Goal: Book appointment/travel/reservation

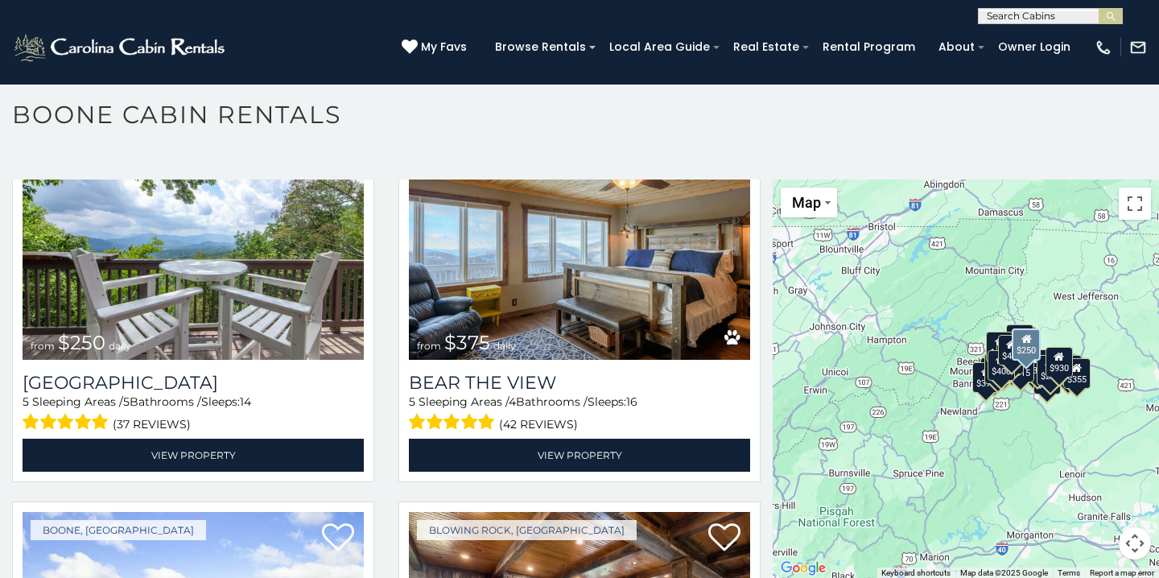
scroll to position [3145, 0]
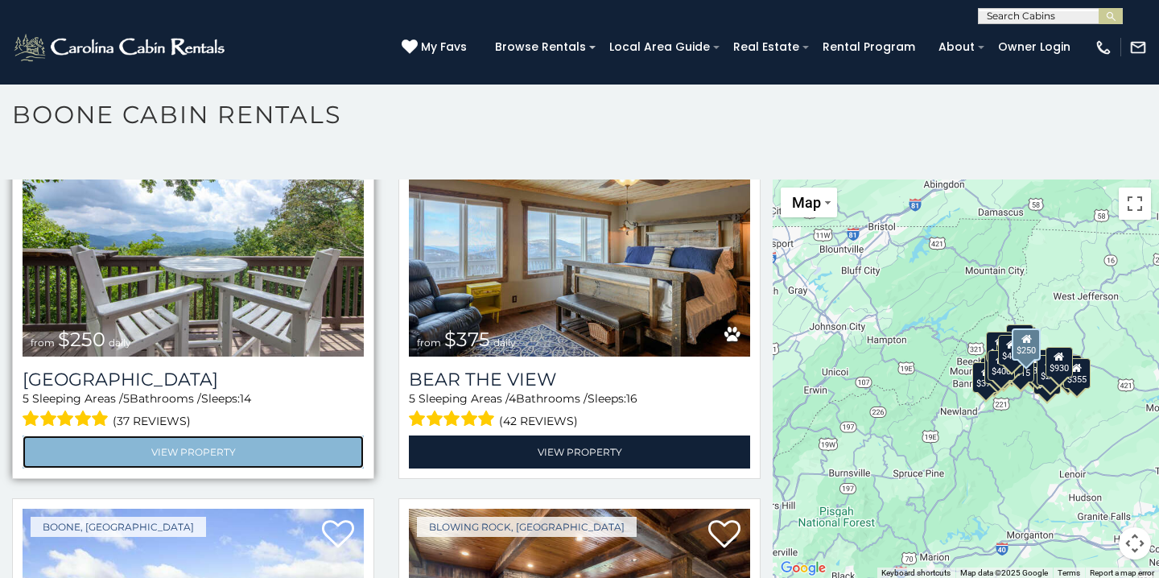
click at [218, 443] on link "View Property" at bounding box center [193, 451] width 341 height 33
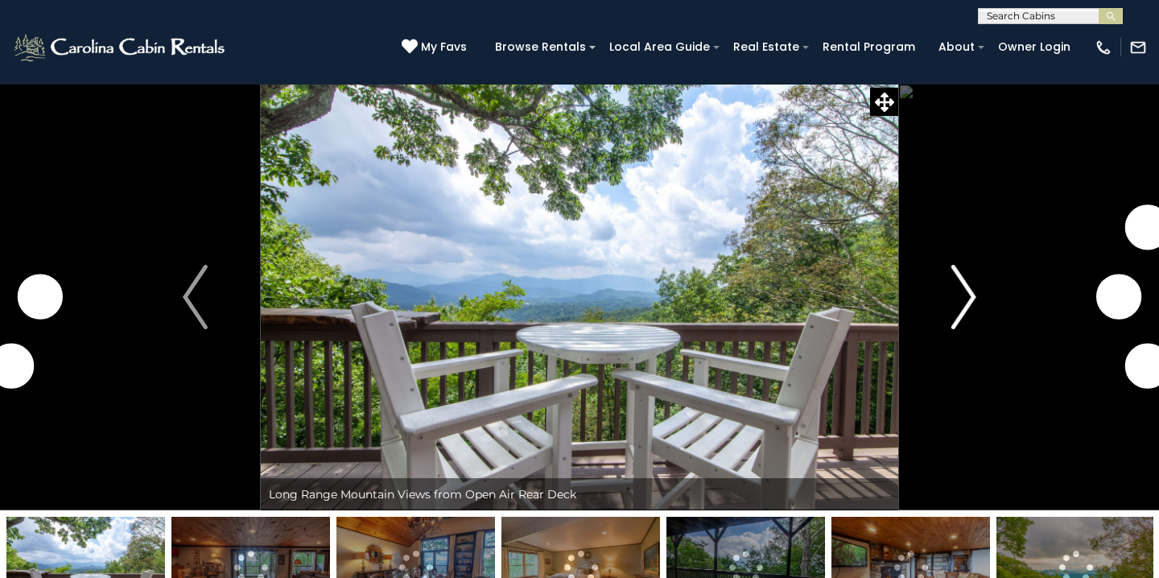
click at [963, 298] on img "Next" at bounding box center [963, 297] width 24 height 64
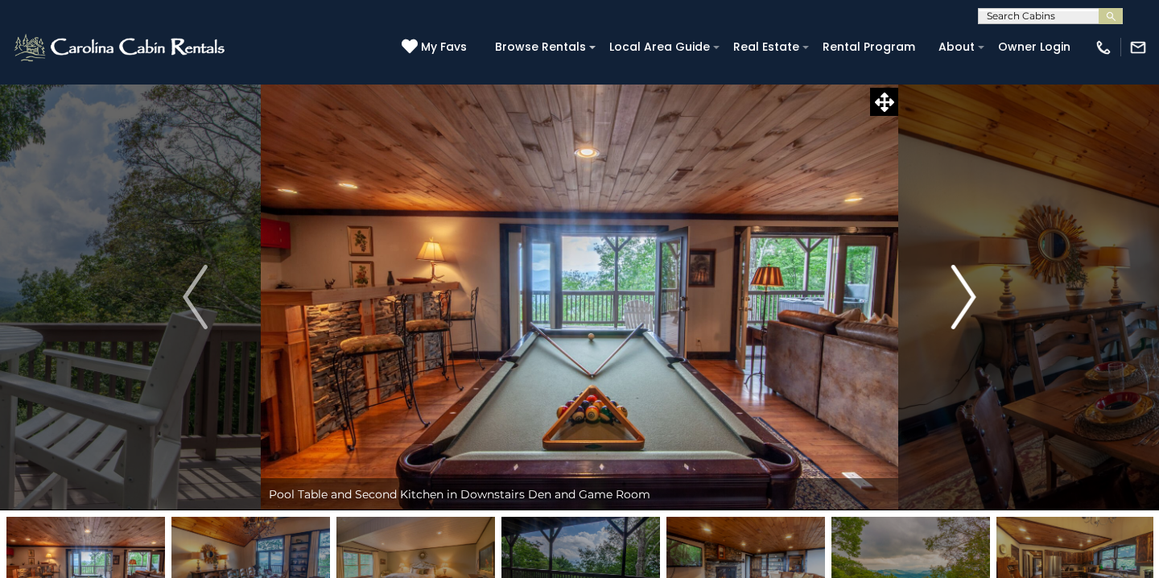
click at [963, 298] on img "Next" at bounding box center [963, 297] width 24 height 64
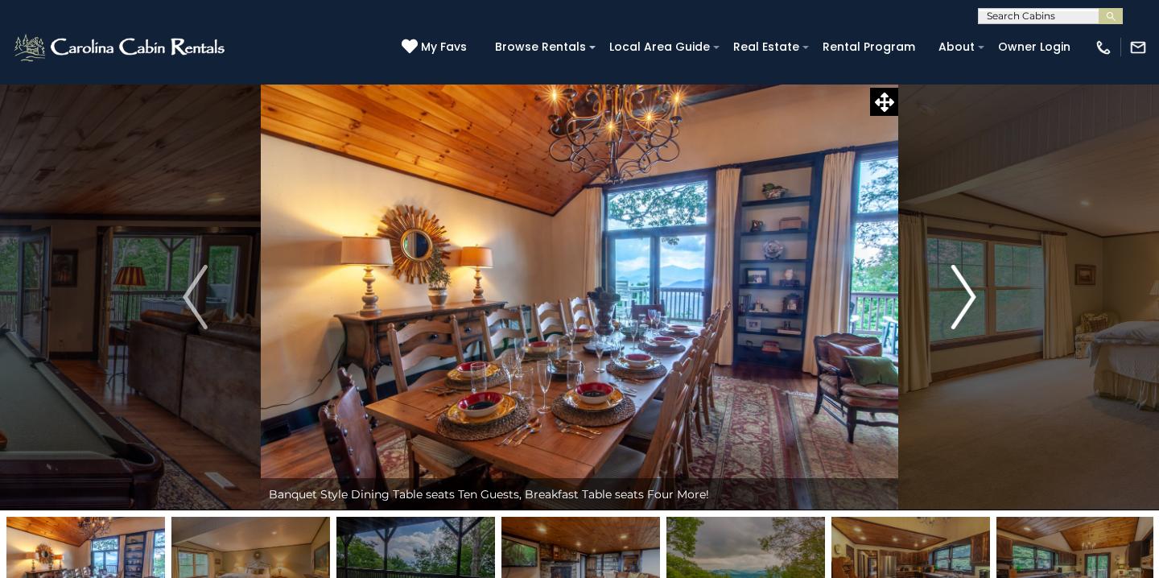
click at [963, 298] on img "Next" at bounding box center [963, 297] width 24 height 64
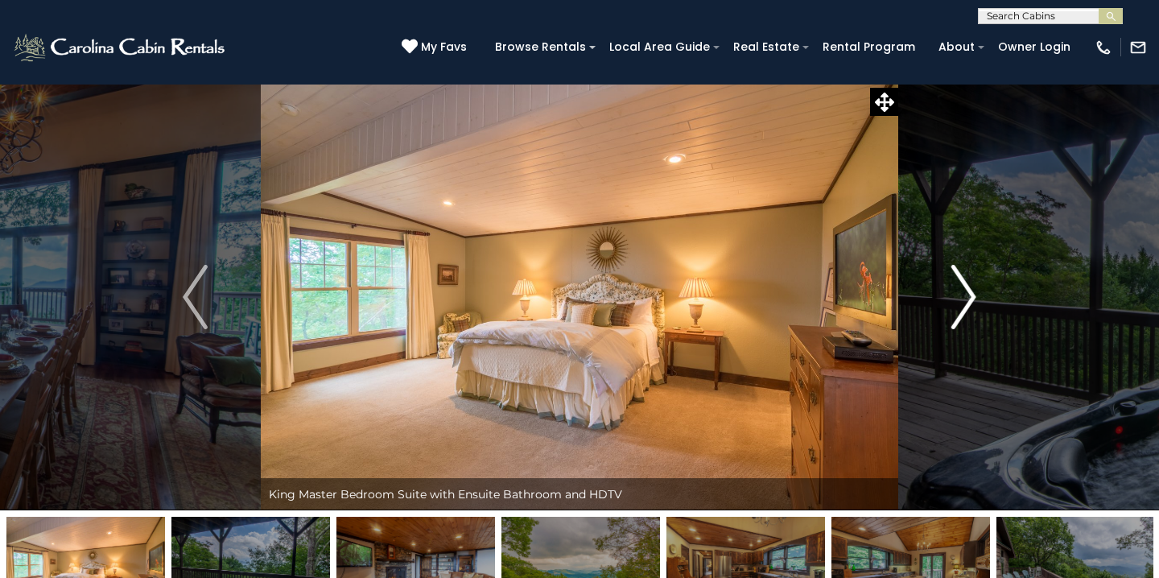
click at [963, 298] on img "Next" at bounding box center [963, 297] width 24 height 64
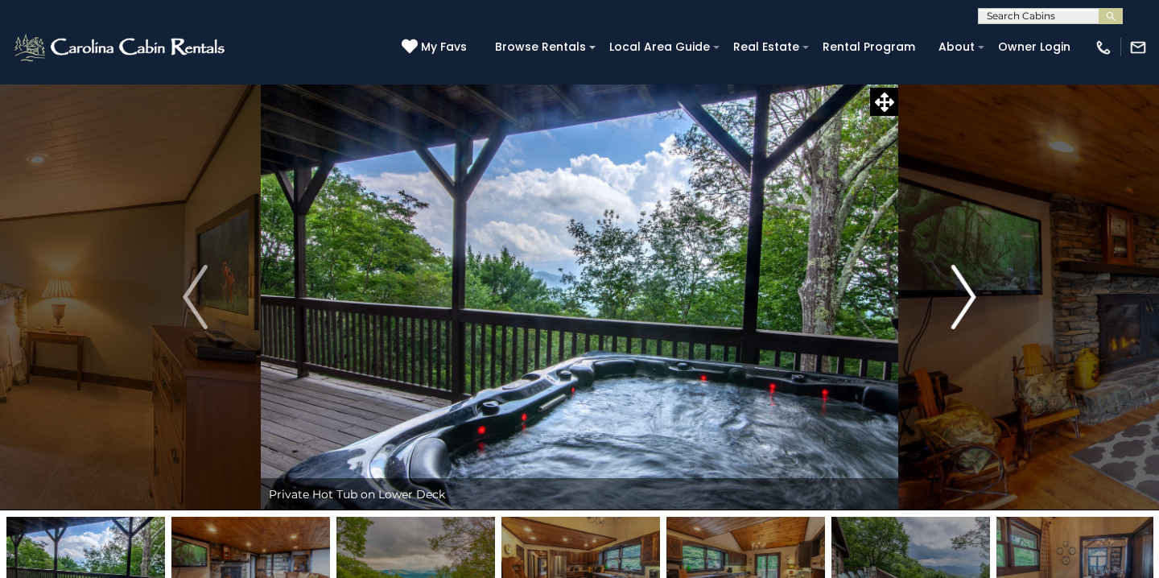
click at [963, 298] on img "Next" at bounding box center [963, 297] width 24 height 64
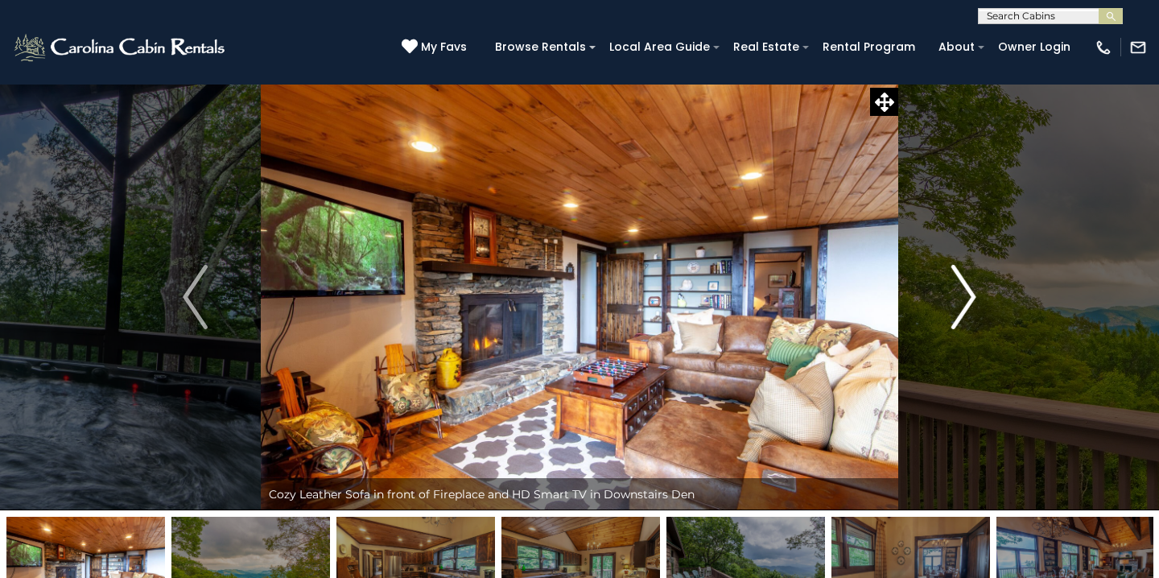
click at [963, 298] on img "Next" at bounding box center [963, 297] width 24 height 64
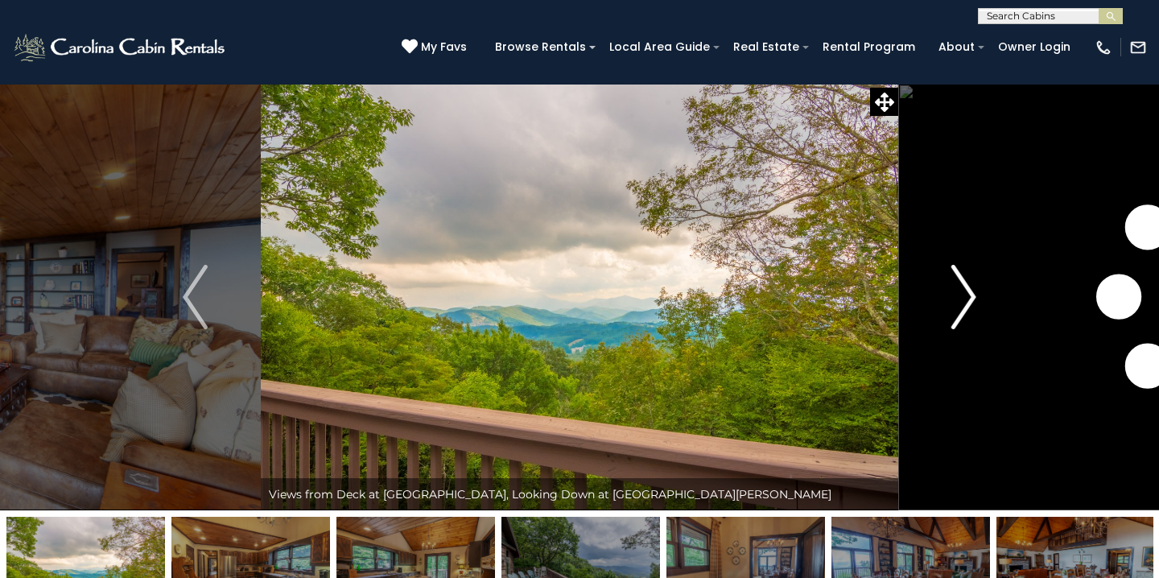
click at [963, 298] on img "Next" at bounding box center [963, 297] width 24 height 64
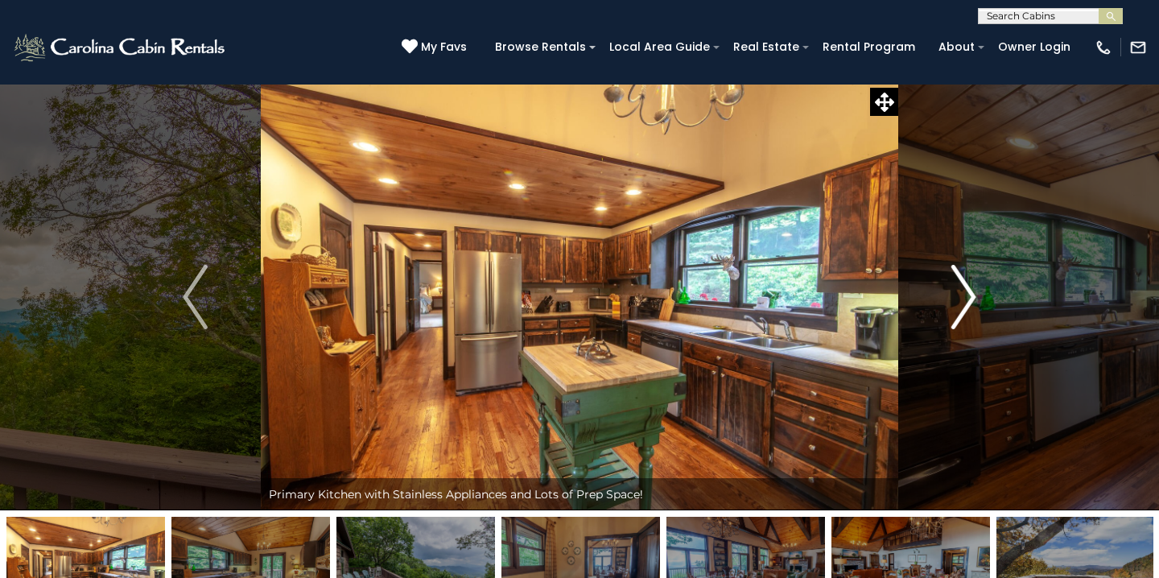
click at [963, 298] on img "Next" at bounding box center [963, 297] width 24 height 64
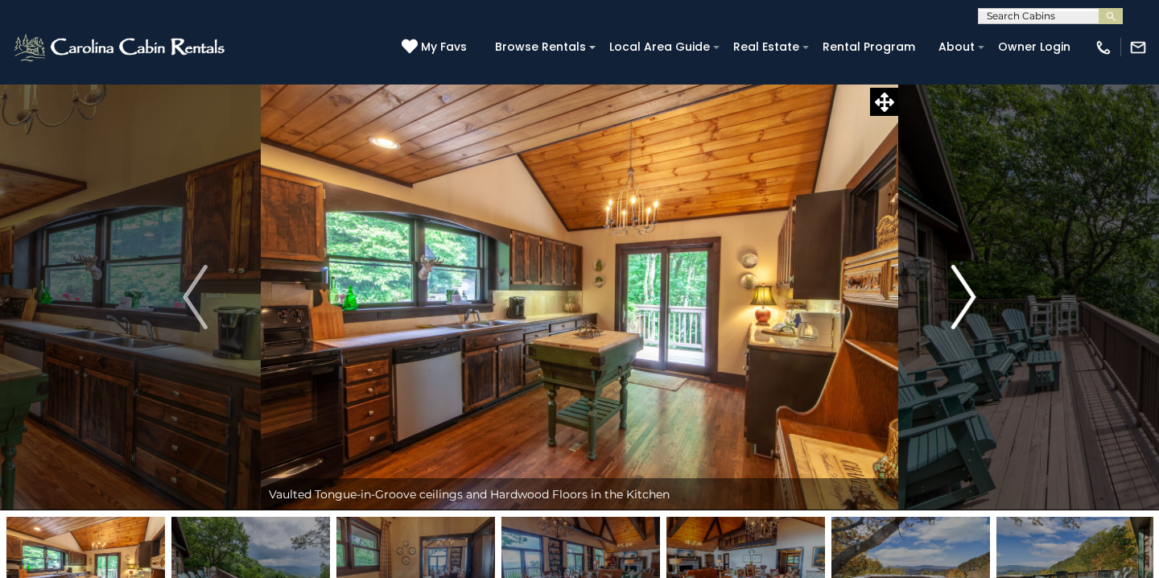
click at [963, 298] on img "Next" at bounding box center [963, 297] width 24 height 64
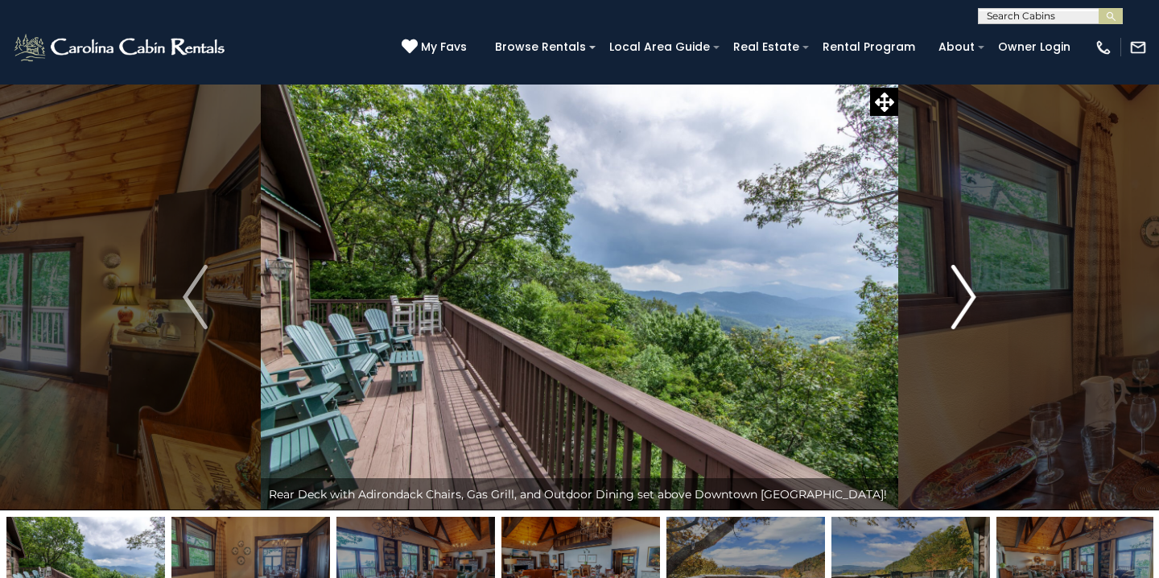
click at [963, 298] on img "Next" at bounding box center [963, 297] width 24 height 64
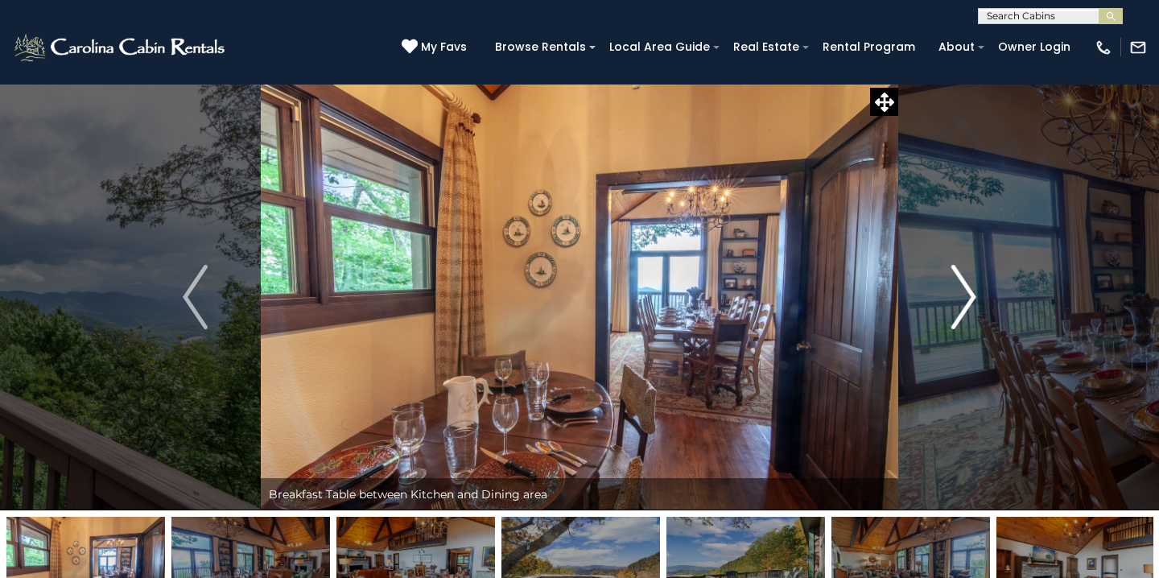
click at [963, 298] on img "Next" at bounding box center [963, 297] width 24 height 64
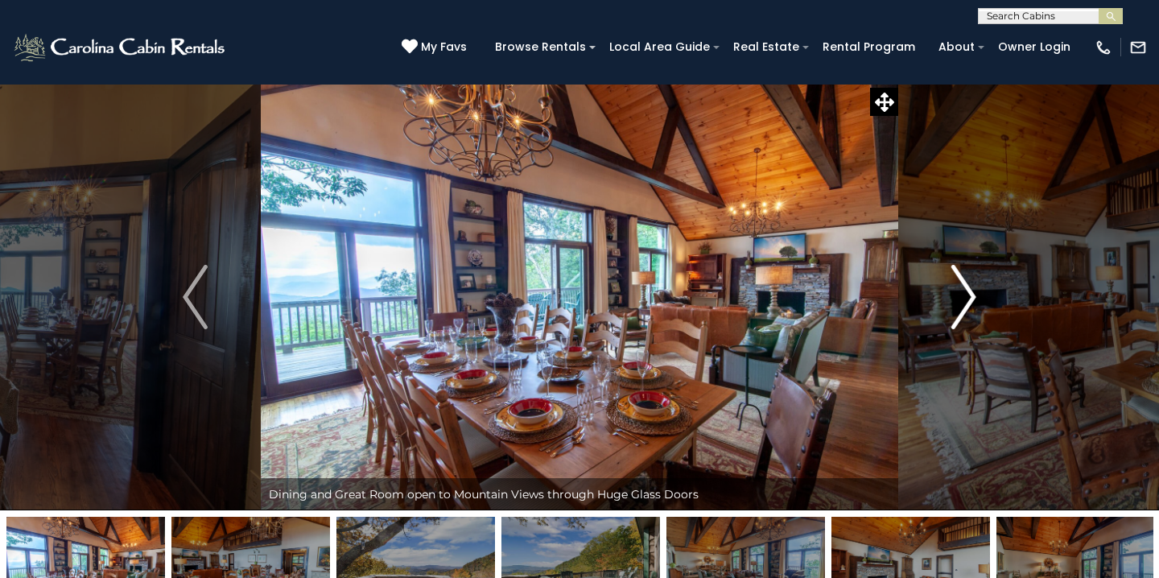
click at [963, 298] on img "Next" at bounding box center [963, 297] width 24 height 64
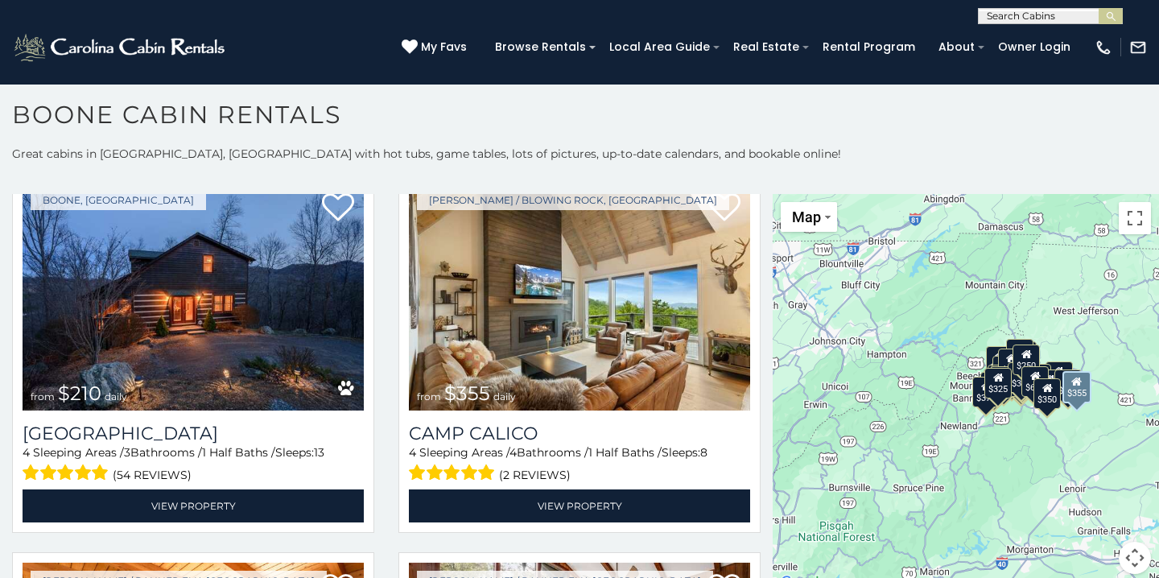
scroll to position [4630, 0]
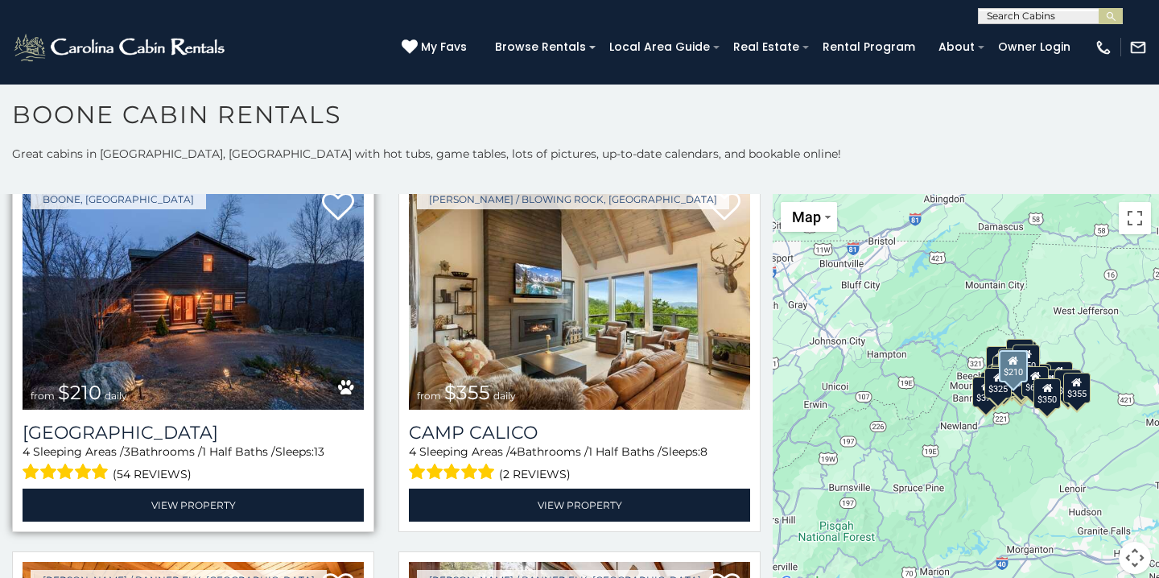
click at [241, 309] on img at bounding box center [193, 295] width 341 height 229
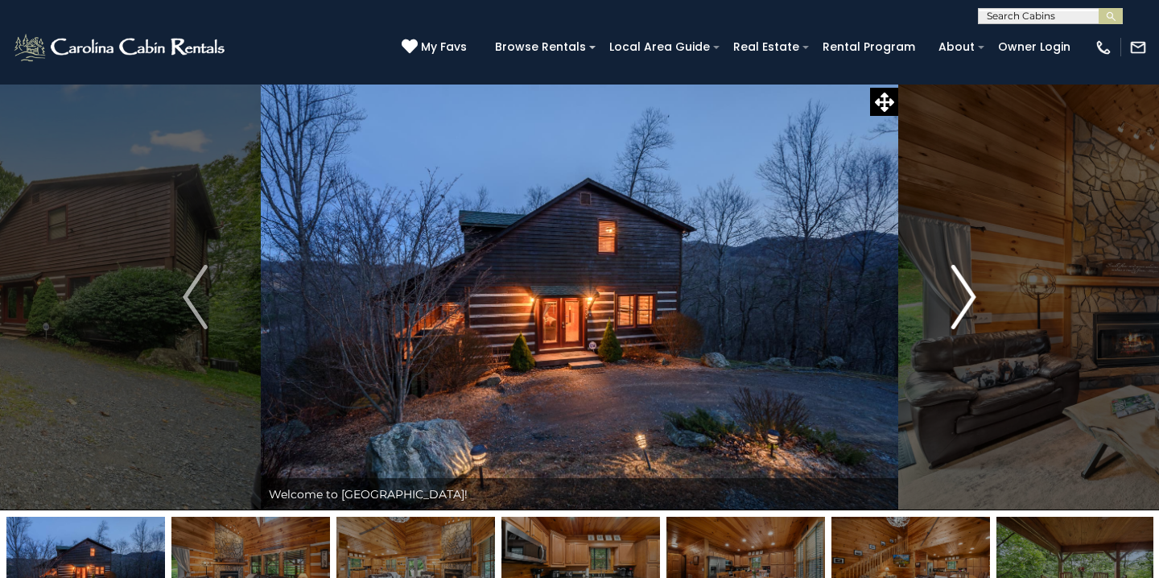
click at [969, 311] on img "Next" at bounding box center [963, 297] width 24 height 64
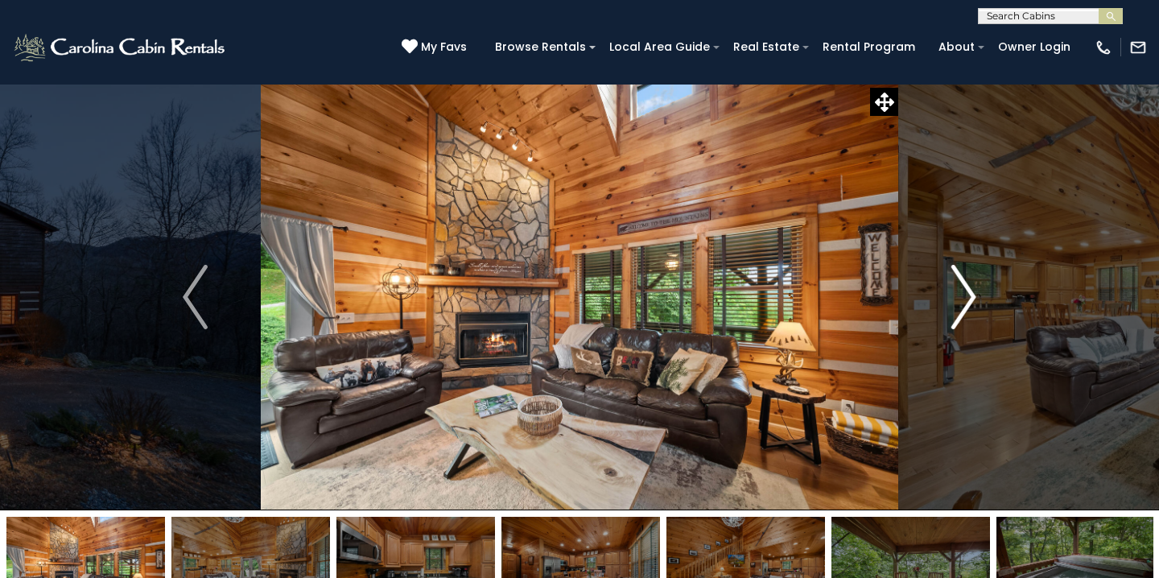
click at [969, 311] on img "Next" at bounding box center [963, 297] width 24 height 64
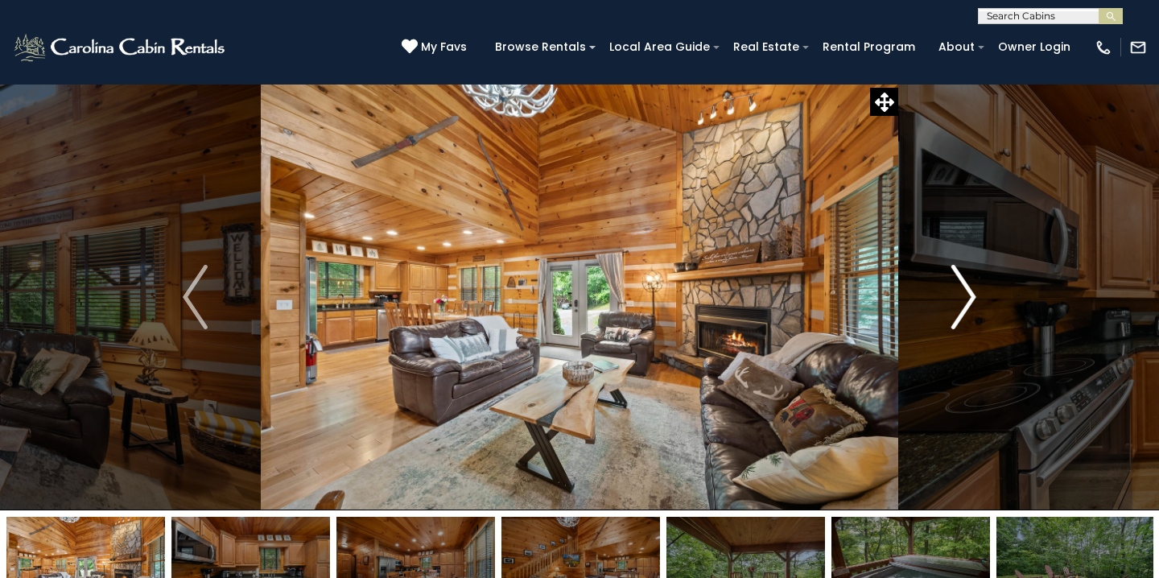
click at [969, 311] on img "Next" at bounding box center [963, 297] width 24 height 64
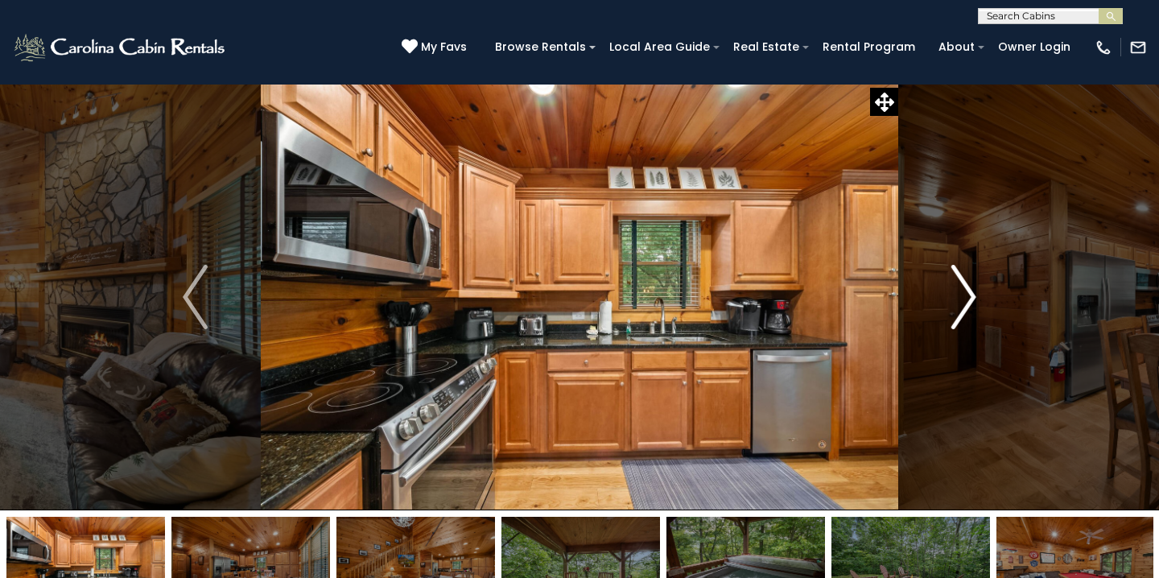
click at [969, 311] on img "Next" at bounding box center [963, 297] width 24 height 64
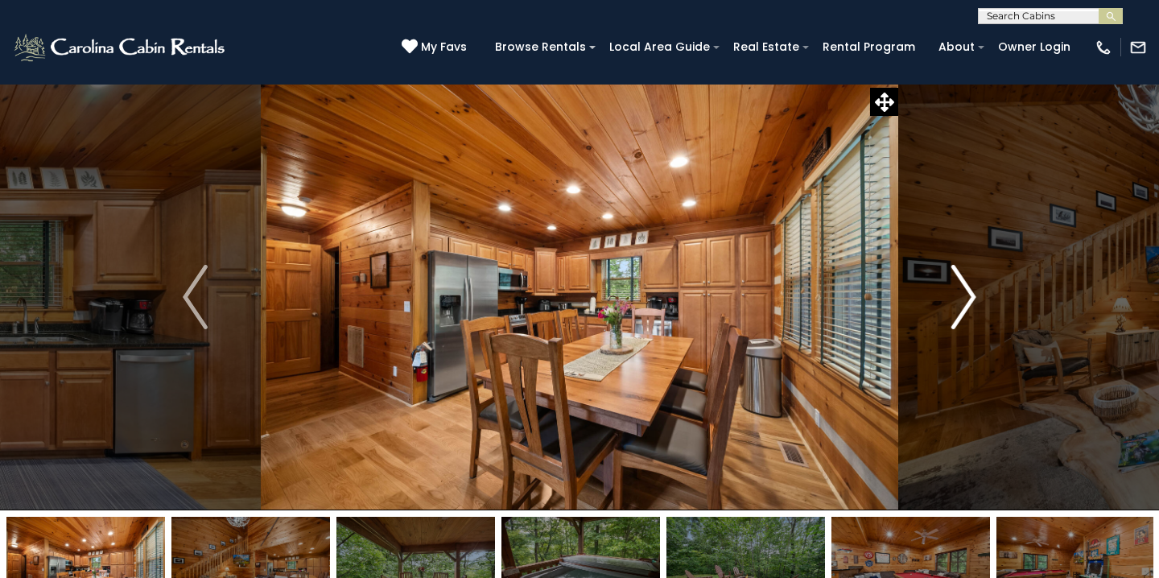
click at [969, 311] on img "Next" at bounding box center [963, 297] width 24 height 64
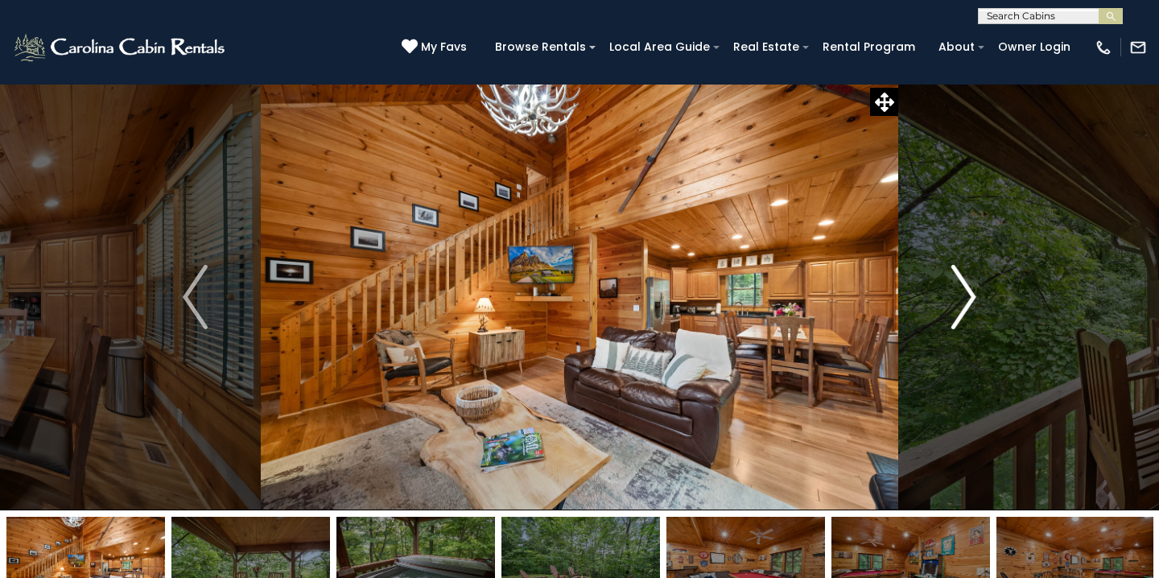
click at [969, 311] on img "Next" at bounding box center [963, 297] width 24 height 64
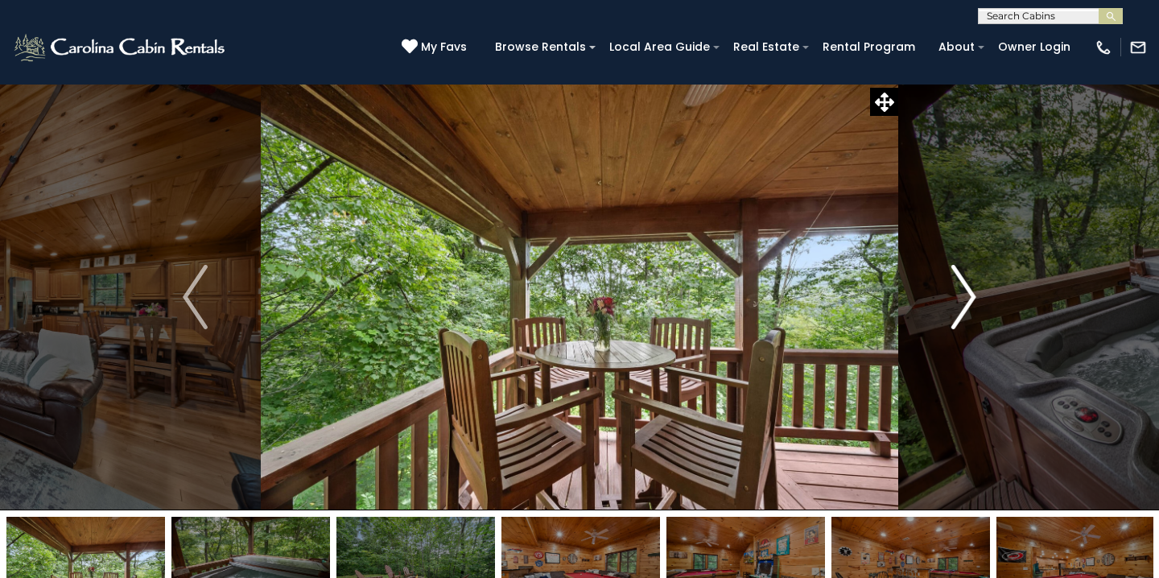
click at [969, 311] on img "Next" at bounding box center [963, 297] width 24 height 64
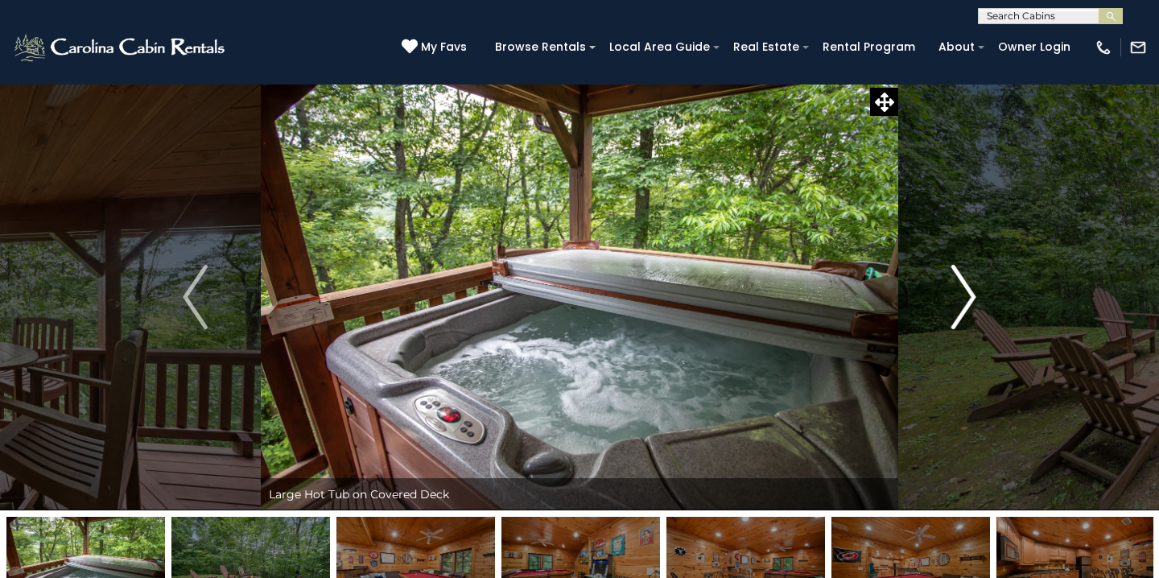
click at [969, 311] on img "Next" at bounding box center [963, 297] width 24 height 64
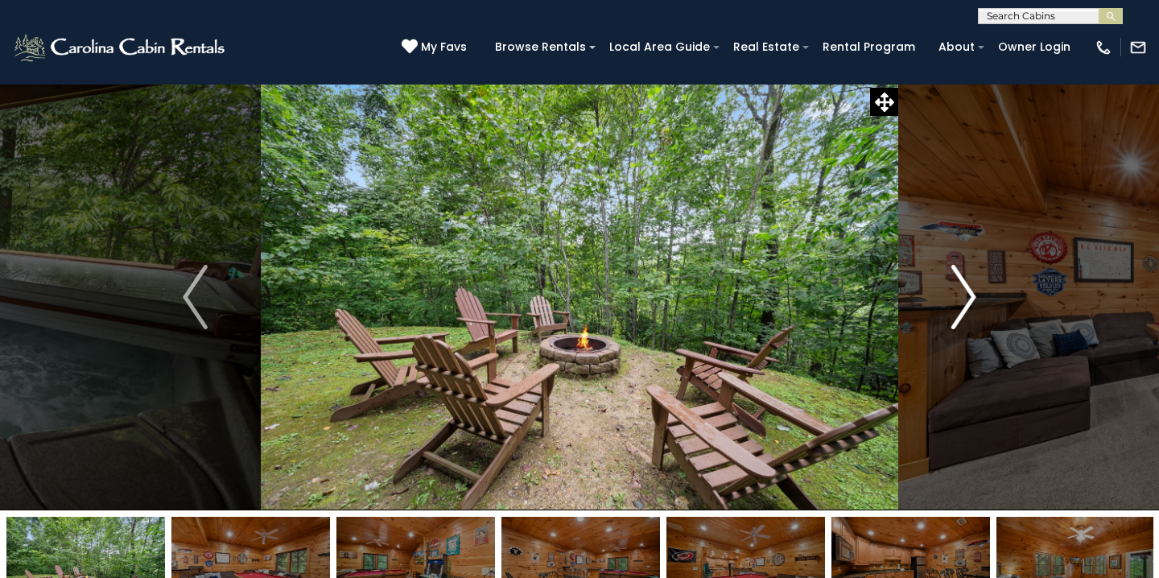
click at [969, 311] on img "Next" at bounding box center [963, 297] width 24 height 64
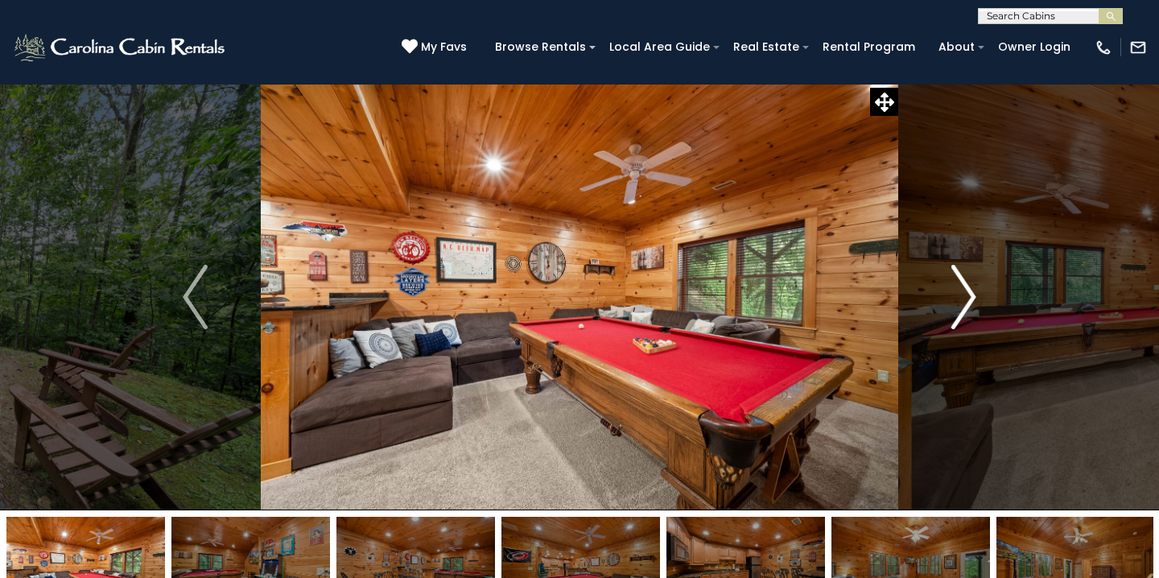
click at [969, 311] on img "Next" at bounding box center [963, 297] width 24 height 64
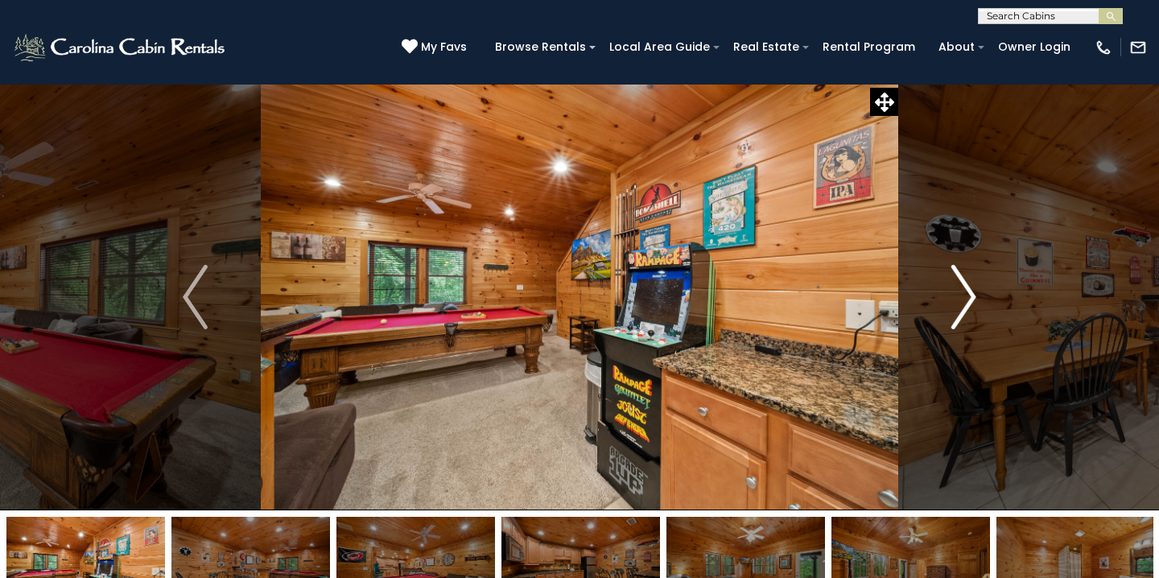
click at [969, 311] on img "Next" at bounding box center [963, 297] width 24 height 64
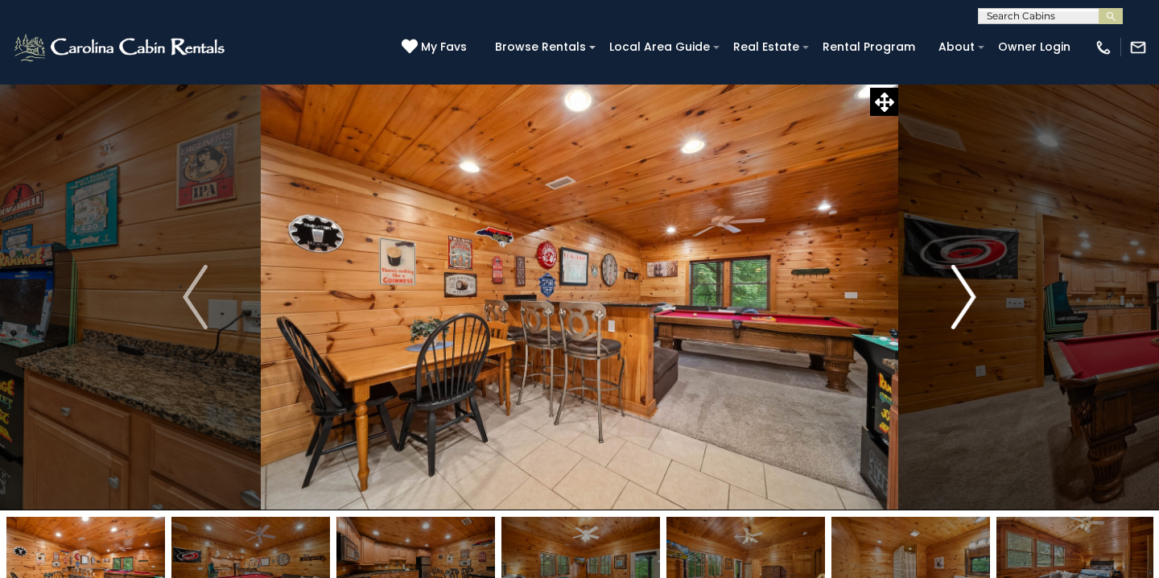
click at [969, 311] on img "Next" at bounding box center [963, 297] width 24 height 64
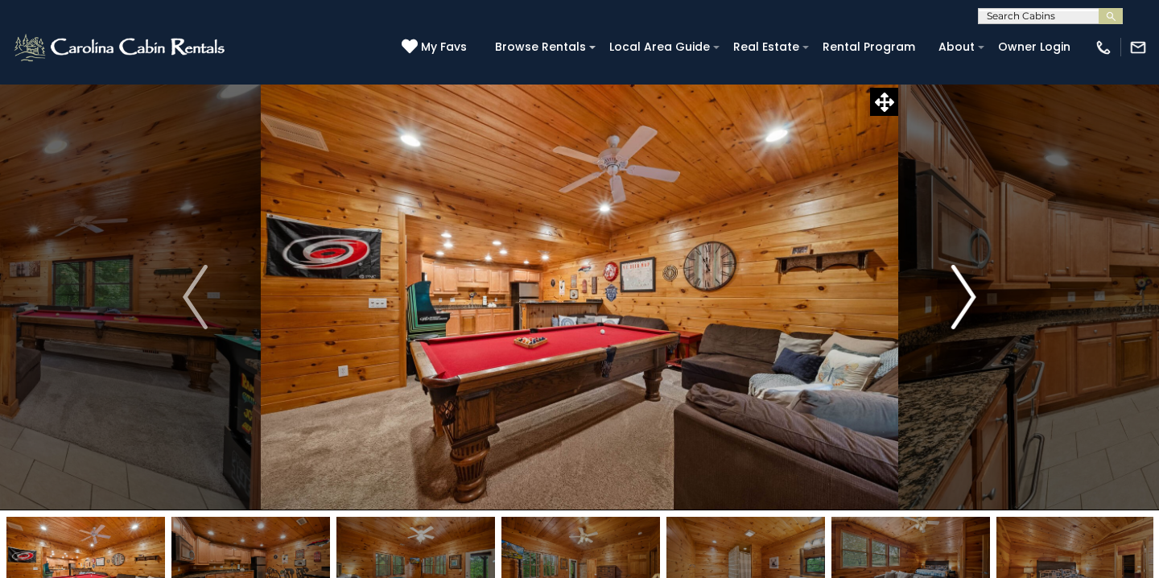
click at [969, 311] on img "Next" at bounding box center [963, 297] width 24 height 64
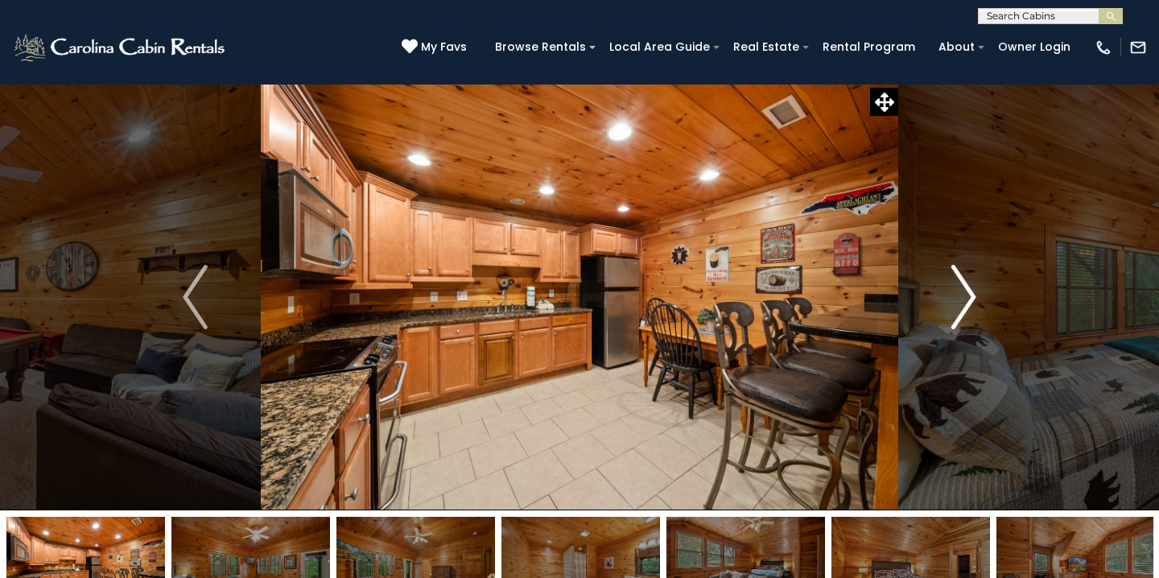
click at [969, 311] on img "Next" at bounding box center [963, 297] width 24 height 64
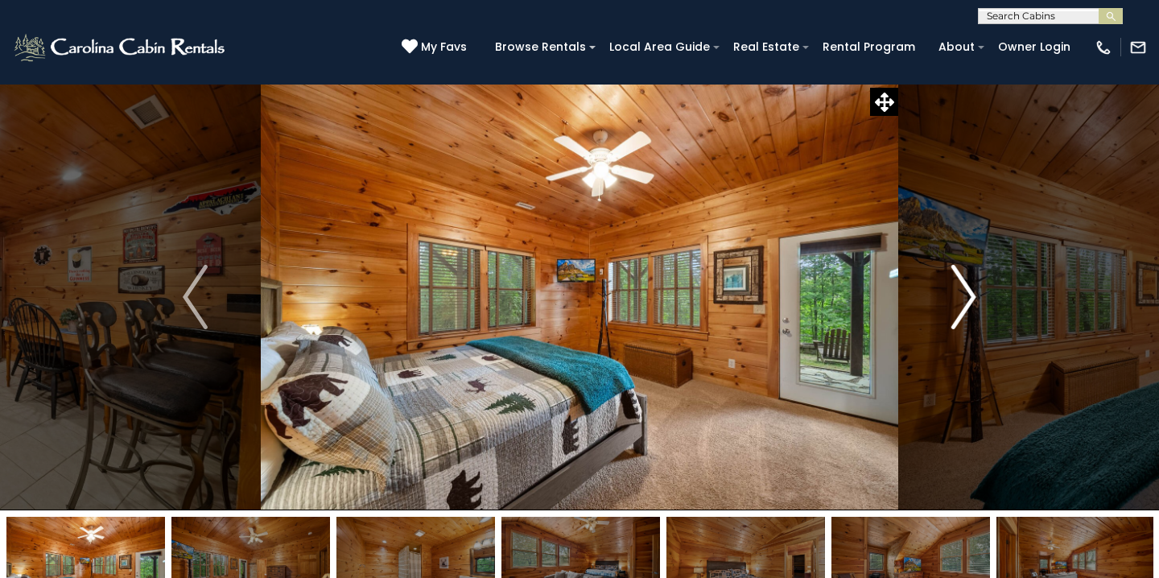
click at [969, 311] on img "Next" at bounding box center [963, 297] width 24 height 64
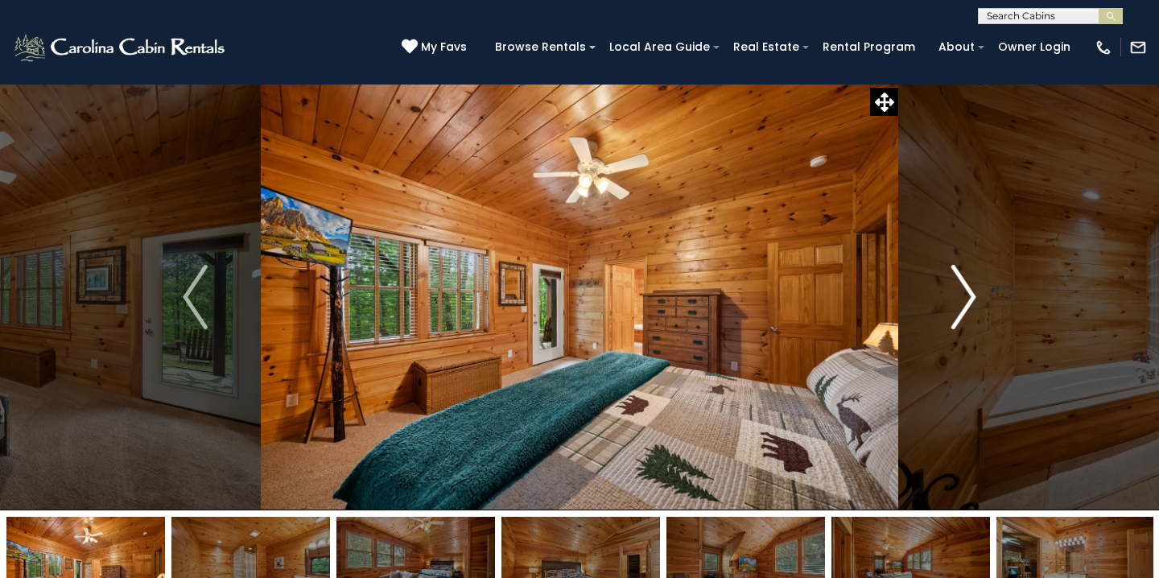
click at [969, 311] on img "Next" at bounding box center [963, 297] width 24 height 64
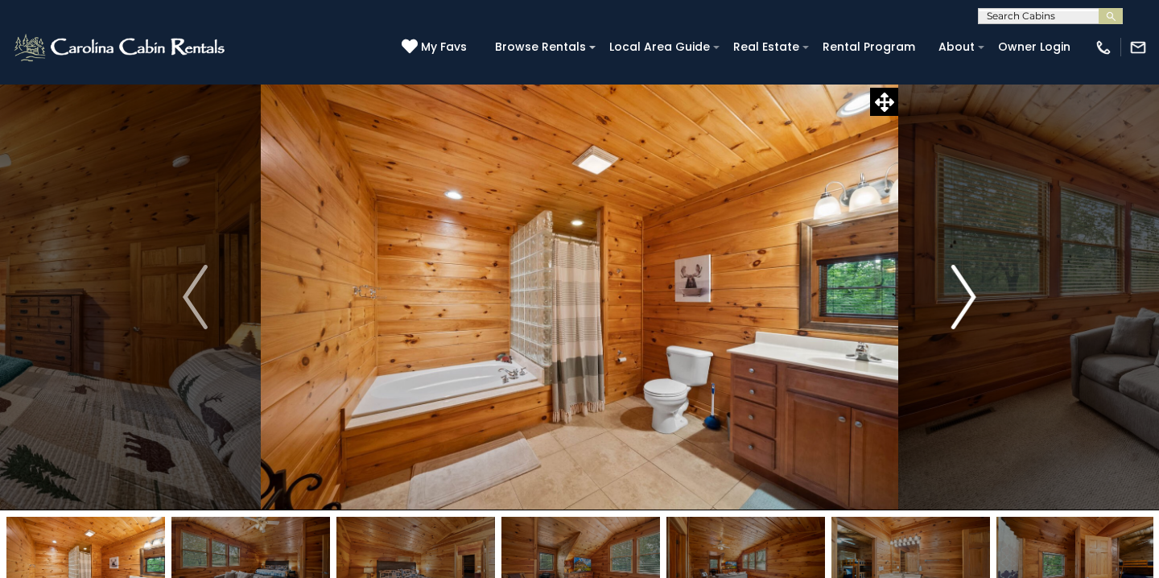
click at [969, 311] on img "Next" at bounding box center [963, 297] width 24 height 64
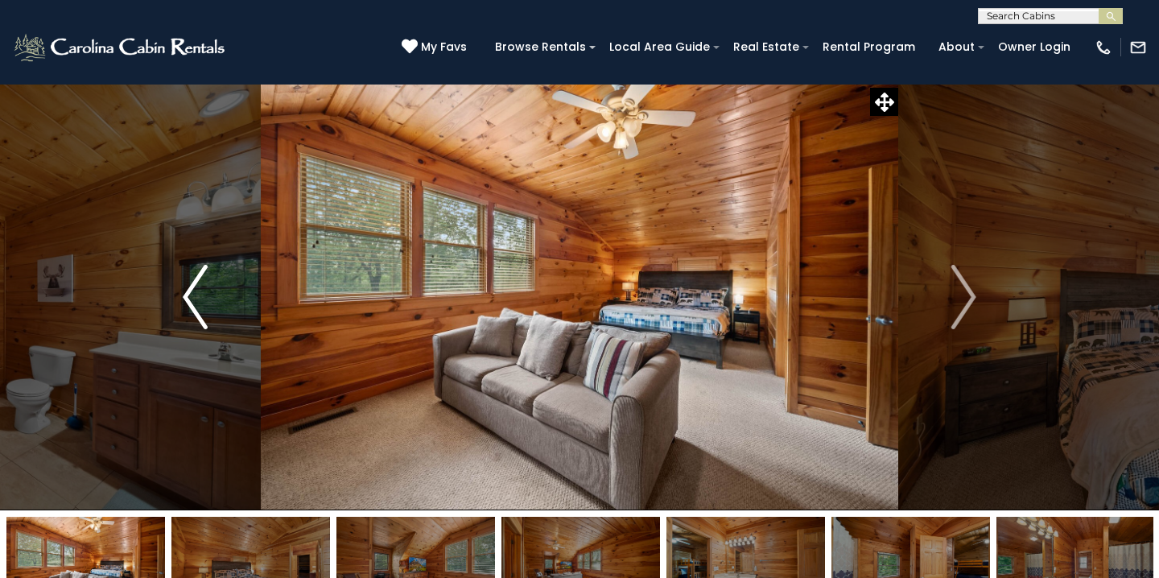
click at [200, 291] on img "Previous" at bounding box center [195, 297] width 24 height 64
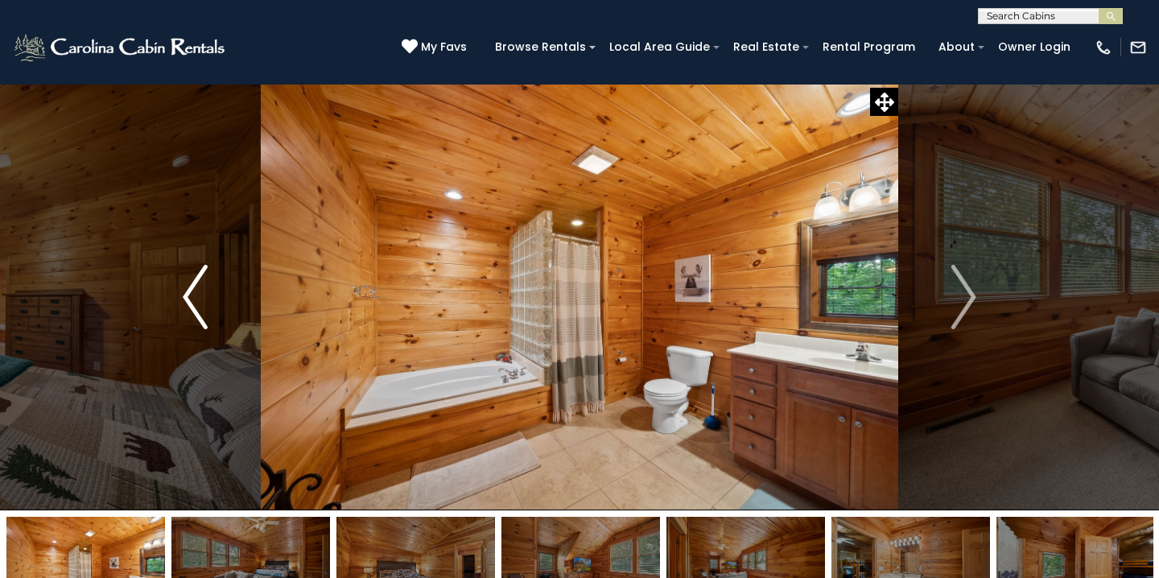
scroll to position [2, 0]
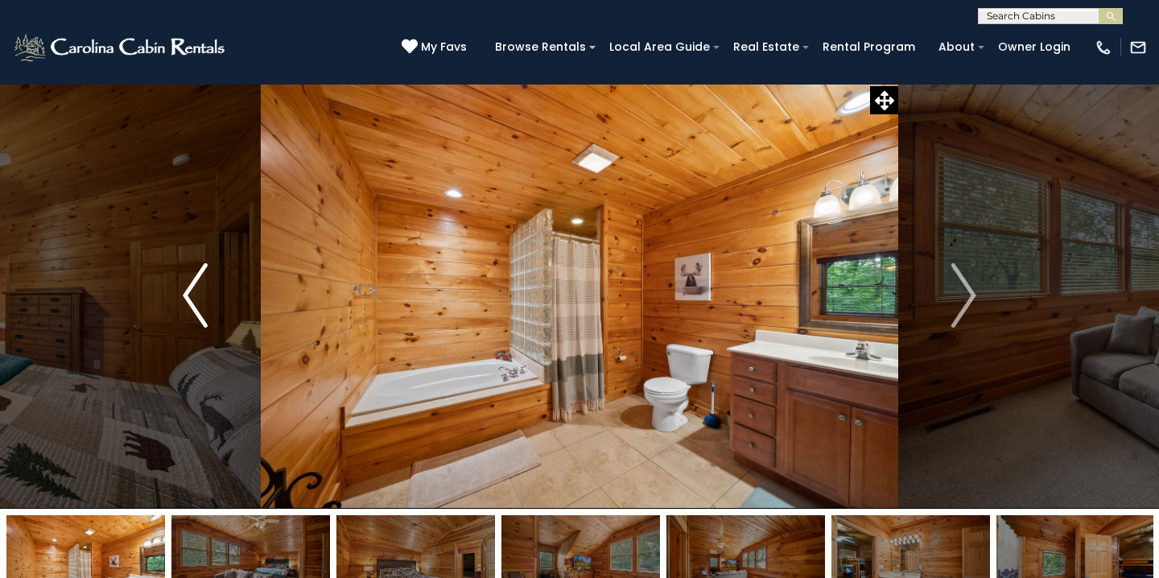
click at [171, 329] on button "Previous" at bounding box center [195, 295] width 131 height 427
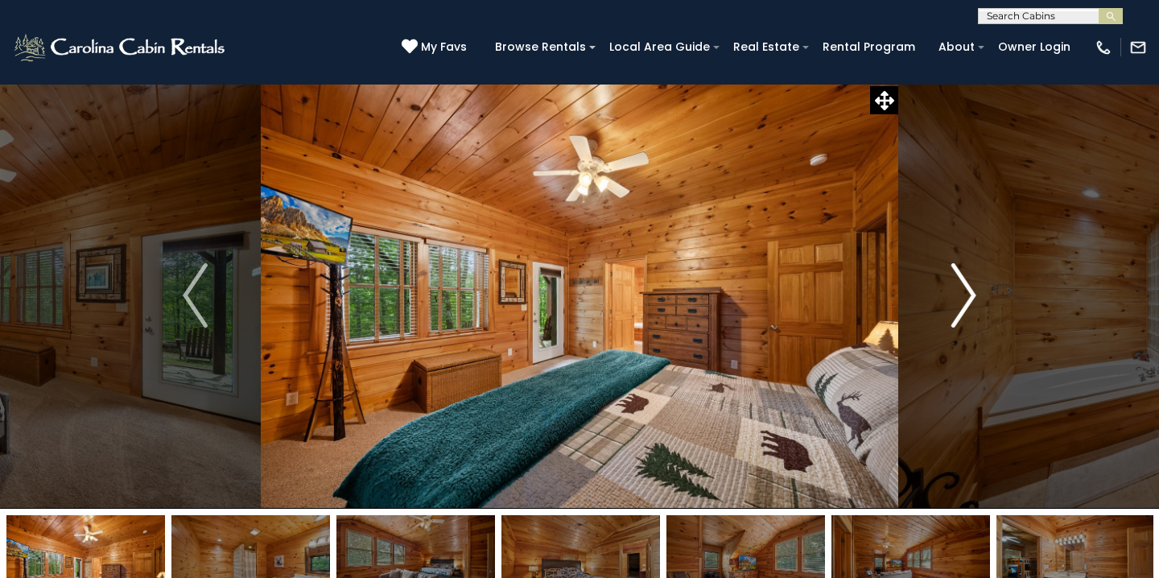
click at [974, 299] on img "Next" at bounding box center [963, 295] width 24 height 64
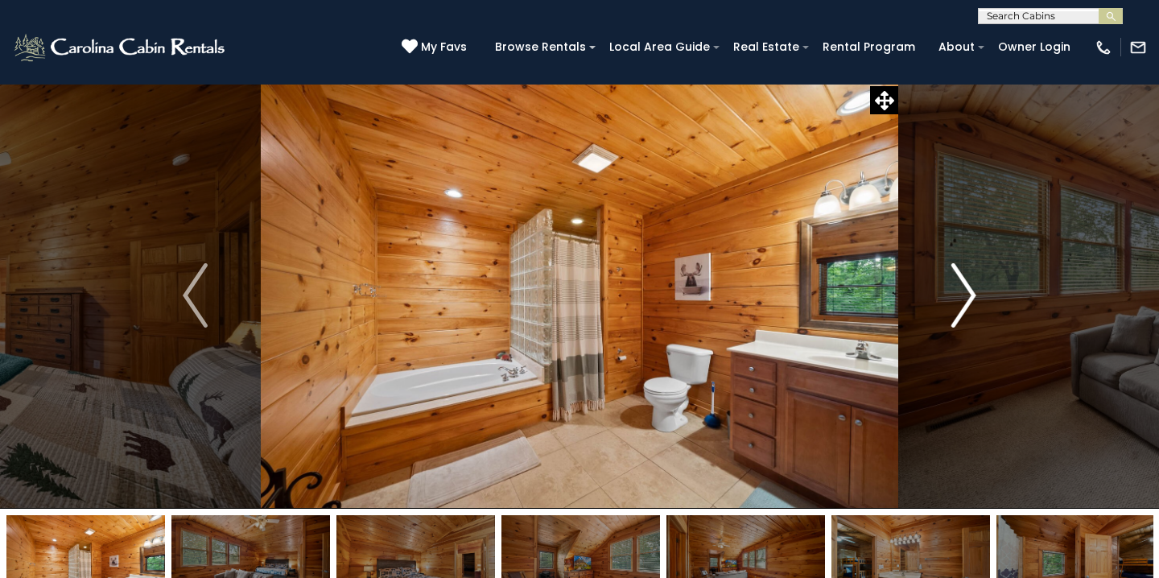
click at [974, 299] on img "Next" at bounding box center [963, 295] width 24 height 64
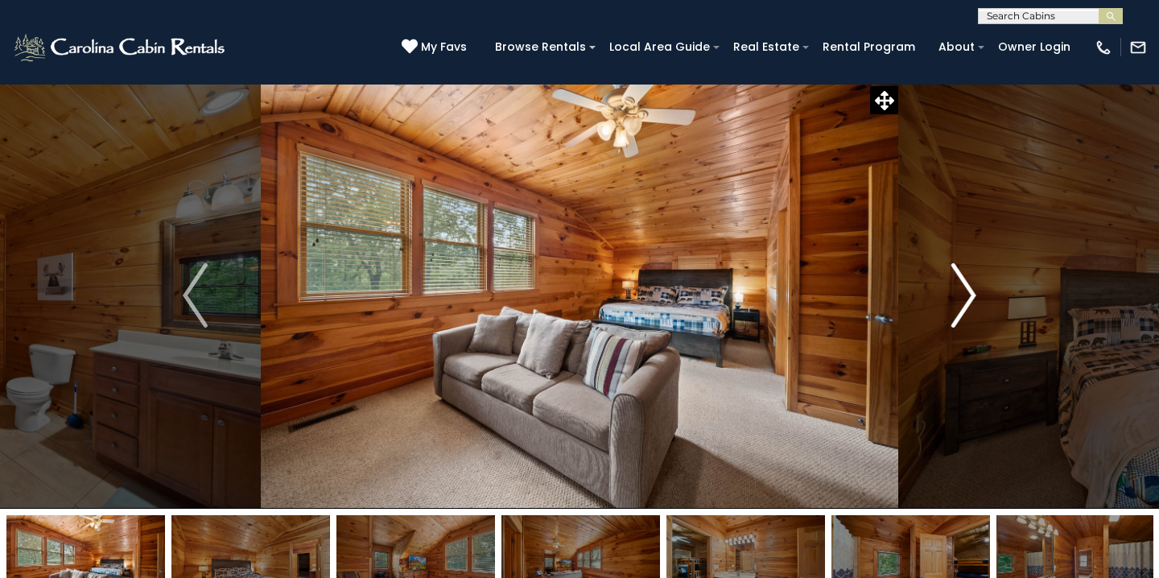
click at [974, 299] on img "Next" at bounding box center [963, 295] width 24 height 64
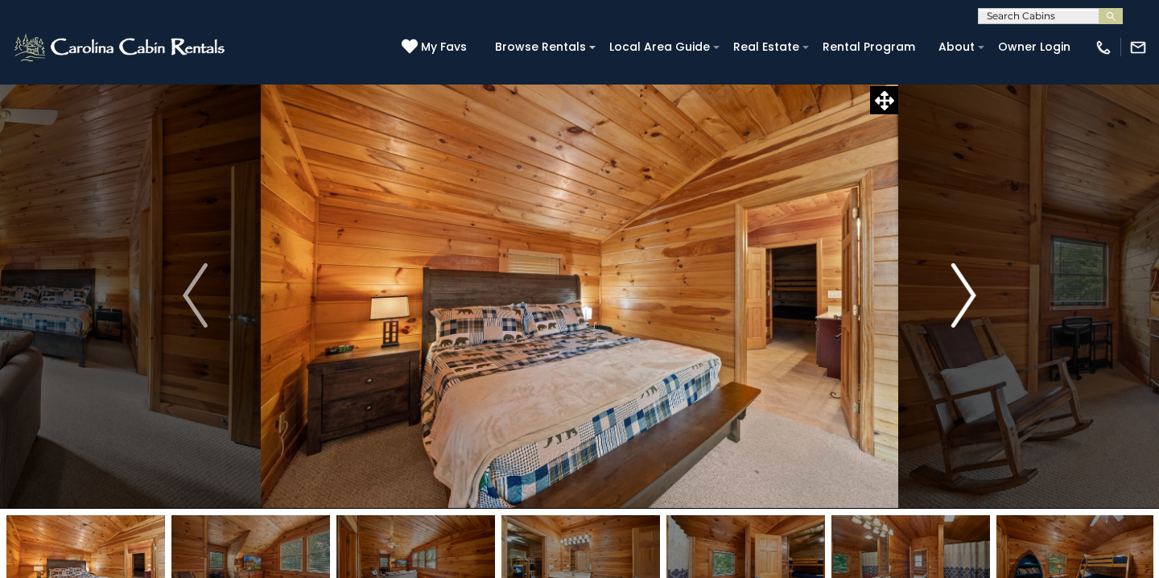
click at [974, 299] on img "Next" at bounding box center [963, 295] width 24 height 64
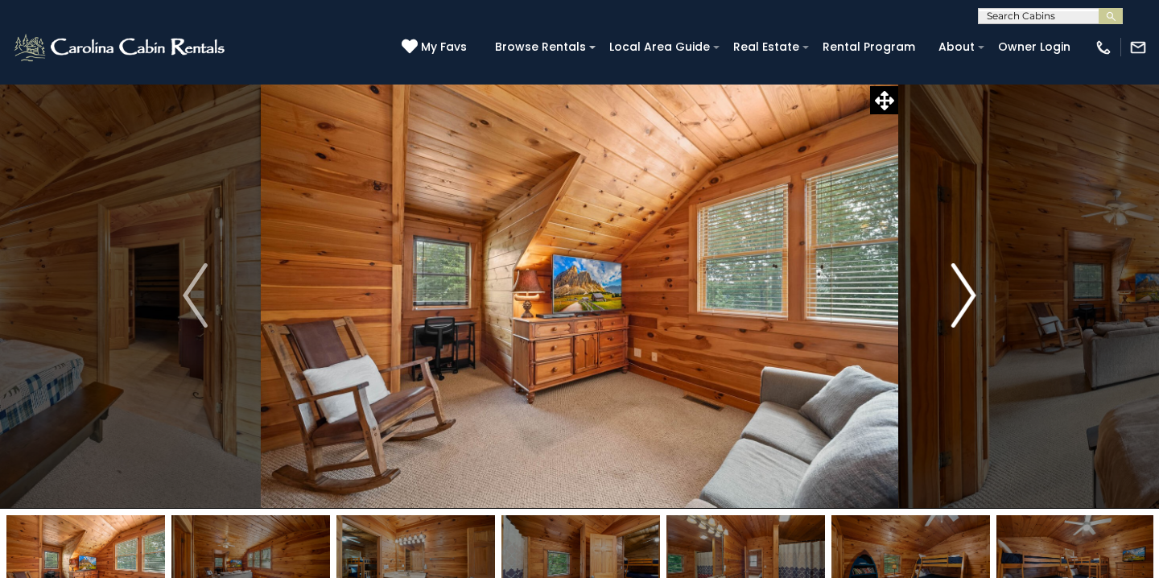
click at [974, 299] on img "Next" at bounding box center [963, 295] width 24 height 64
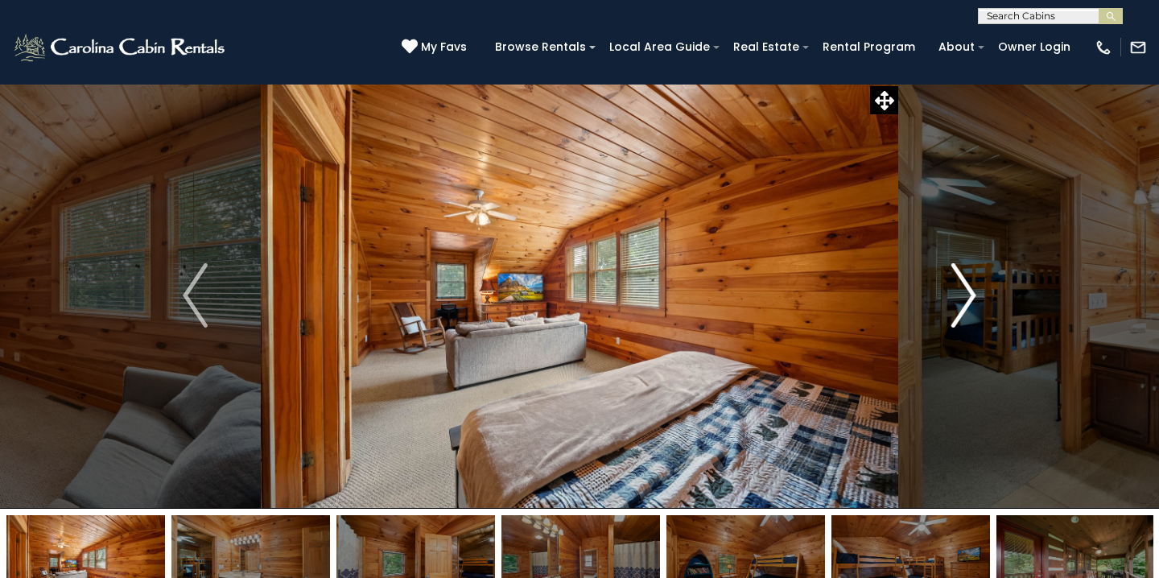
click at [974, 299] on img "Next" at bounding box center [963, 295] width 24 height 64
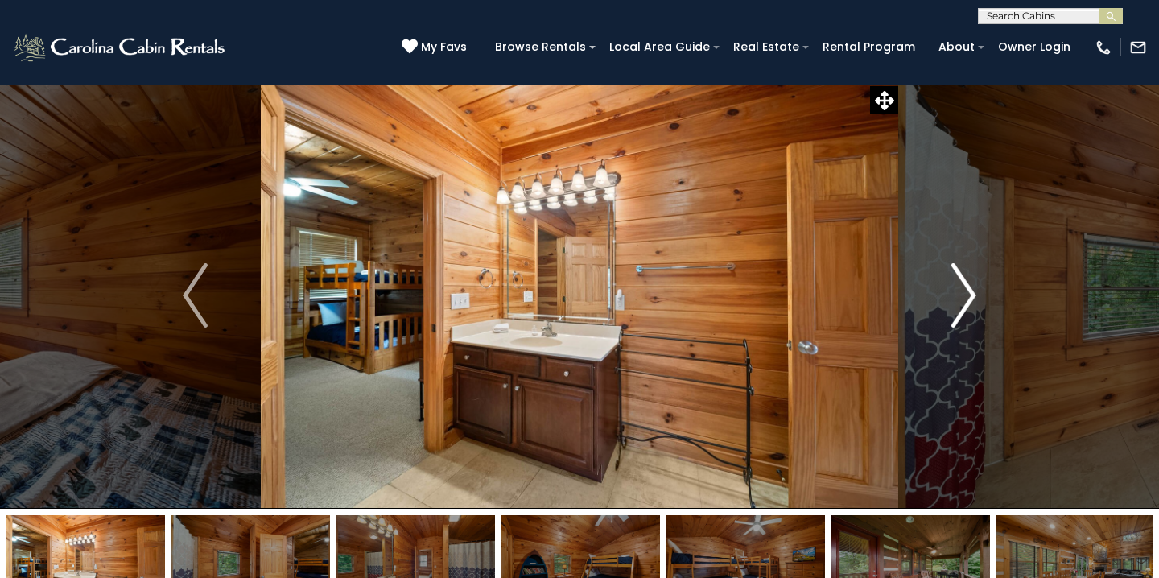
click at [974, 299] on img "Next" at bounding box center [963, 295] width 24 height 64
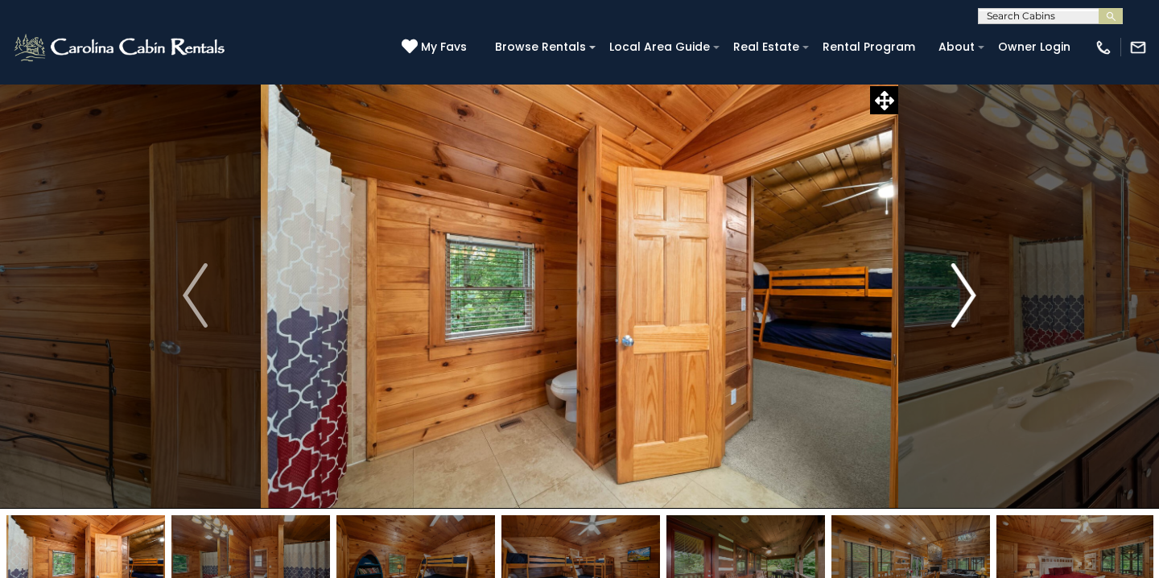
click at [974, 299] on img "Next" at bounding box center [963, 295] width 24 height 64
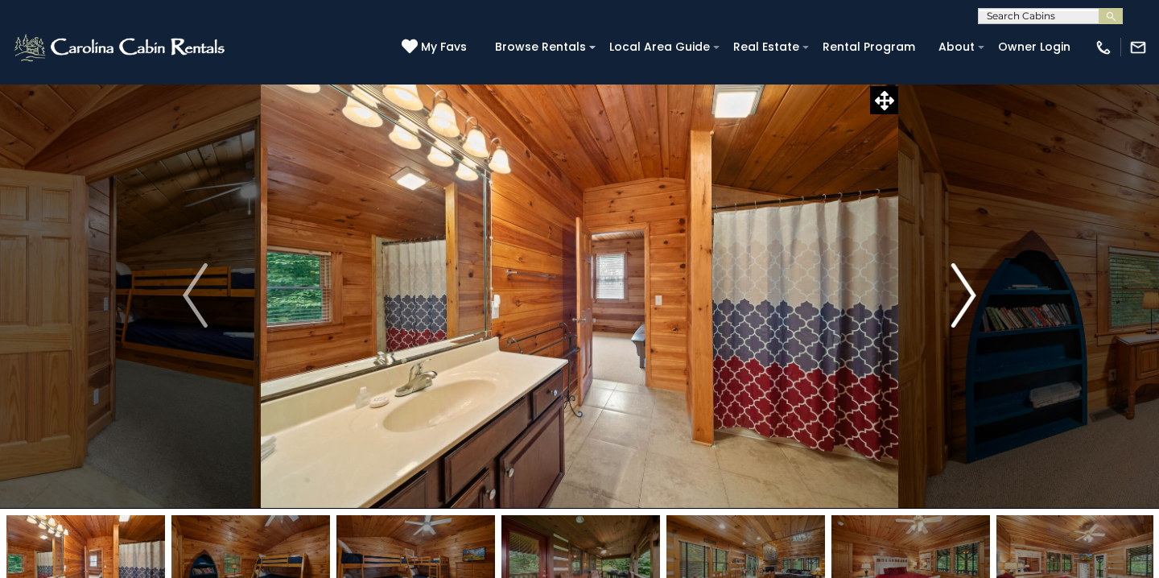
click at [974, 299] on img "Next" at bounding box center [963, 295] width 24 height 64
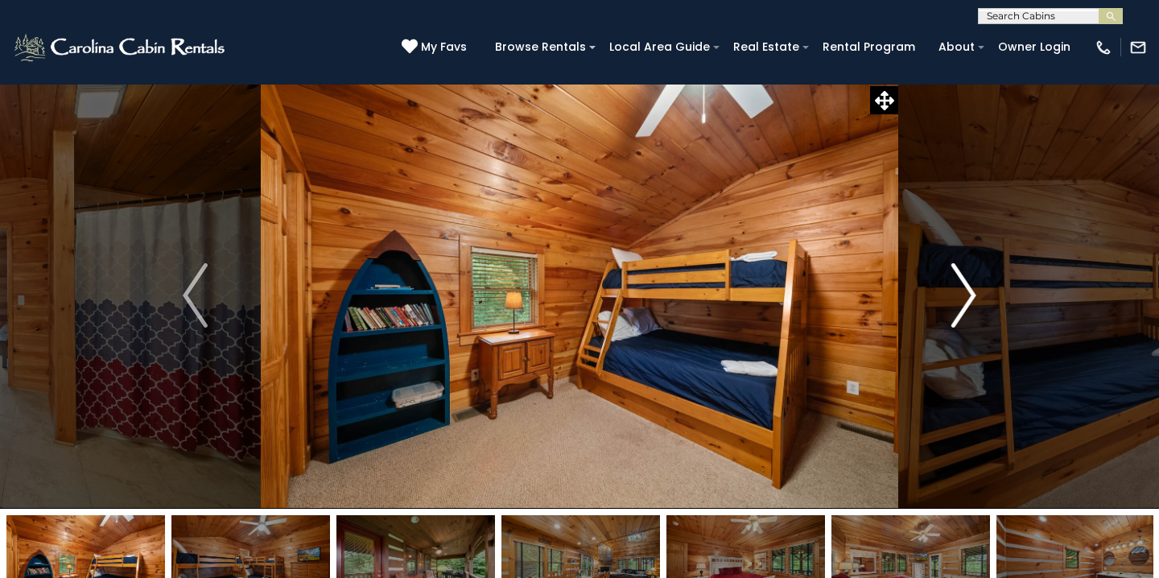
click at [974, 299] on img "Next" at bounding box center [963, 295] width 24 height 64
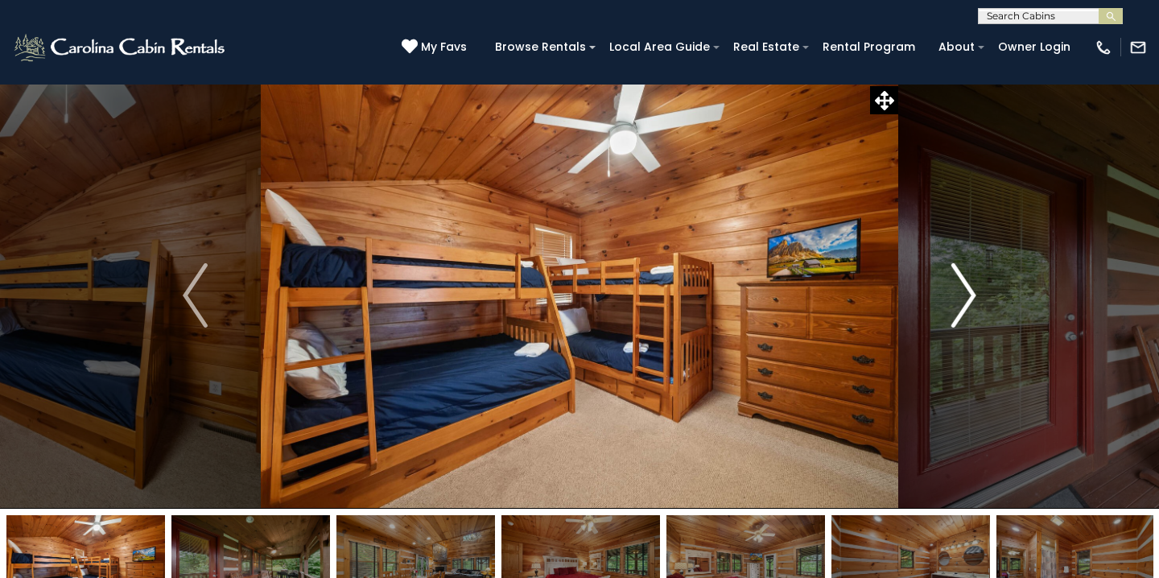
click at [974, 299] on img "Next" at bounding box center [963, 295] width 24 height 64
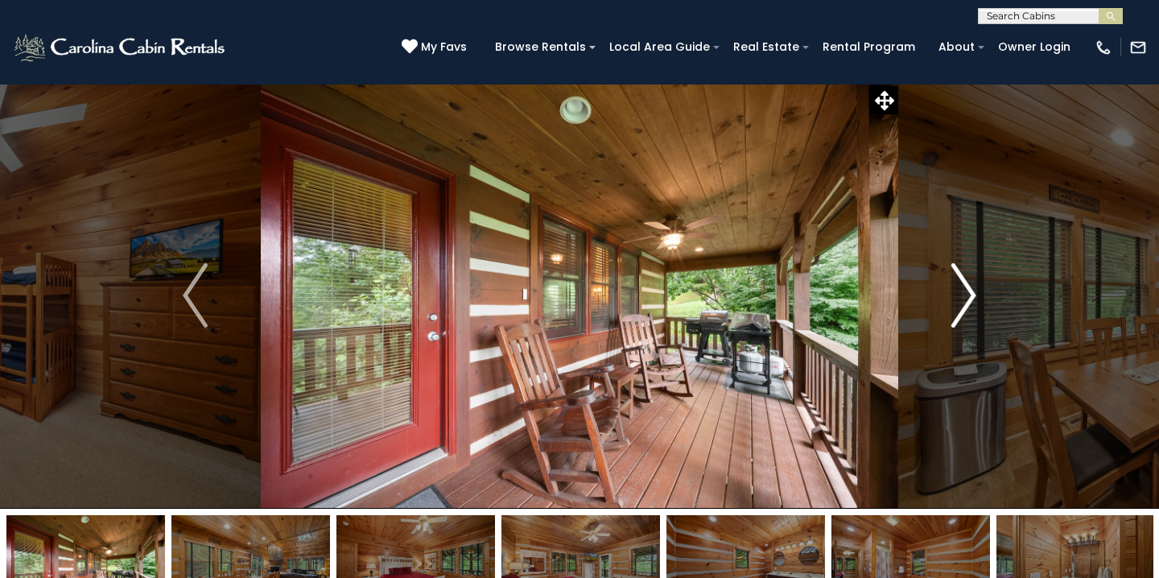
click at [974, 299] on img "Next" at bounding box center [963, 295] width 24 height 64
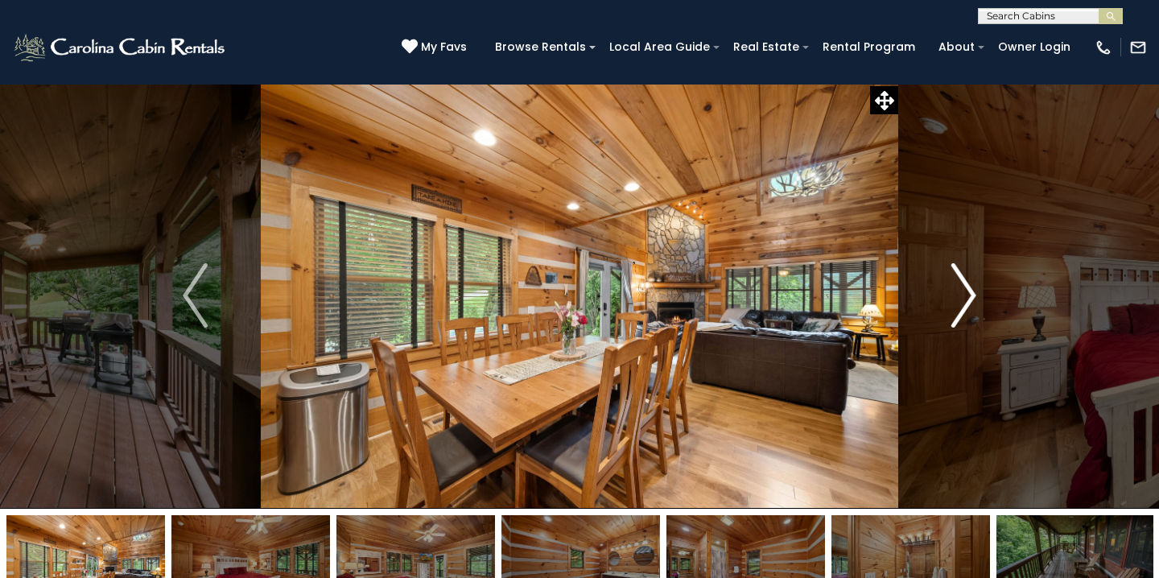
click at [974, 299] on img "Next" at bounding box center [963, 295] width 24 height 64
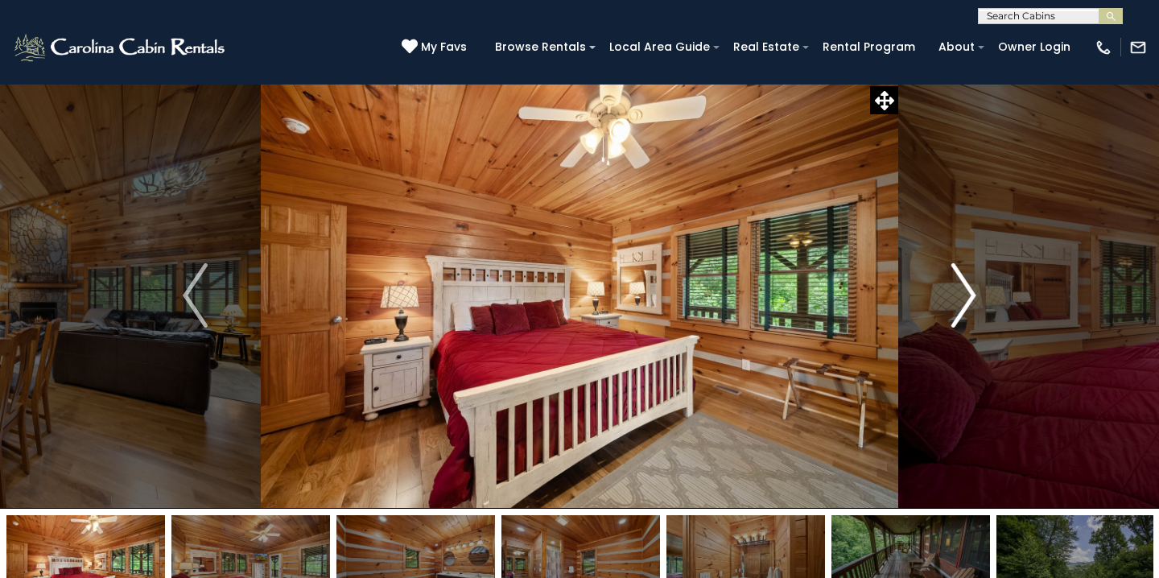
click at [974, 299] on img "Next" at bounding box center [963, 295] width 24 height 64
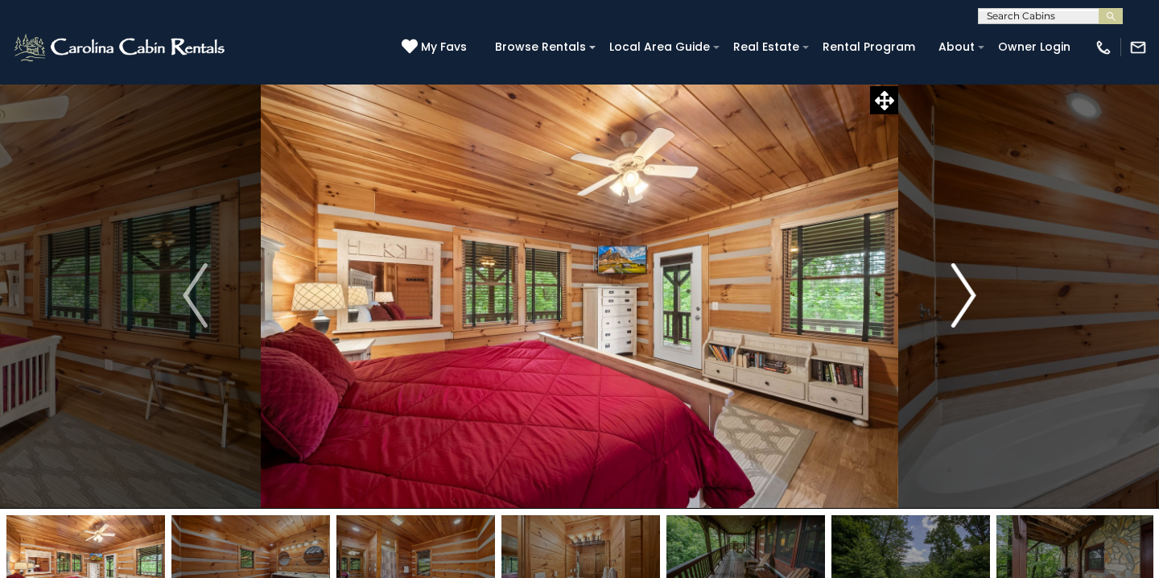
click at [974, 299] on img "Next" at bounding box center [963, 295] width 24 height 64
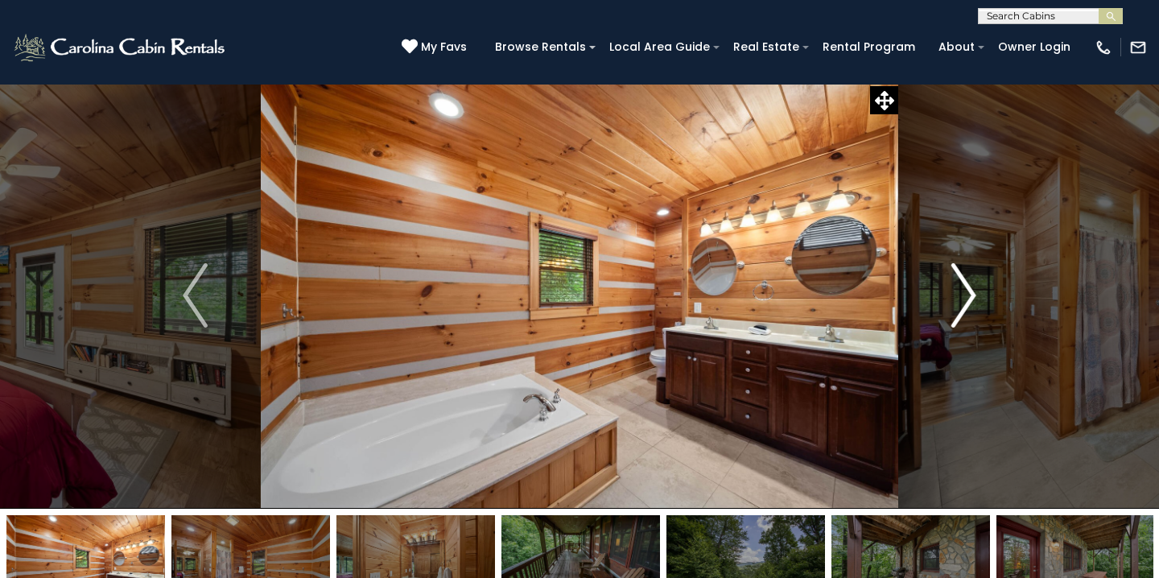
click at [974, 299] on img "Next" at bounding box center [963, 295] width 24 height 64
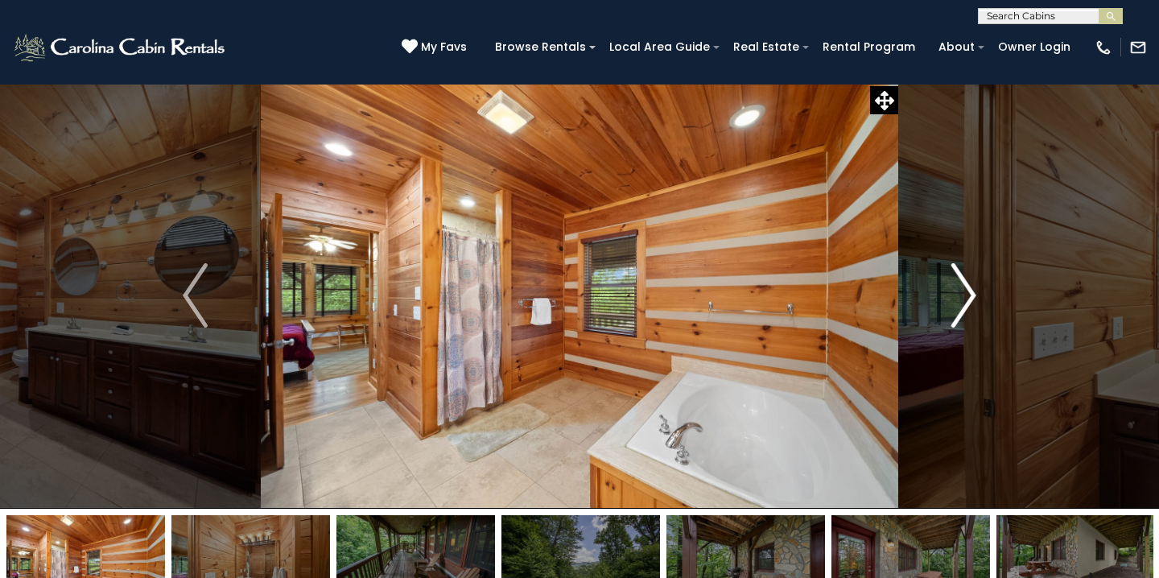
click at [974, 299] on img "Next" at bounding box center [963, 295] width 24 height 64
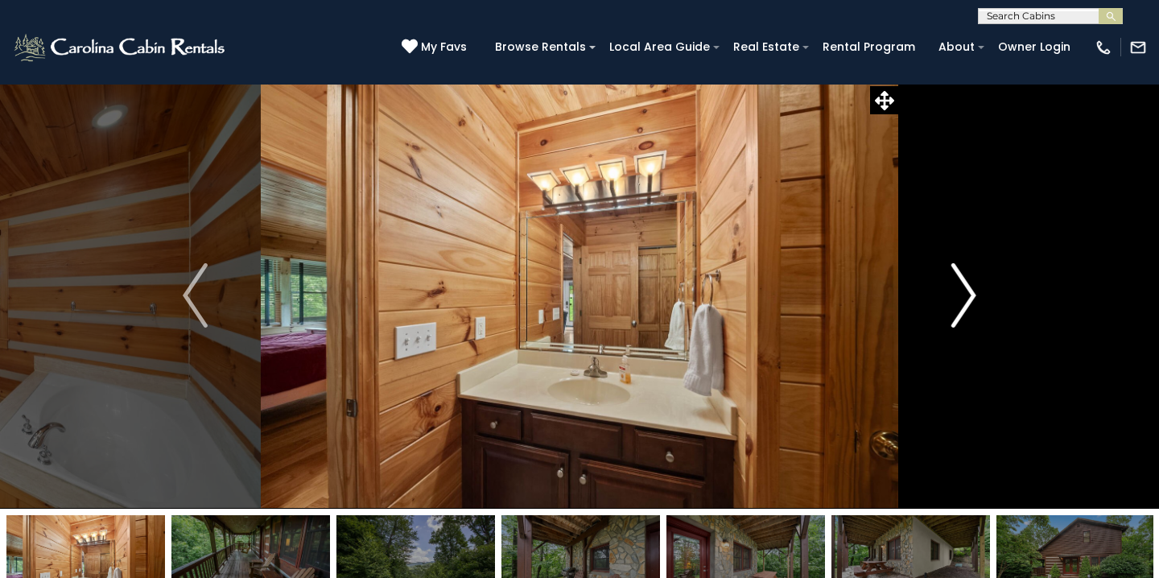
click at [974, 299] on img "Next" at bounding box center [963, 295] width 24 height 64
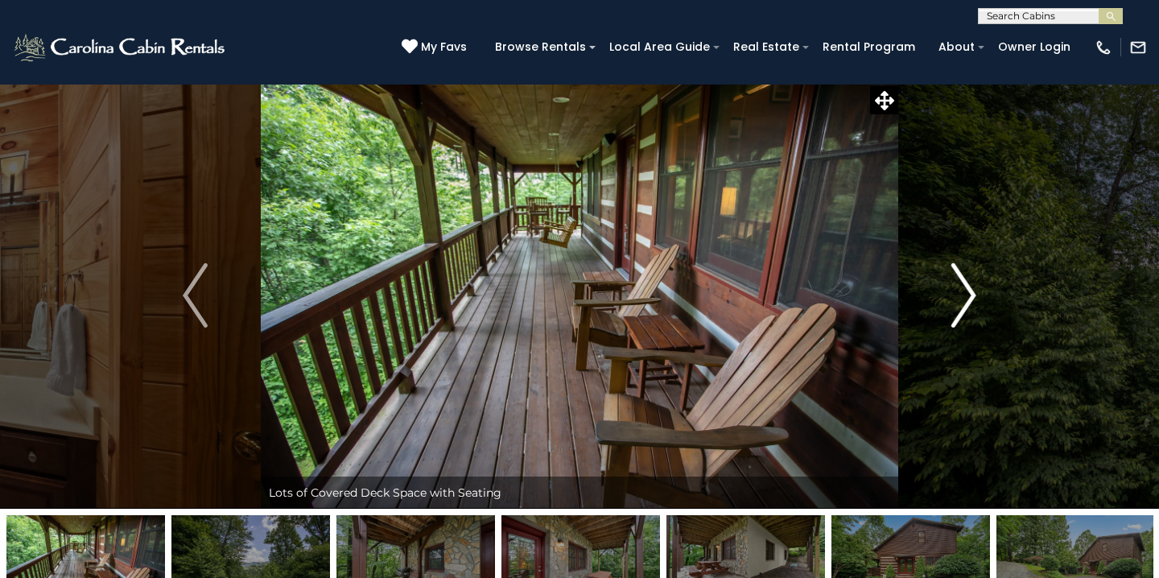
click at [974, 299] on img "Next" at bounding box center [963, 295] width 24 height 64
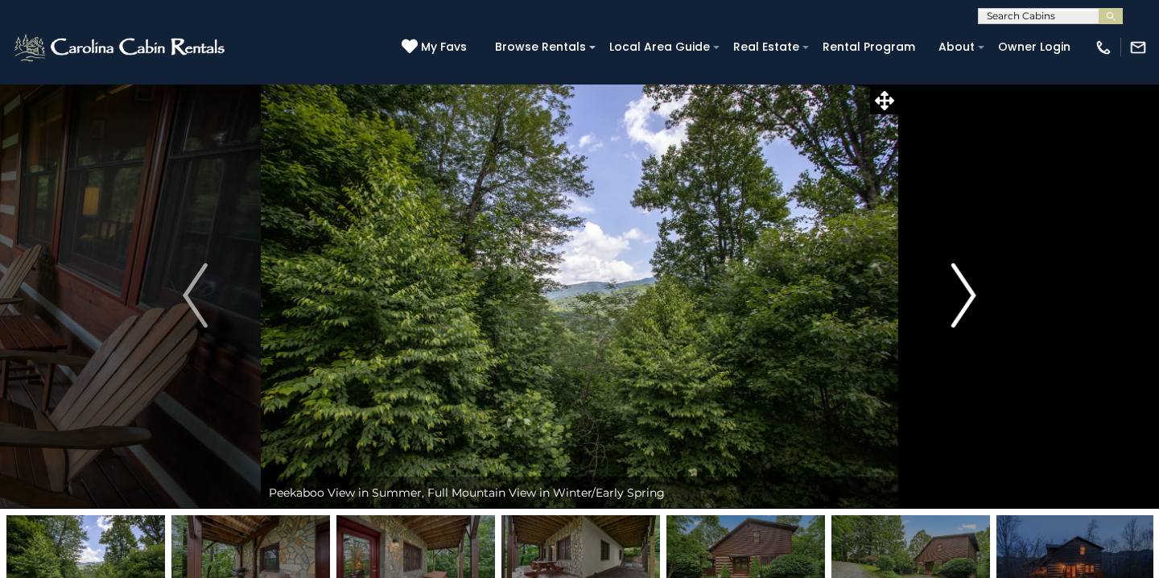
click at [974, 299] on img "Next" at bounding box center [963, 295] width 24 height 64
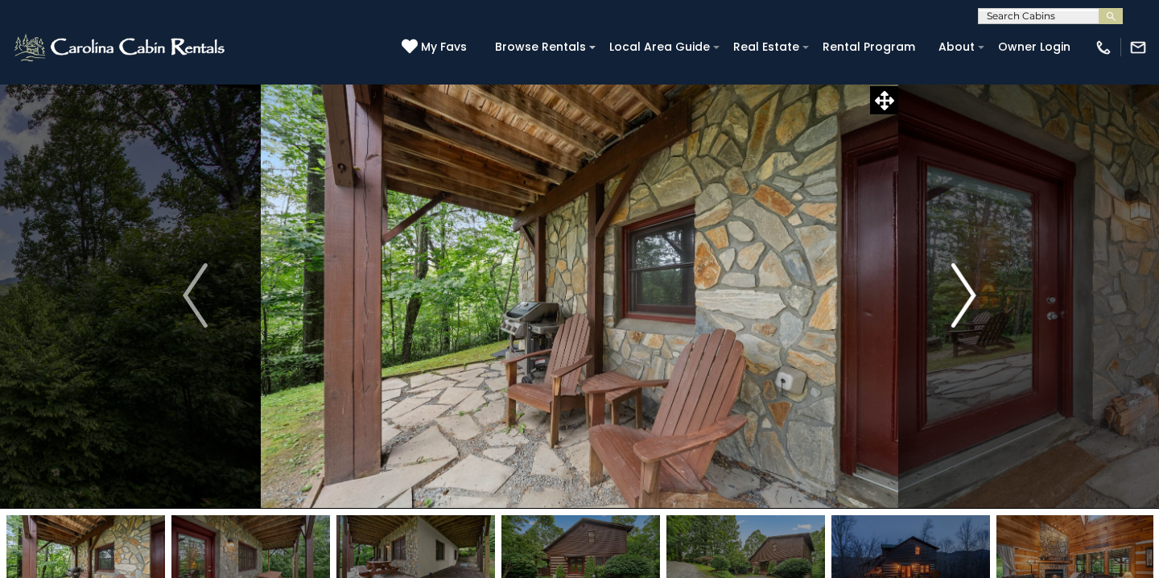
click at [974, 299] on img "Next" at bounding box center [963, 295] width 24 height 64
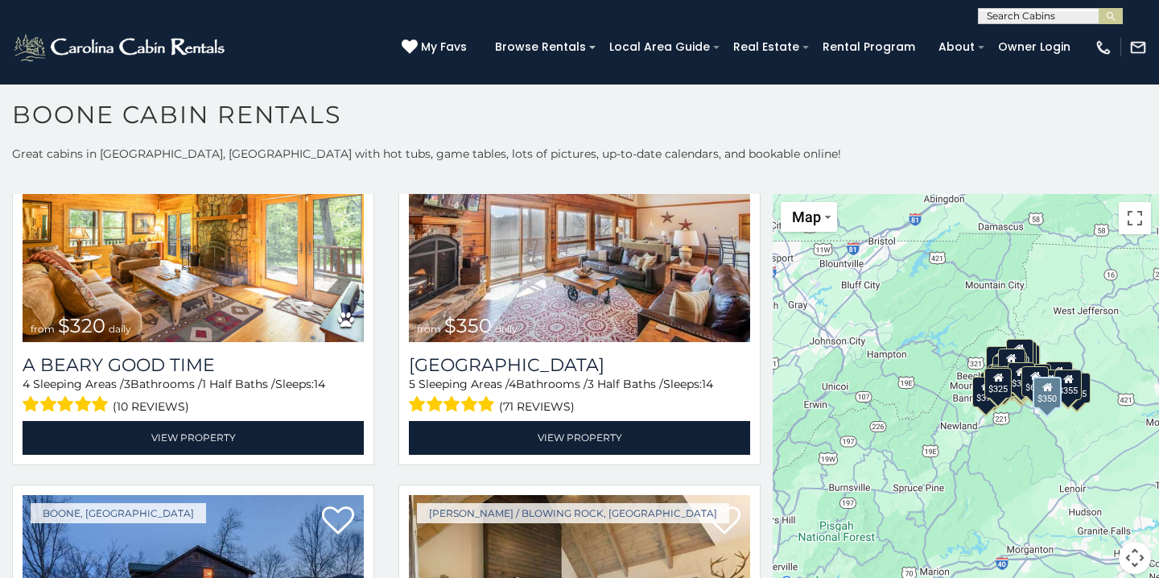
scroll to position [4314, 0]
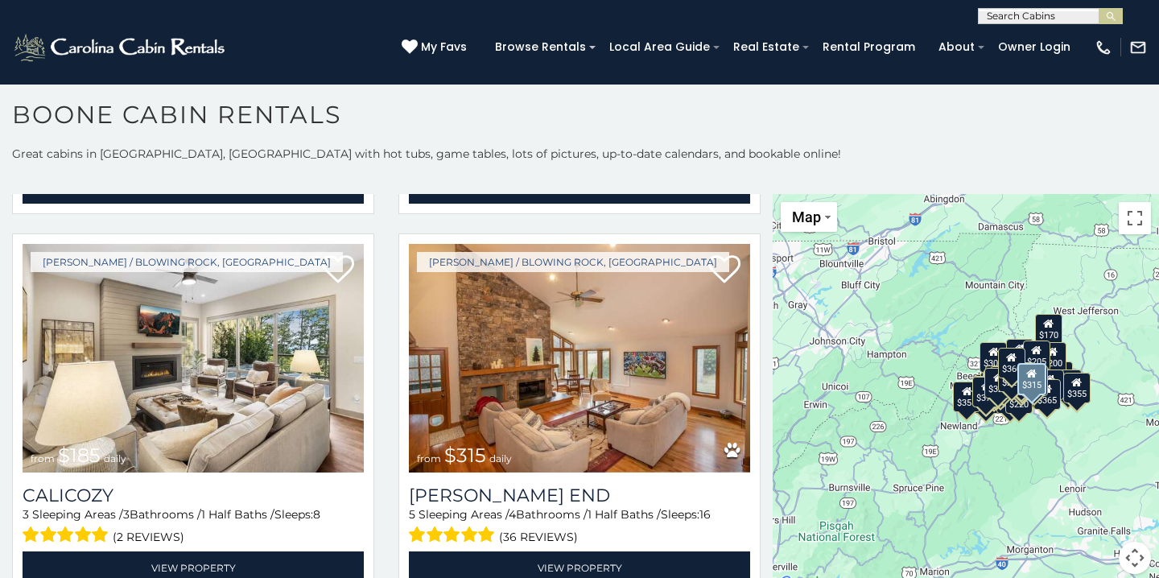
scroll to position [6472, 0]
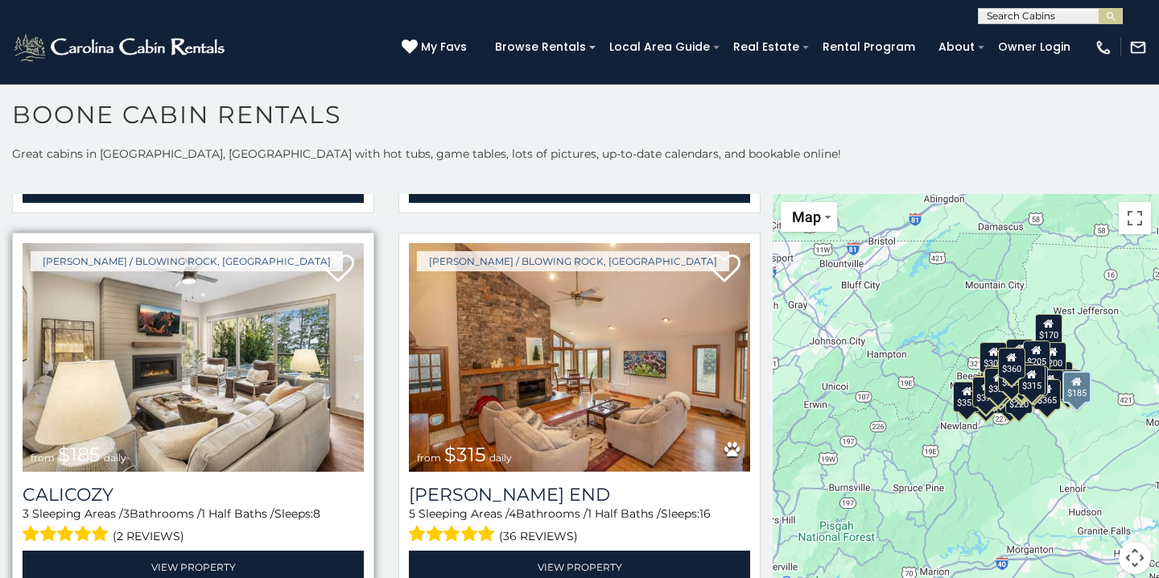
click at [278, 377] on img at bounding box center [193, 357] width 341 height 229
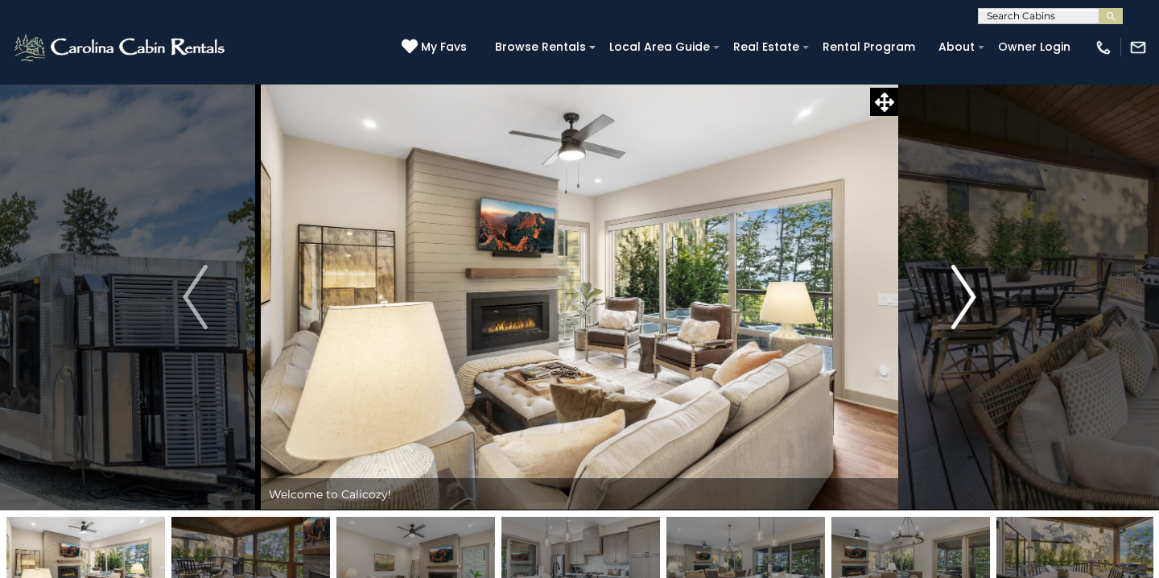
click at [970, 294] on img "Next" at bounding box center [963, 297] width 24 height 64
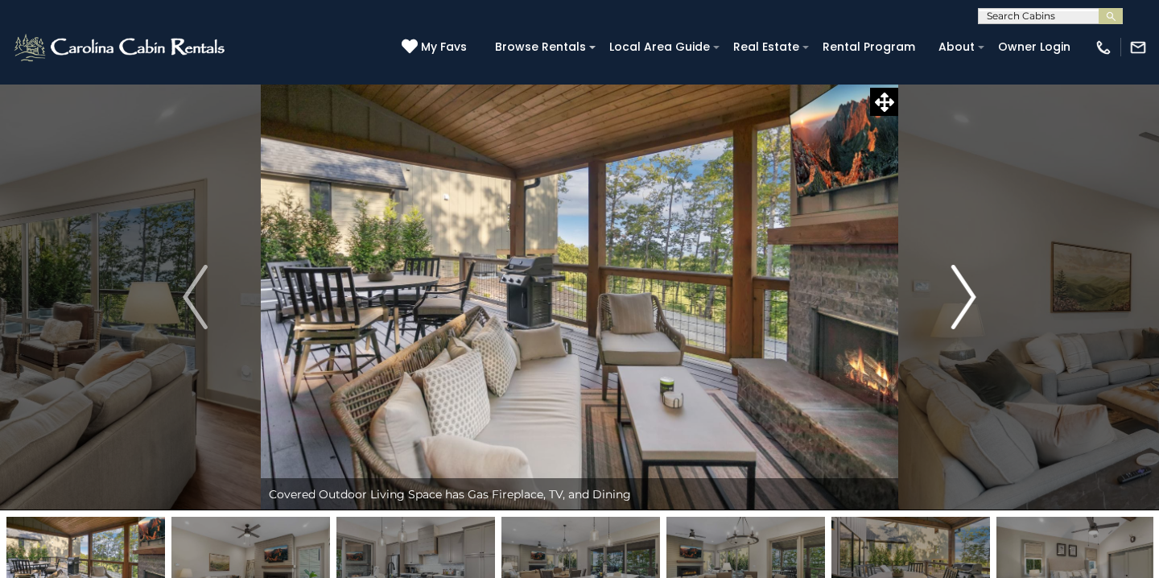
click at [970, 294] on img "Next" at bounding box center [963, 297] width 24 height 64
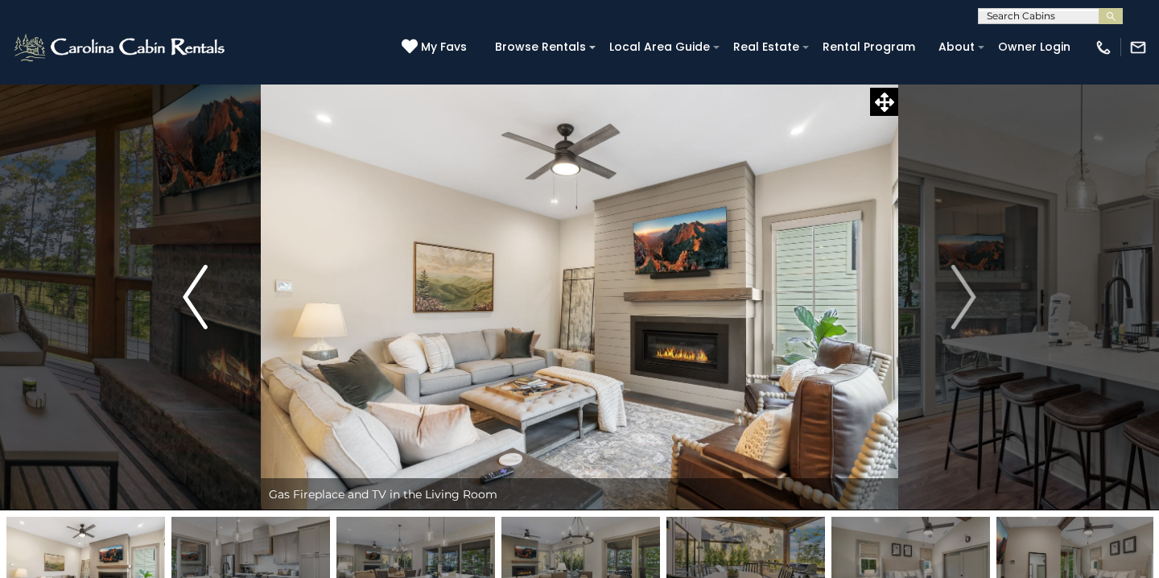
click at [179, 291] on button "Previous" at bounding box center [195, 297] width 131 height 427
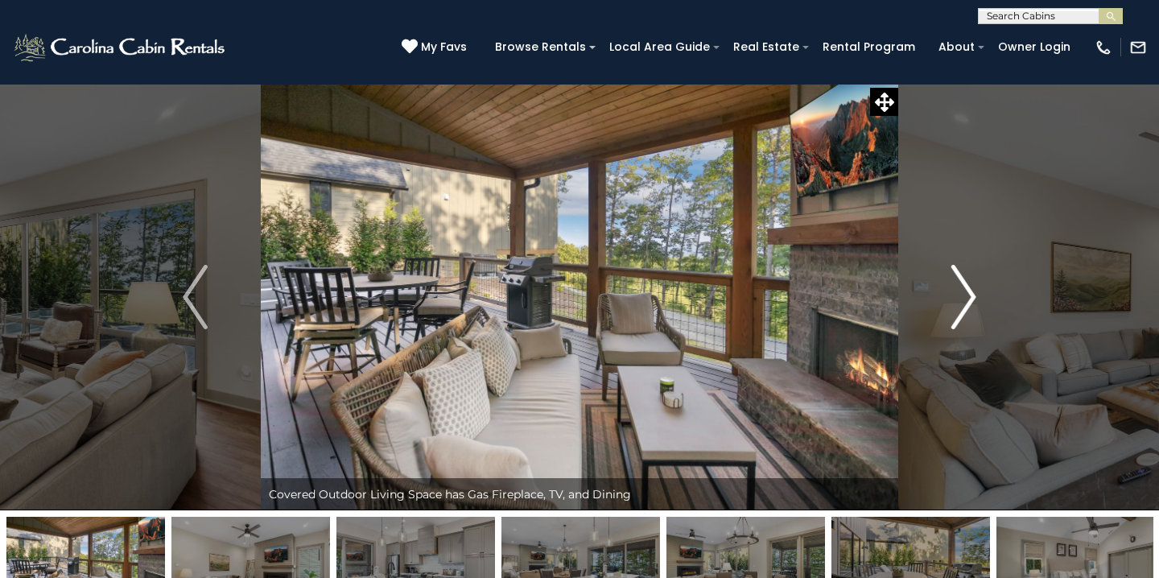
click at [966, 298] on img "Next" at bounding box center [963, 297] width 24 height 64
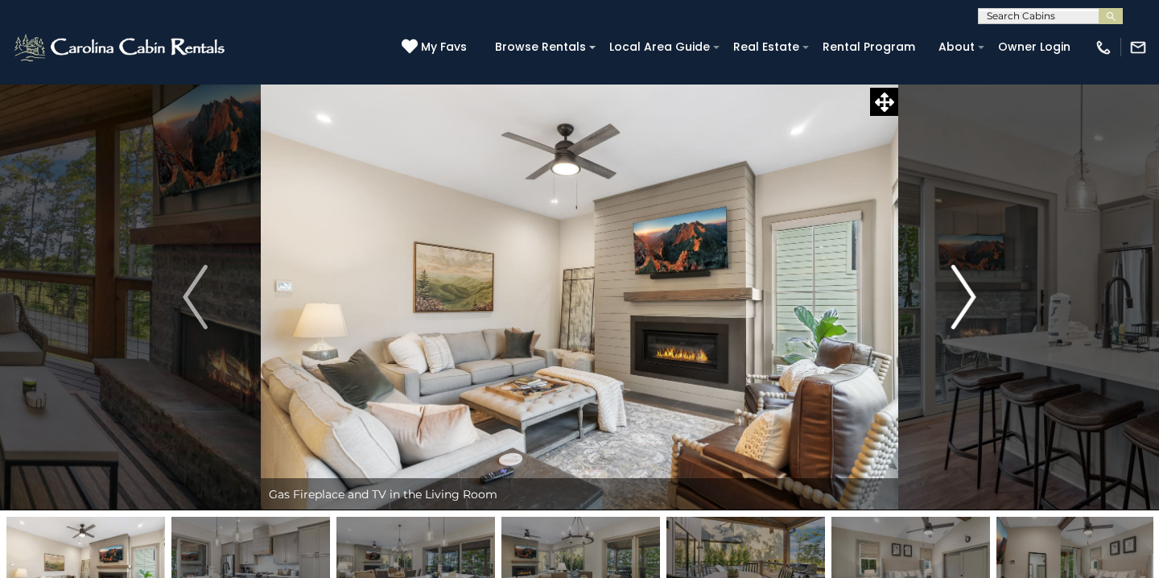
click at [966, 298] on img "Next" at bounding box center [963, 297] width 24 height 64
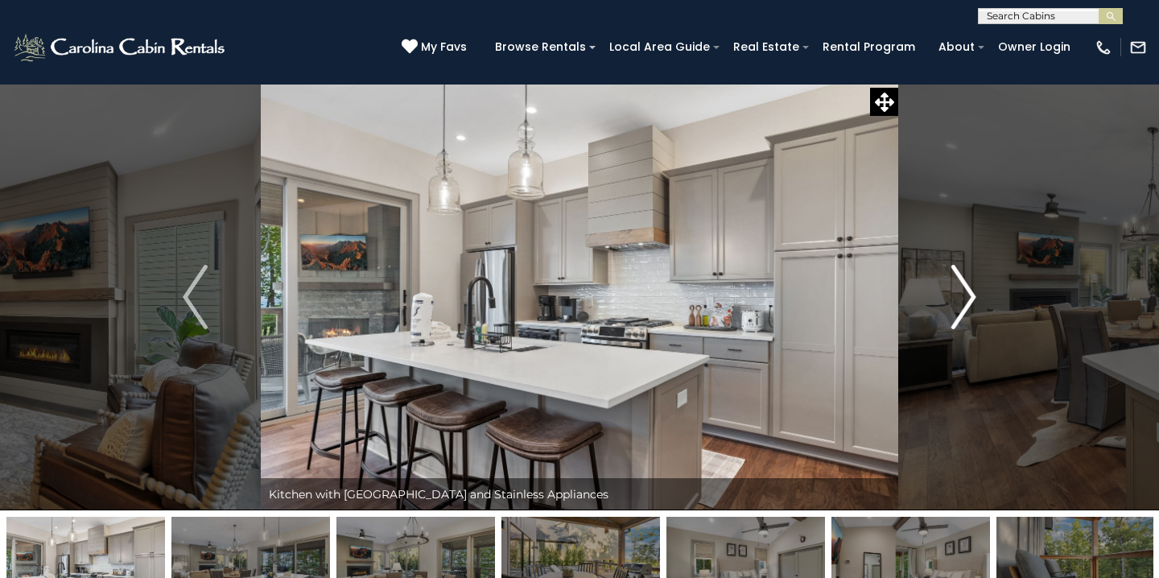
click at [966, 298] on img "Next" at bounding box center [963, 297] width 24 height 64
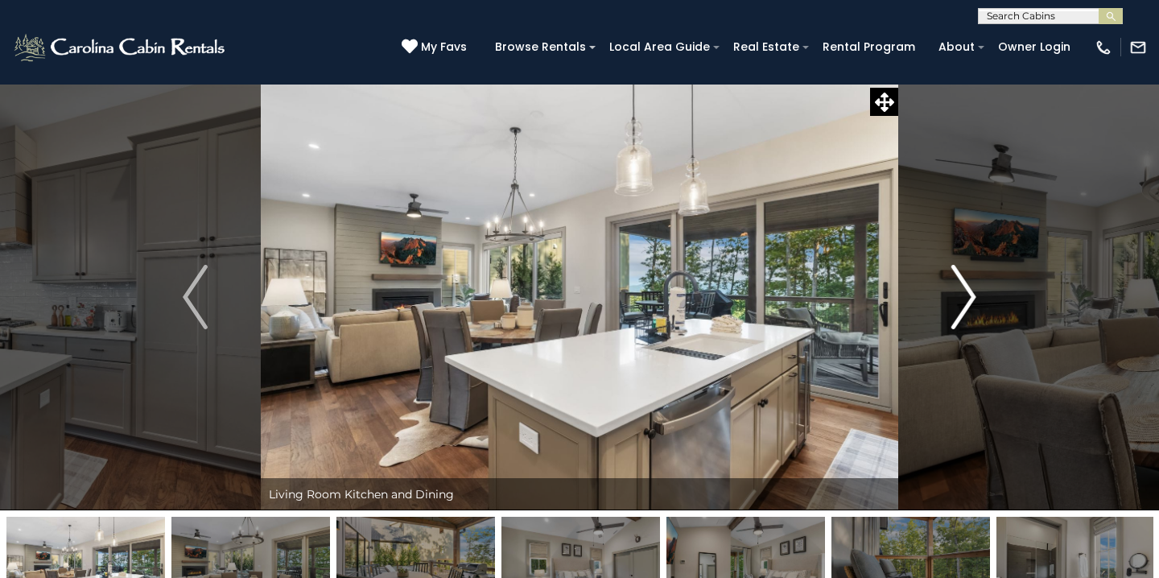
click at [966, 298] on img "Next" at bounding box center [963, 297] width 24 height 64
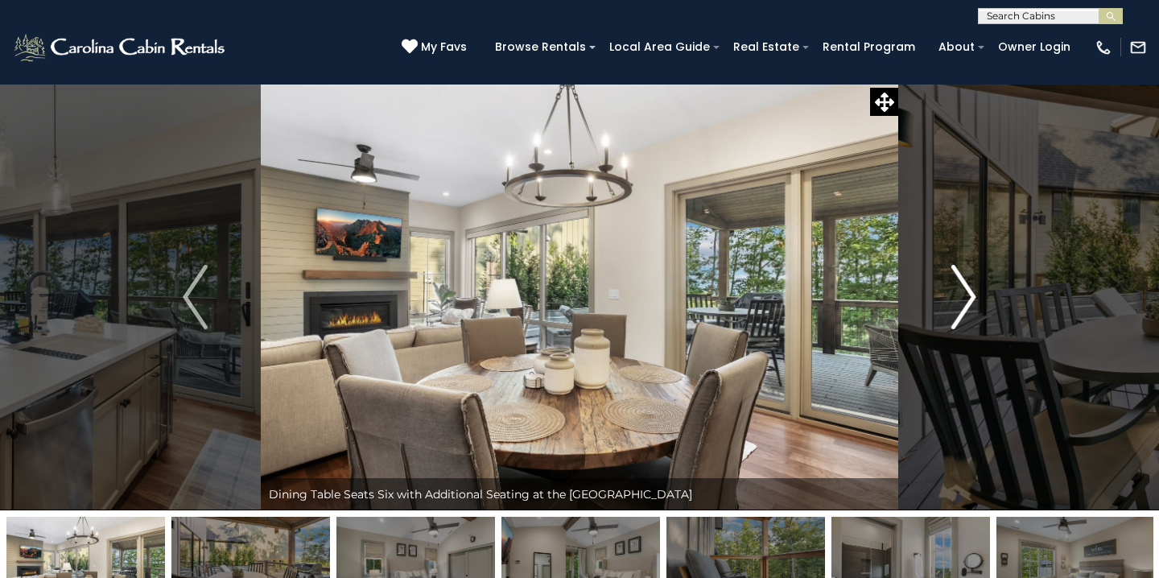
click at [966, 298] on img "Next" at bounding box center [963, 297] width 24 height 64
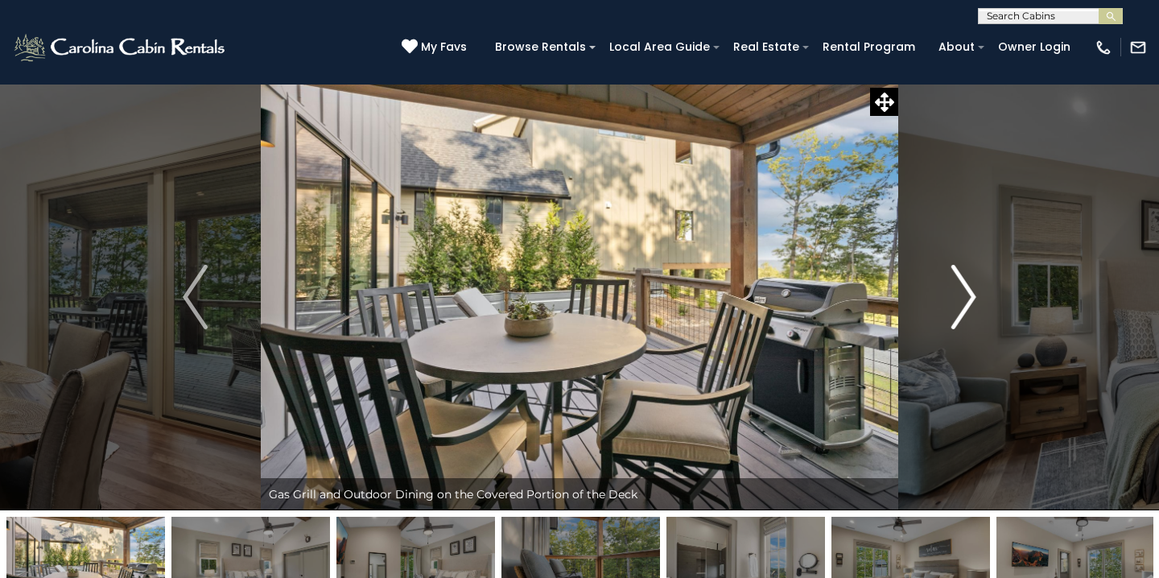
click at [966, 298] on img "Next" at bounding box center [963, 297] width 24 height 64
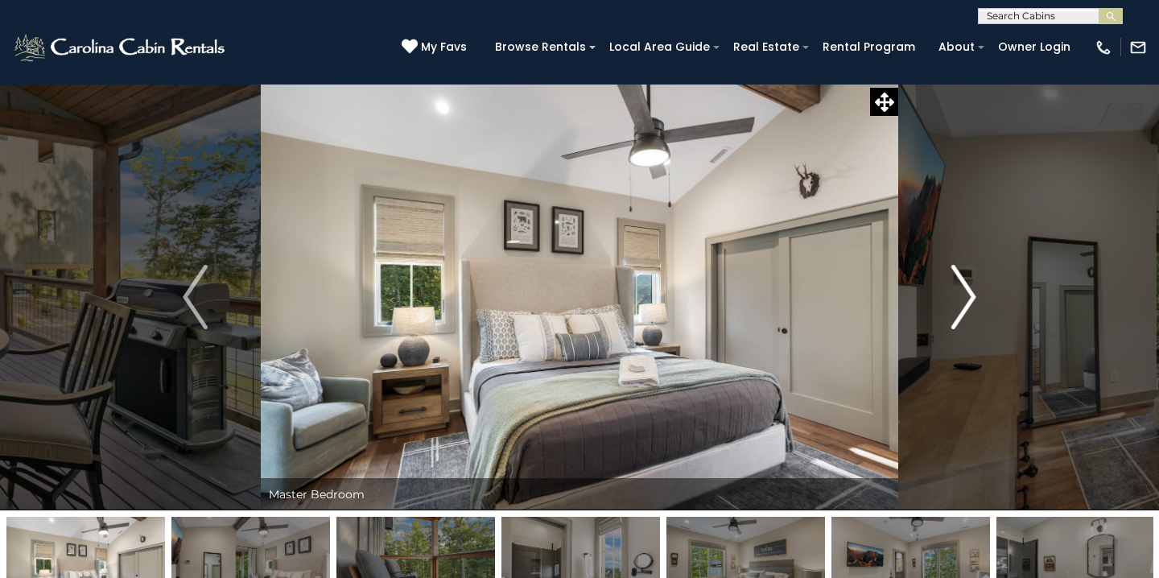
click at [966, 298] on img "Next" at bounding box center [963, 297] width 24 height 64
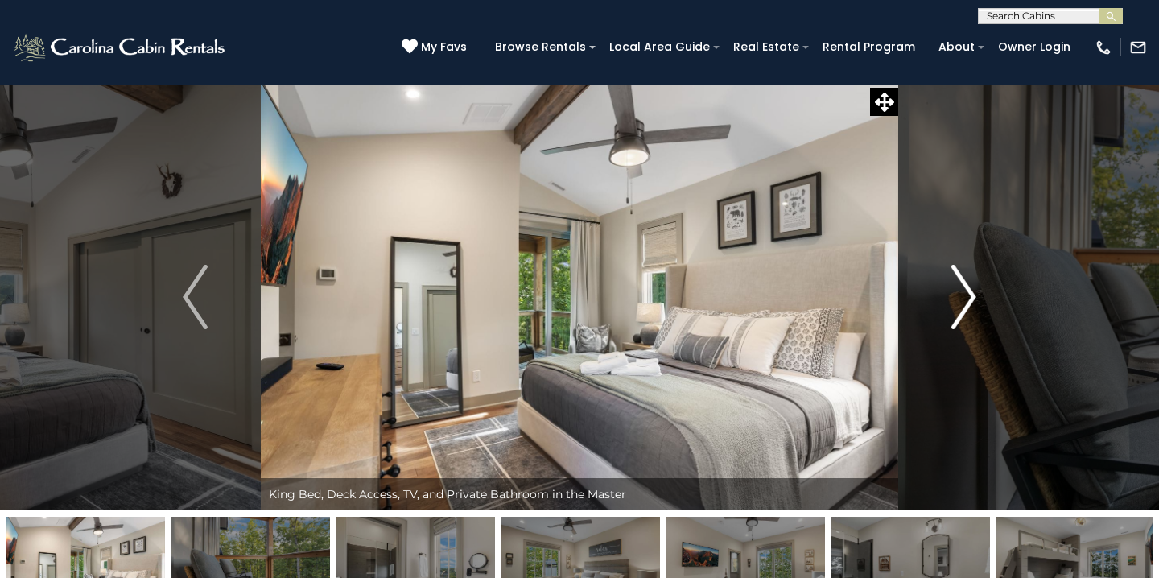
click at [966, 298] on img "Next" at bounding box center [963, 297] width 24 height 64
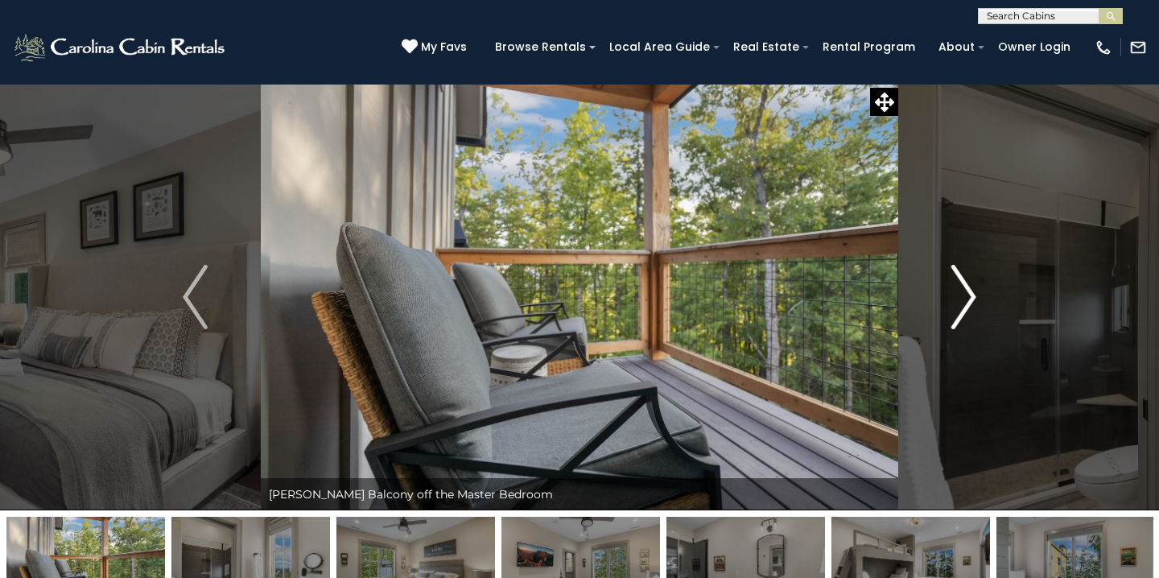
click at [966, 298] on img "Next" at bounding box center [963, 297] width 24 height 64
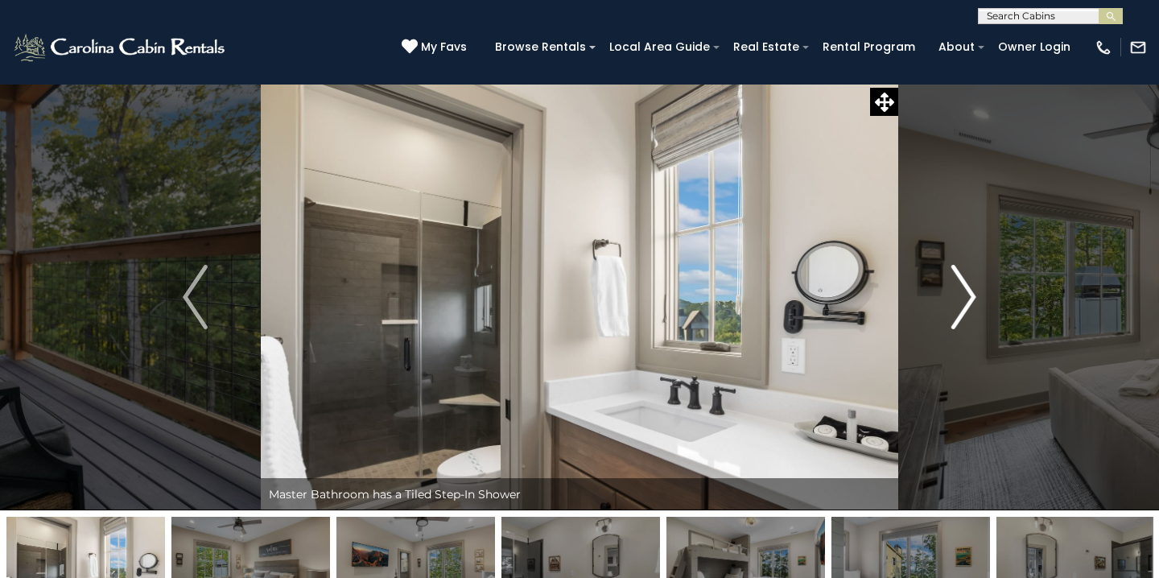
click at [966, 298] on img "Next" at bounding box center [963, 297] width 24 height 64
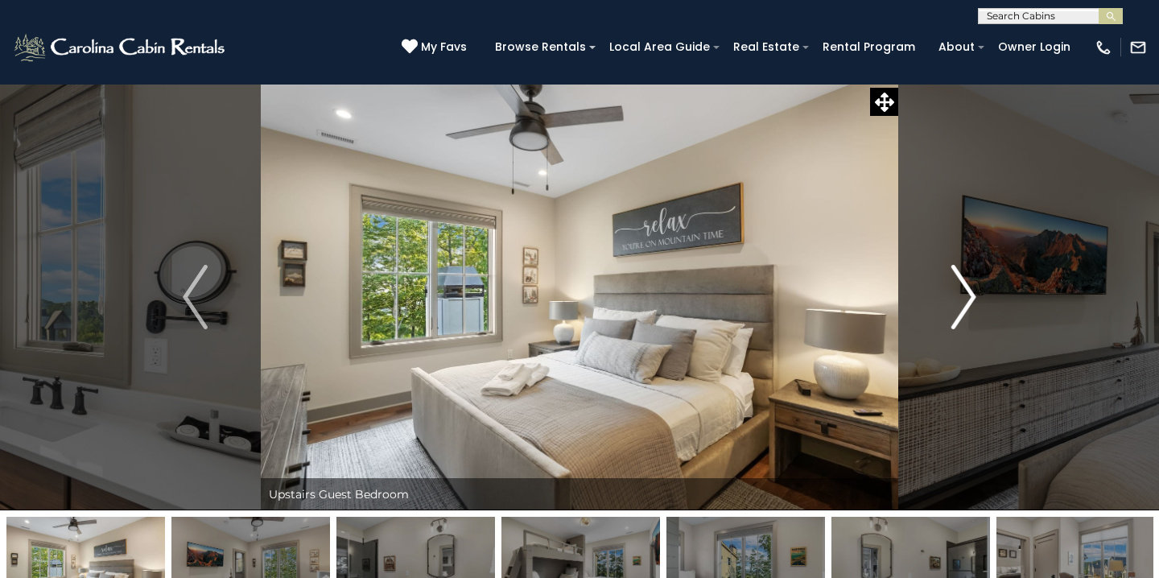
click at [966, 298] on img "Next" at bounding box center [963, 297] width 24 height 64
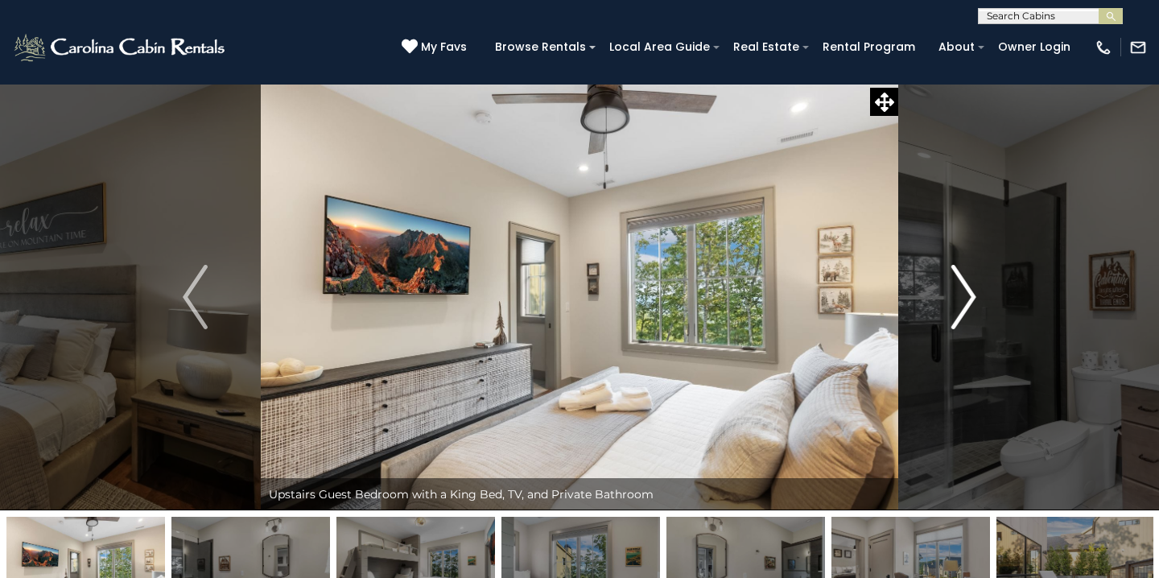
click at [966, 298] on img "Next" at bounding box center [963, 297] width 24 height 64
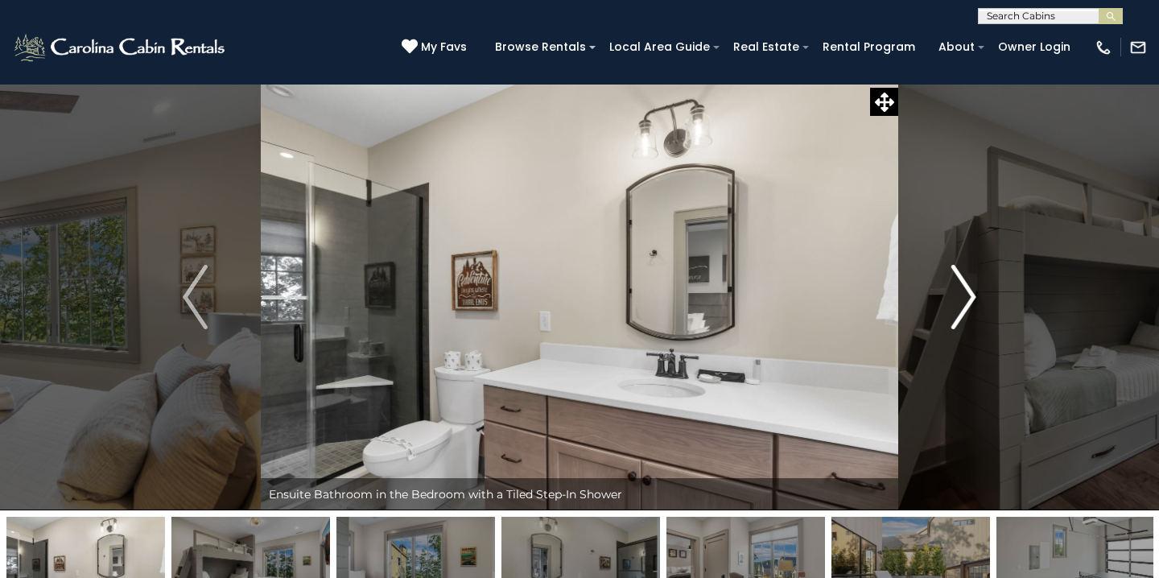
click at [966, 298] on img "Next" at bounding box center [963, 297] width 24 height 64
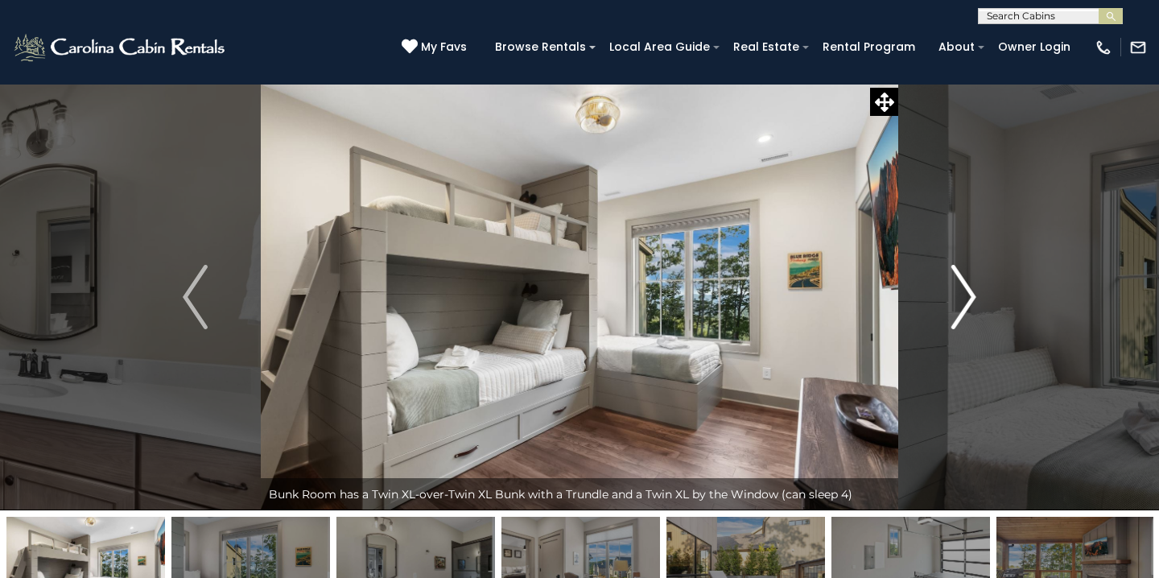
click at [966, 298] on img "Next" at bounding box center [963, 297] width 24 height 64
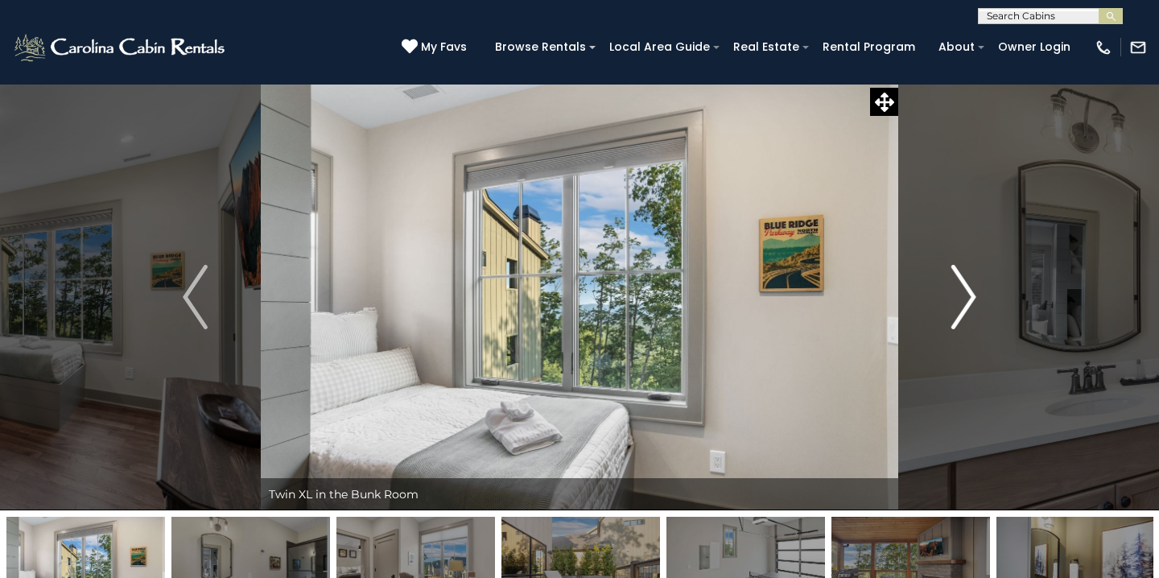
click at [966, 298] on img "Next" at bounding box center [963, 297] width 24 height 64
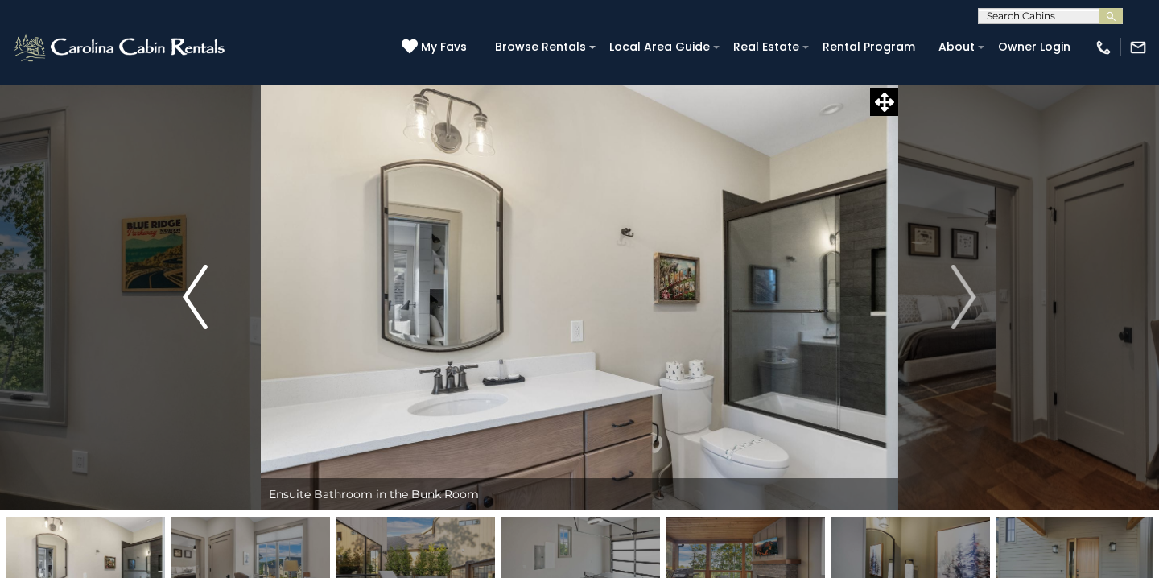
click at [198, 304] on img "Previous" at bounding box center [195, 297] width 24 height 64
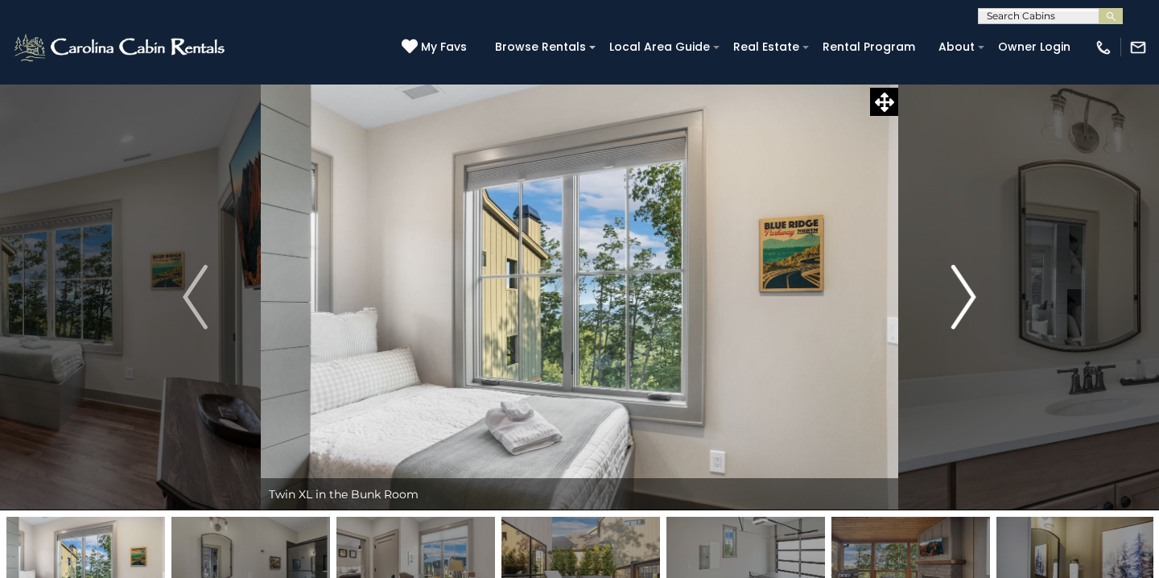
click at [962, 301] on img "Next" at bounding box center [963, 297] width 24 height 64
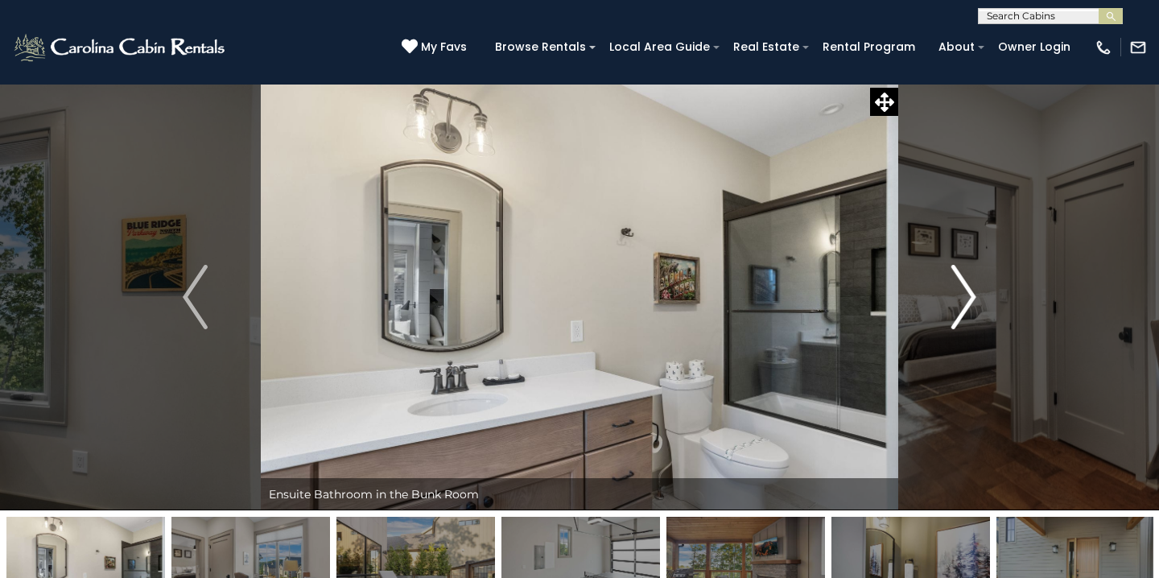
click at [962, 301] on img "Next" at bounding box center [963, 297] width 24 height 64
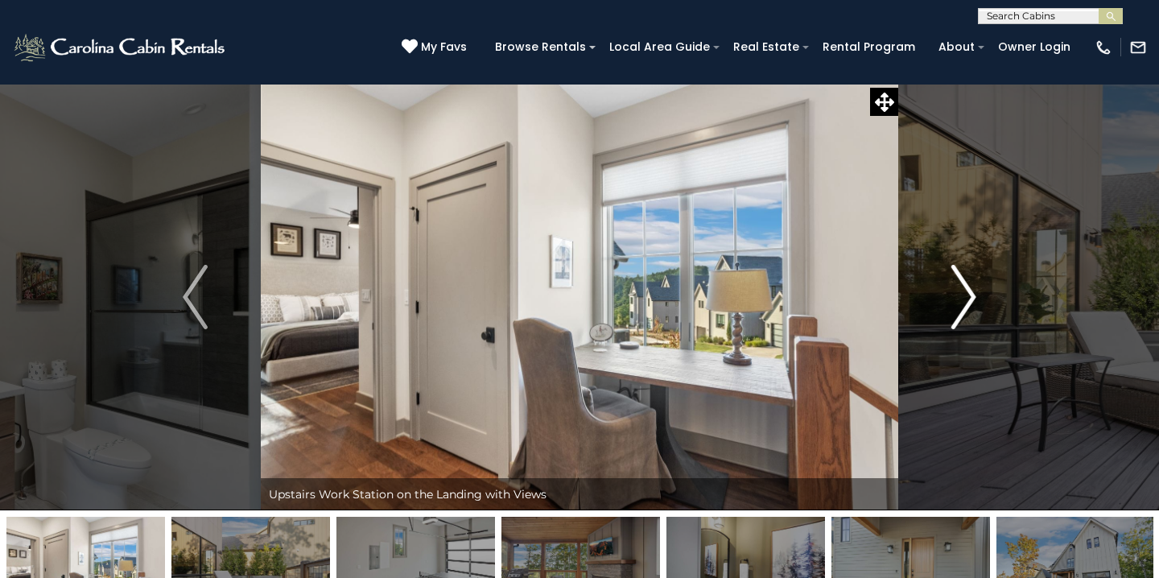
click at [962, 301] on img "Next" at bounding box center [963, 297] width 24 height 64
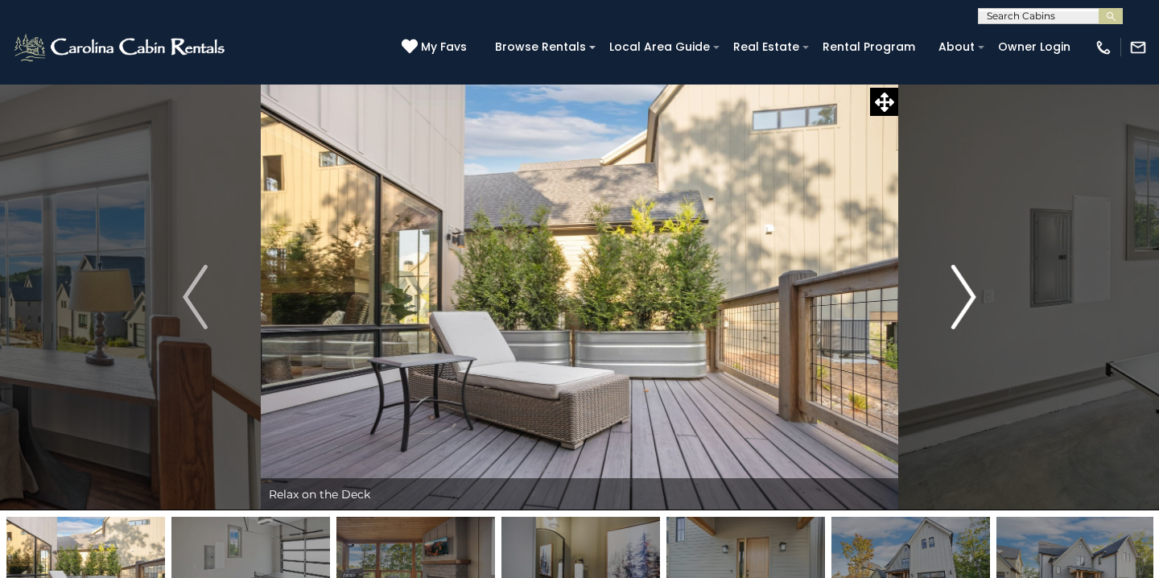
click at [962, 301] on img "Next" at bounding box center [963, 297] width 24 height 64
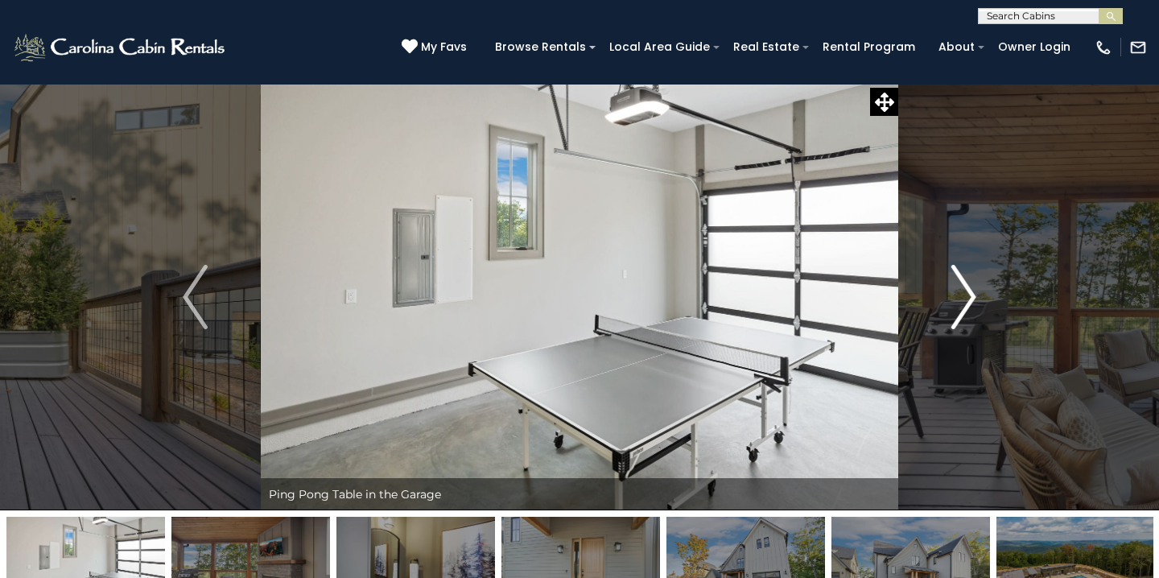
click at [962, 301] on img "Next" at bounding box center [963, 297] width 24 height 64
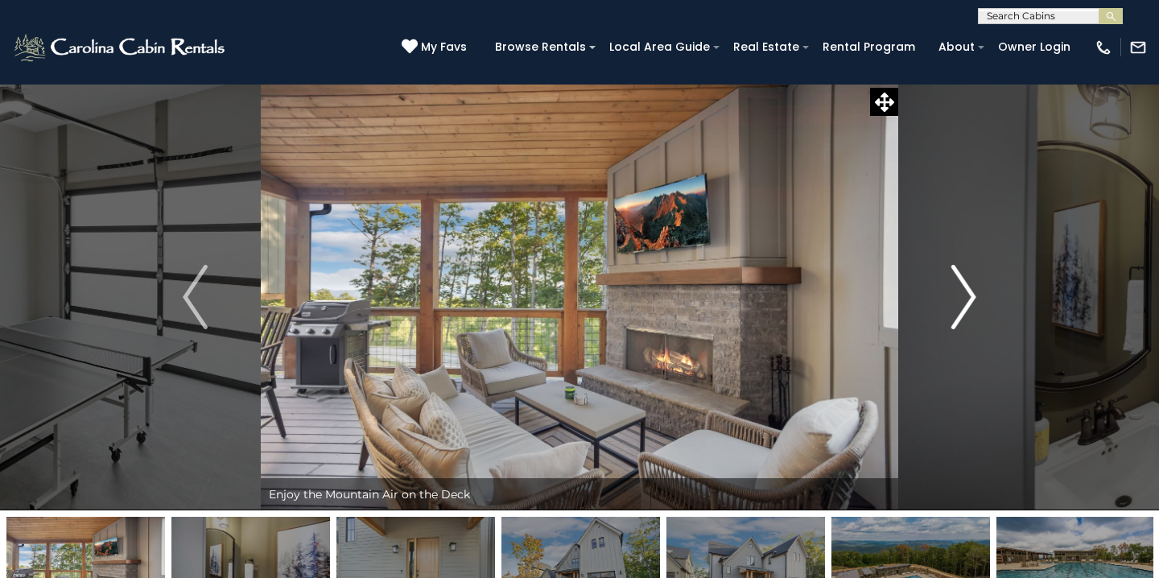
click at [962, 301] on img "Next" at bounding box center [963, 297] width 24 height 64
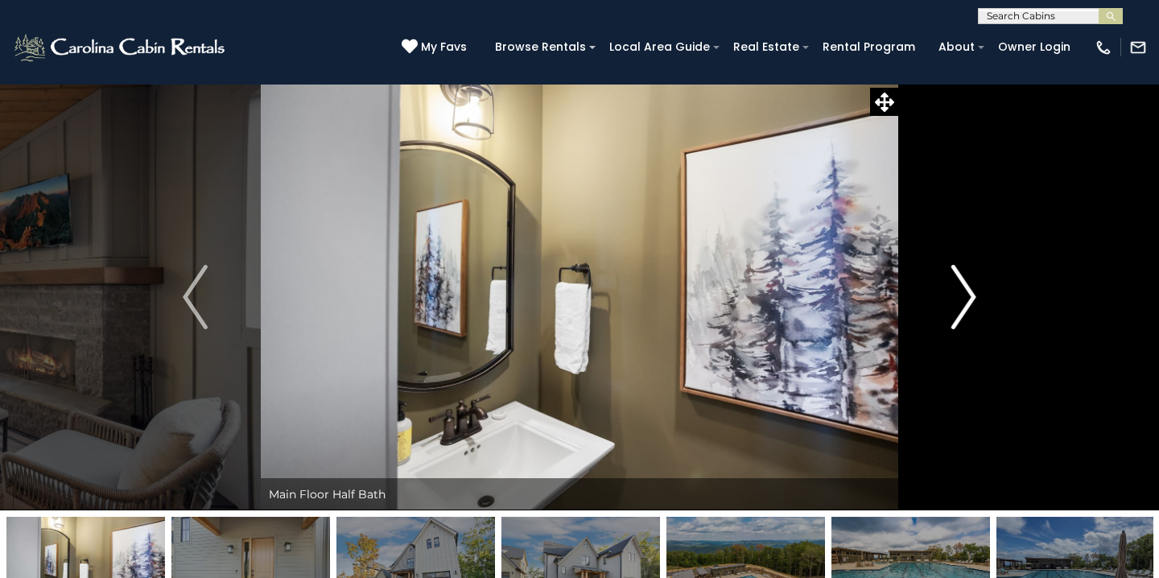
click at [962, 301] on img "Next" at bounding box center [963, 297] width 24 height 64
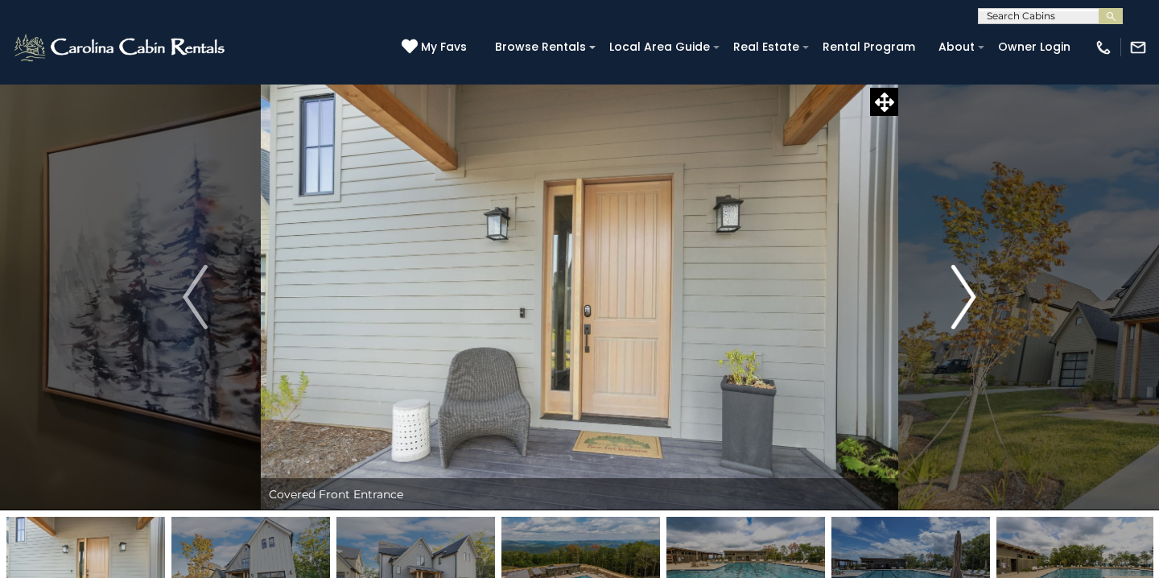
click at [962, 301] on img "Next" at bounding box center [963, 297] width 24 height 64
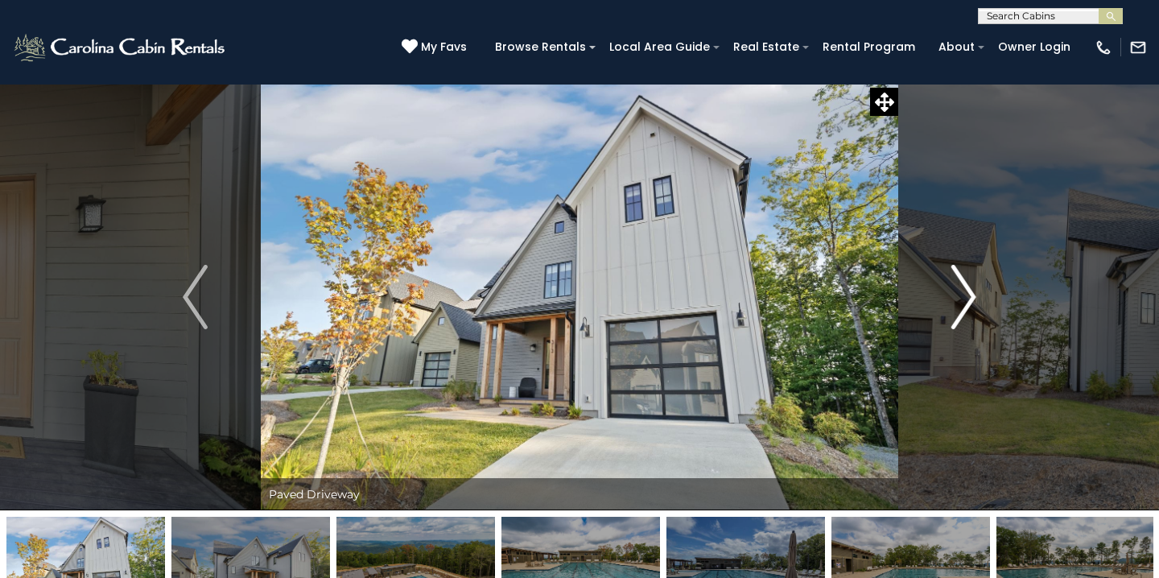
click at [962, 301] on img "Next" at bounding box center [963, 297] width 24 height 64
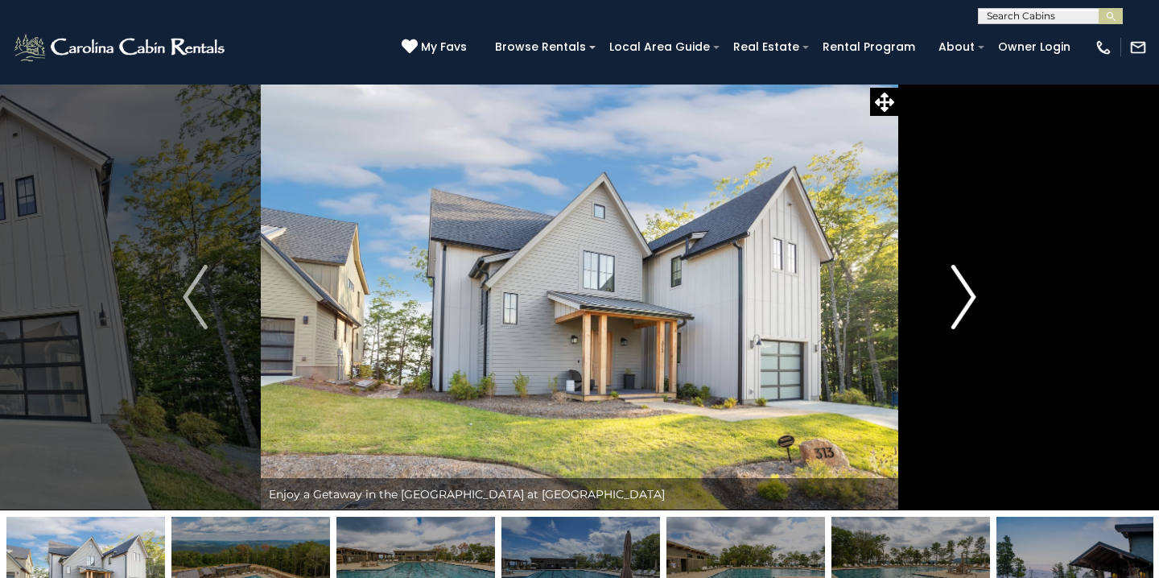
click at [962, 301] on img "Next" at bounding box center [963, 297] width 24 height 64
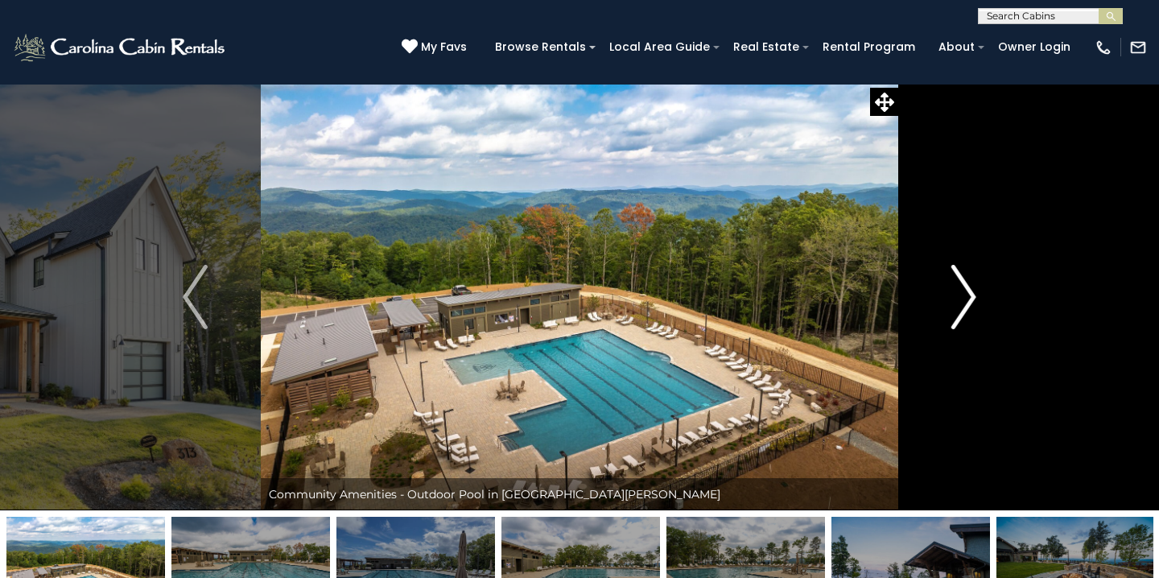
click at [962, 301] on img "Next" at bounding box center [963, 297] width 24 height 64
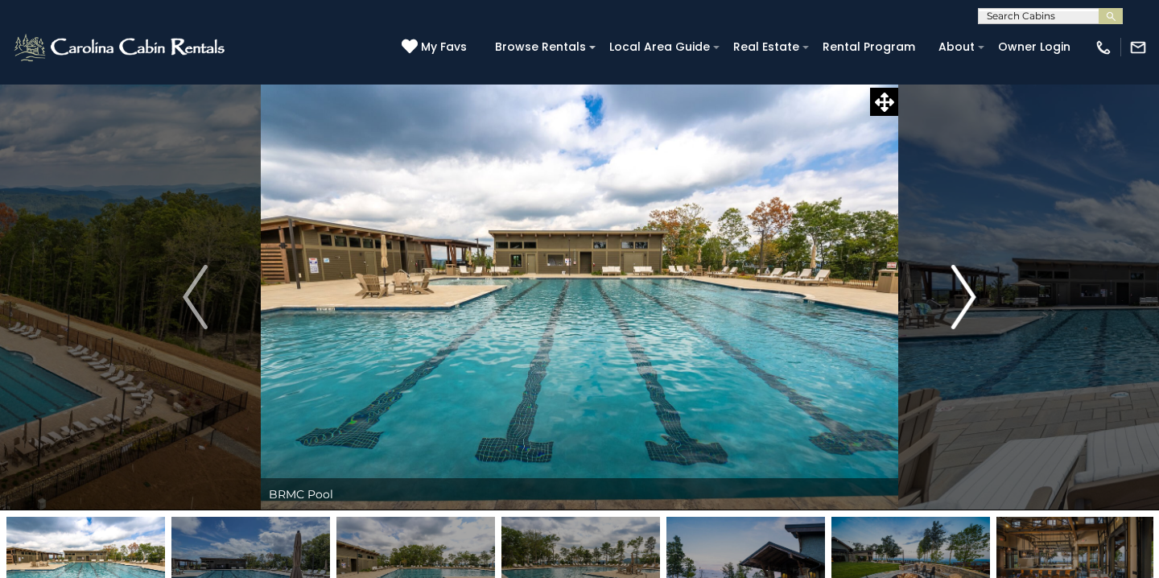
click at [962, 301] on img "Next" at bounding box center [963, 297] width 24 height 64
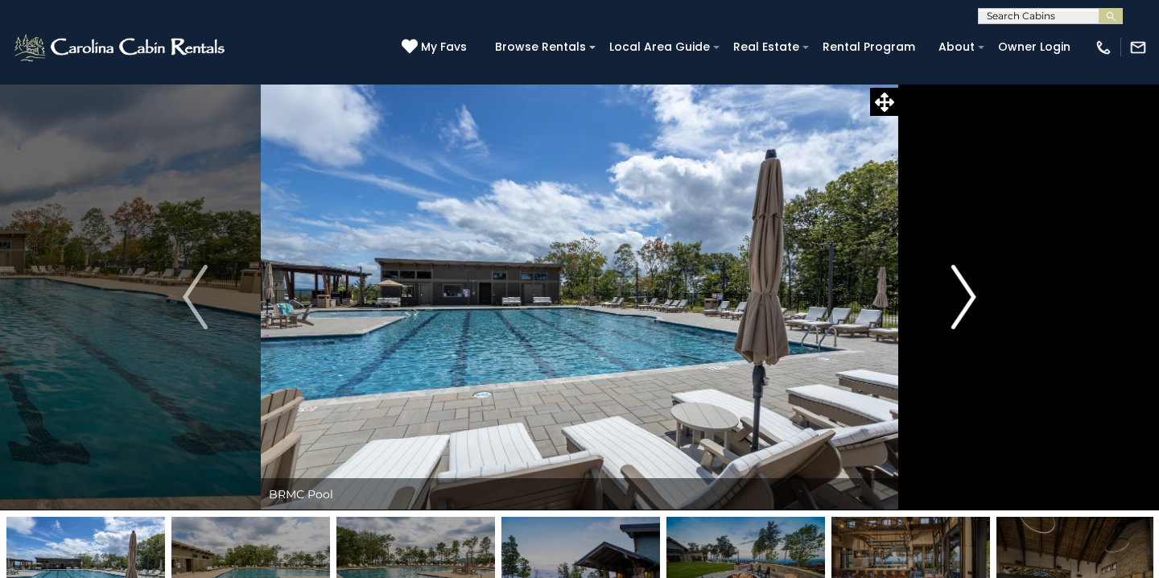
click at [962, 301] on img "Next" at bounding box center [963, 297] width 24 height 64
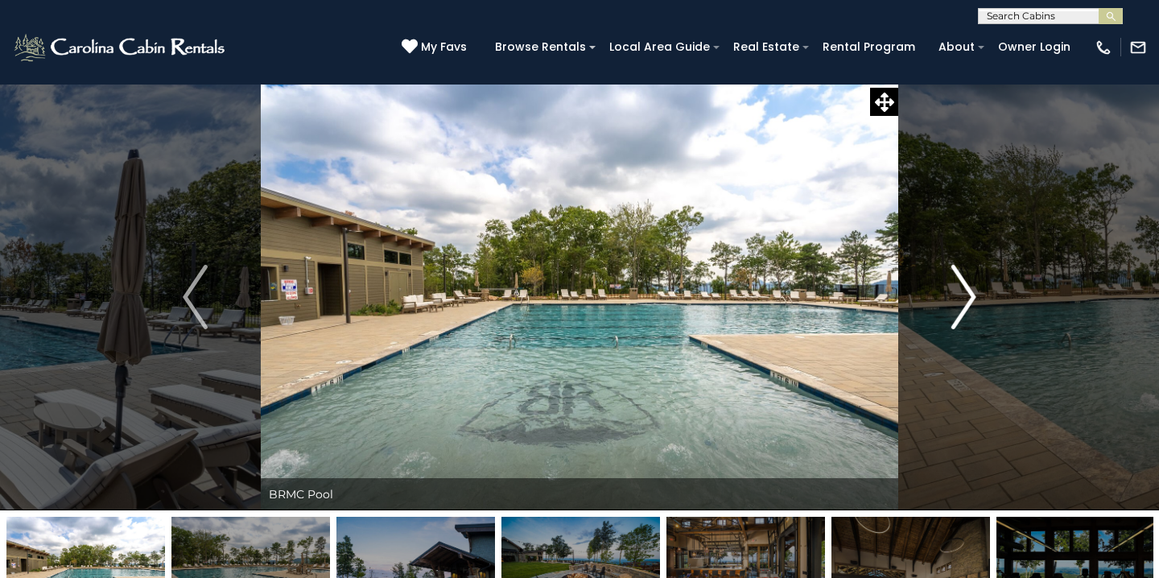
click at [962, 301] on img "Next" at bounding box center [963, 297] width 24 height 64
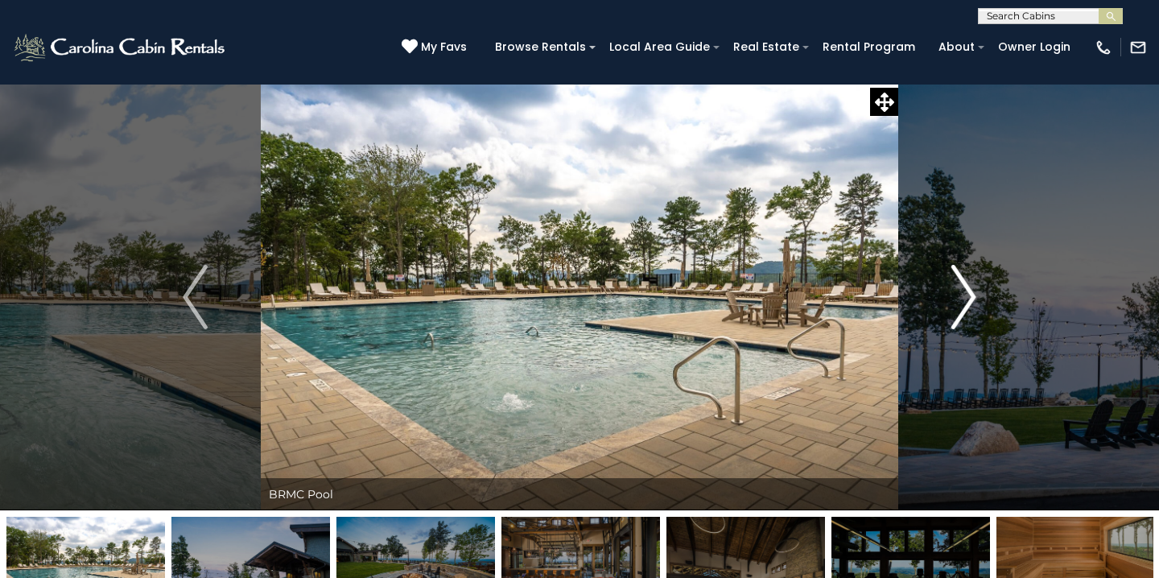
click at [962, 301] on img "Next" at bounding box center [963, 297] width 24 height 64
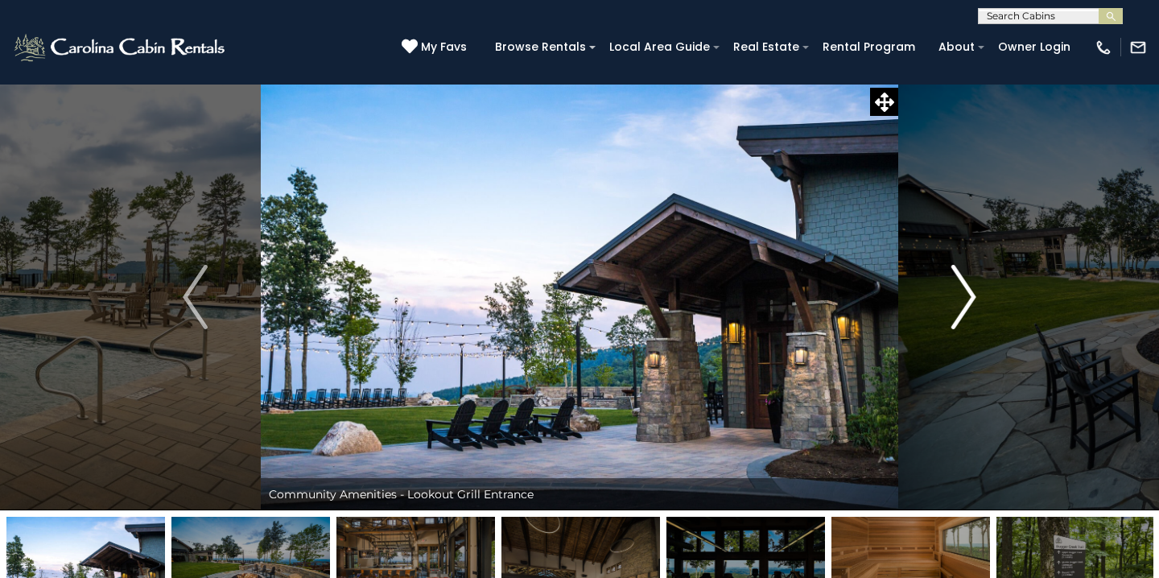
click at [962, 301] on img "Next" at bounding box center [963, 297] width 24 height 64
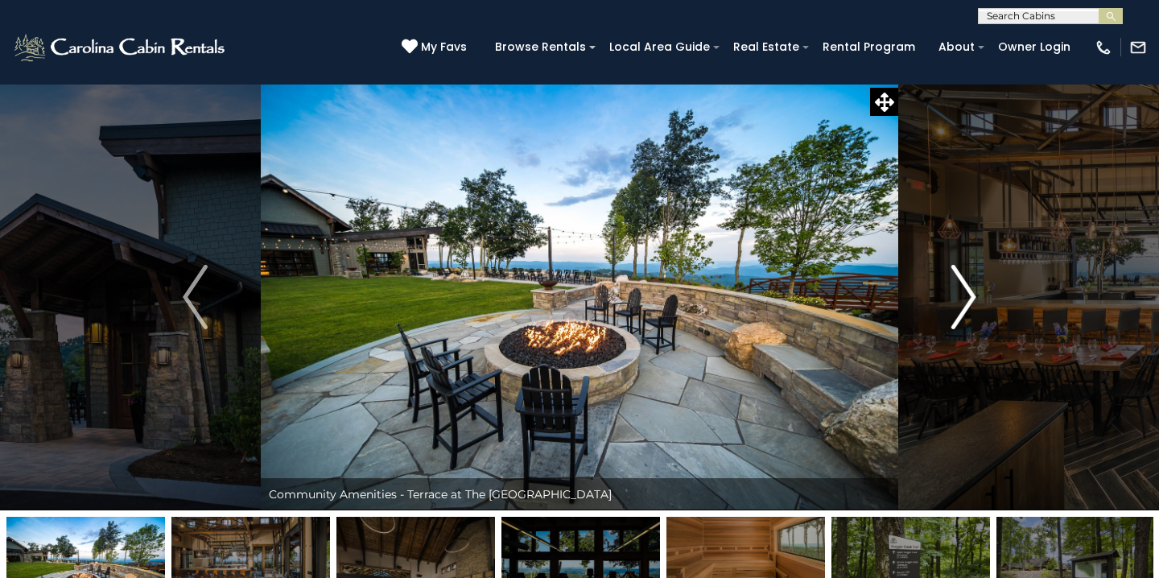
click at [962, 301] on img "Next" at bounding box center [963, 297] width 24 height 64
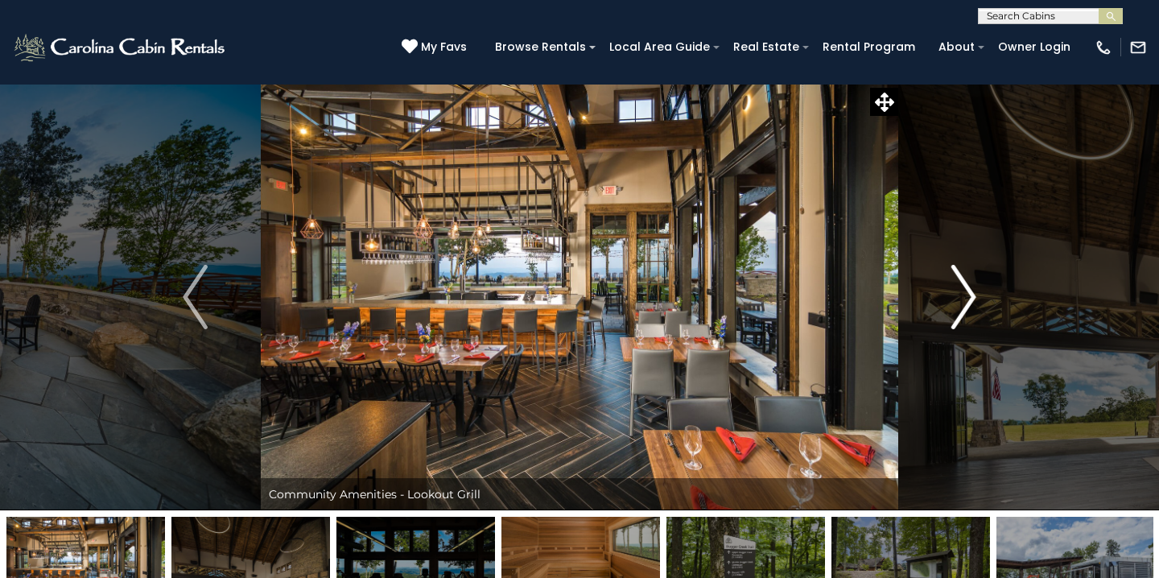
click at [962, 301] on img "Next" at bounding box center [963, 297] width 24 height 64
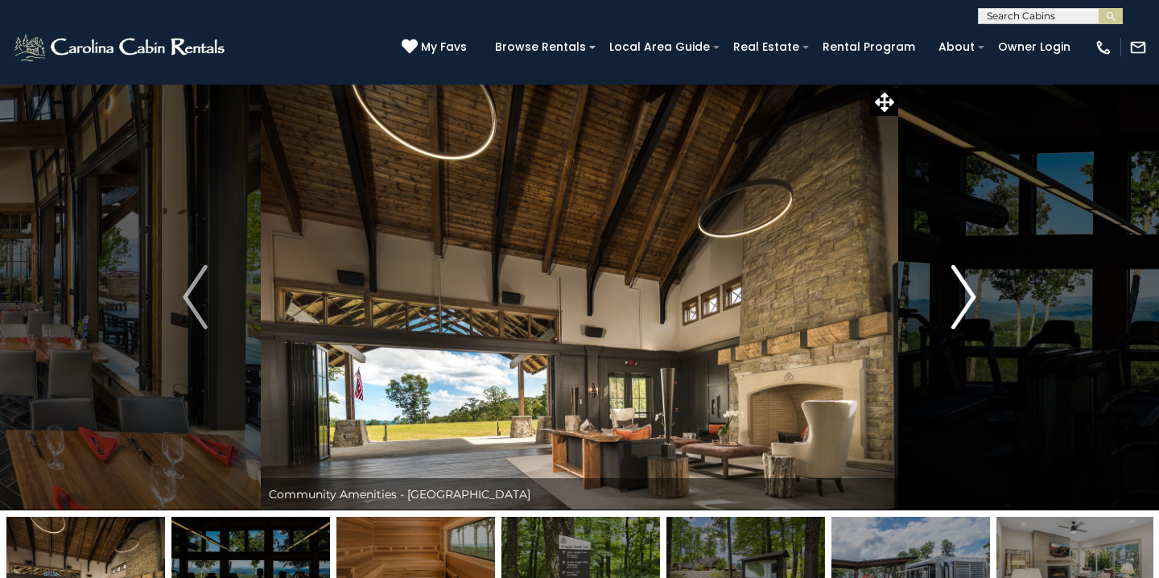
click at [962, 301] on img "Next" at bounding box center [963, 297] width 24 height 64
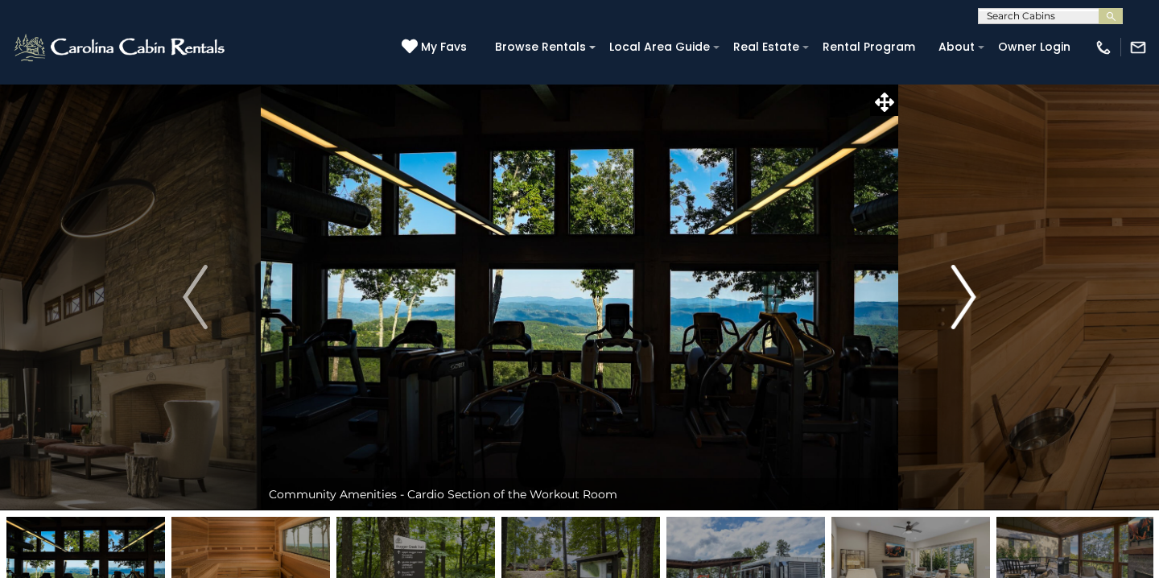
click at [962, 301] on img "Next" at bounding box center [963, 297] width 24 height 64
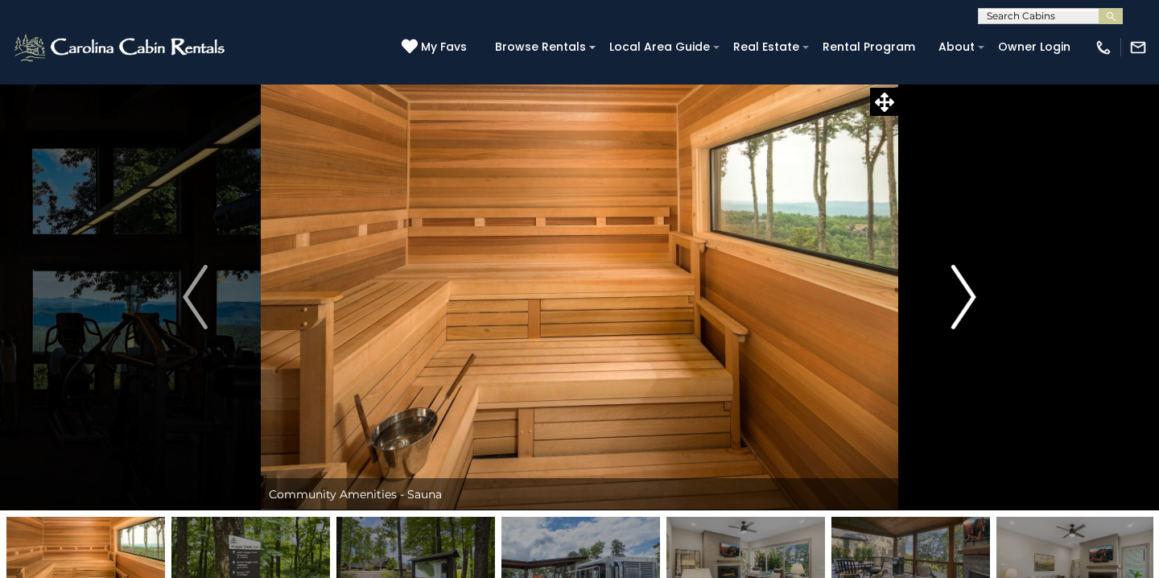
click at [962, 301] on img "Next" at bounding box center [963, 297] width 24 height 64
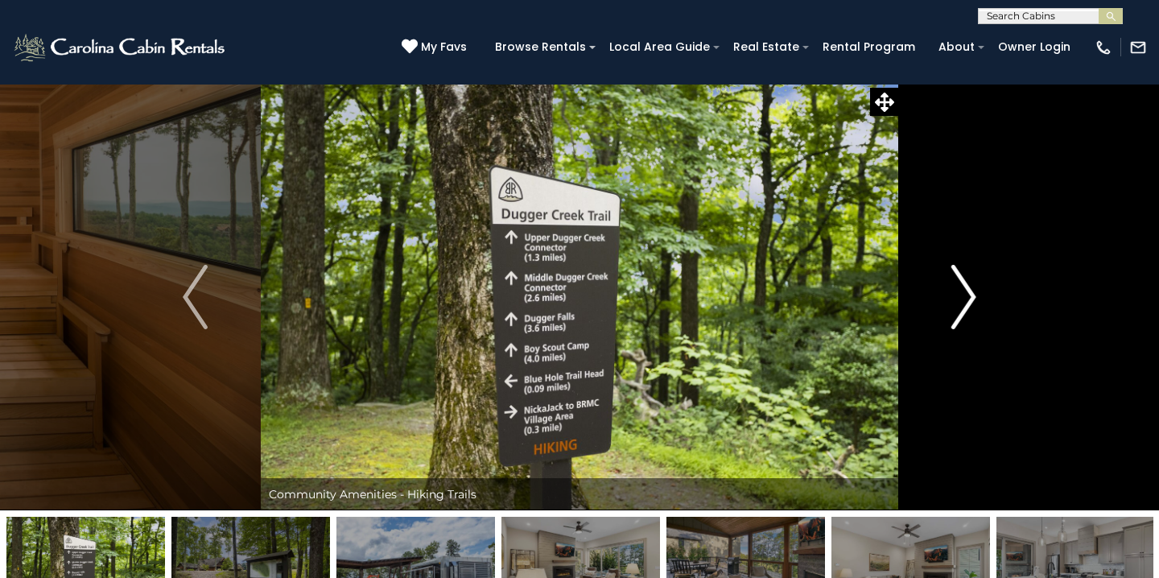
click at [962, 301] on img "Next" at bounding box center [963, 297] width 24 height 64
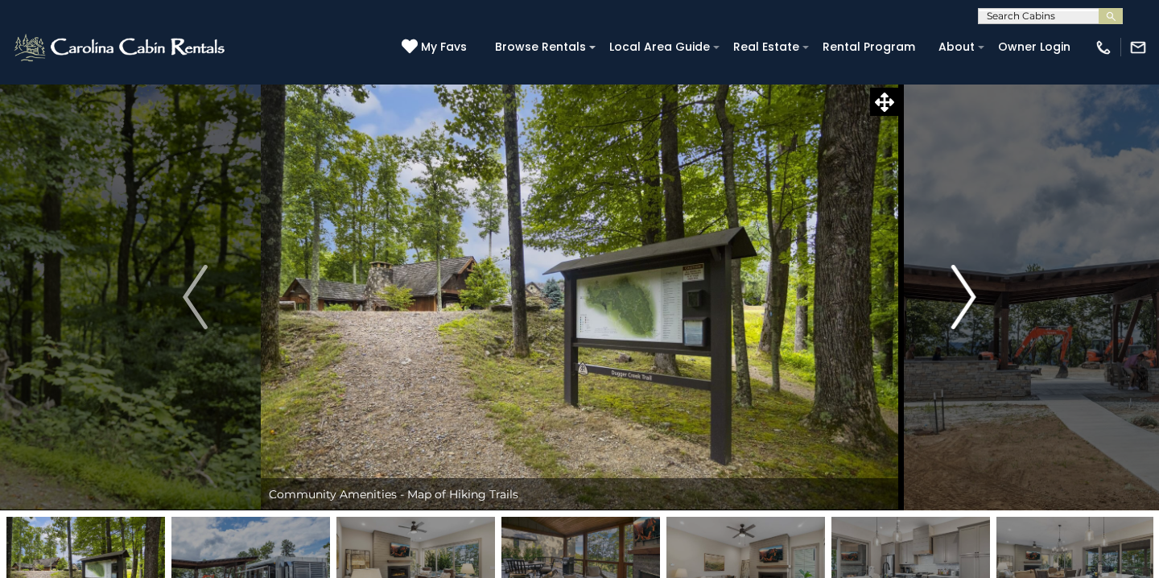
click at [962, 301] on img "Next" at bounding box center [963, 297] width 24 height 64
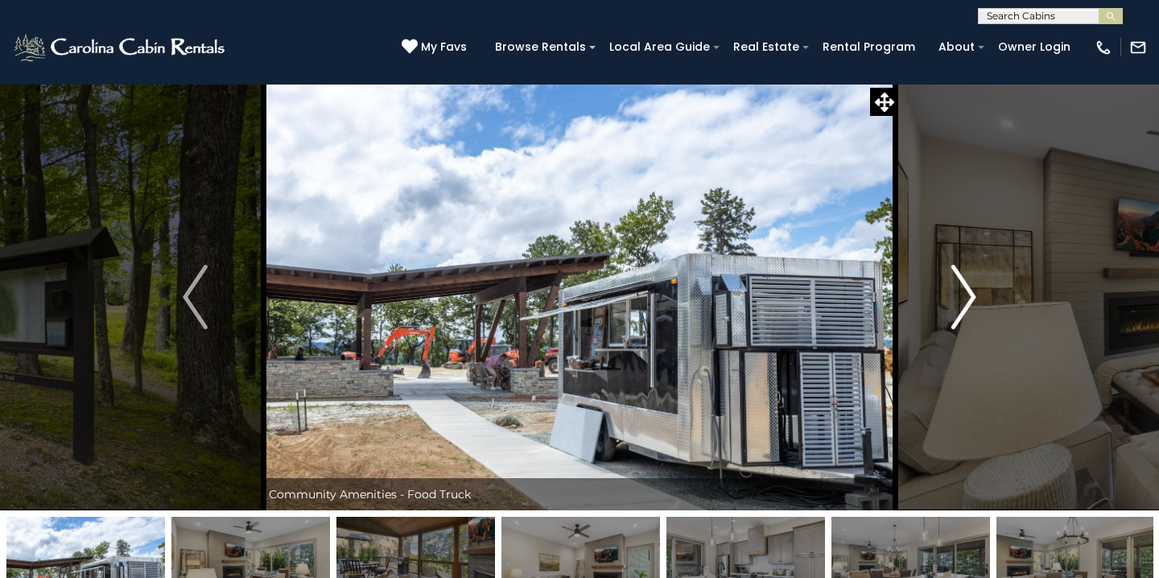
click at [962, 301] on img "Next" at bounding box center [963, 297] width 24 height 64
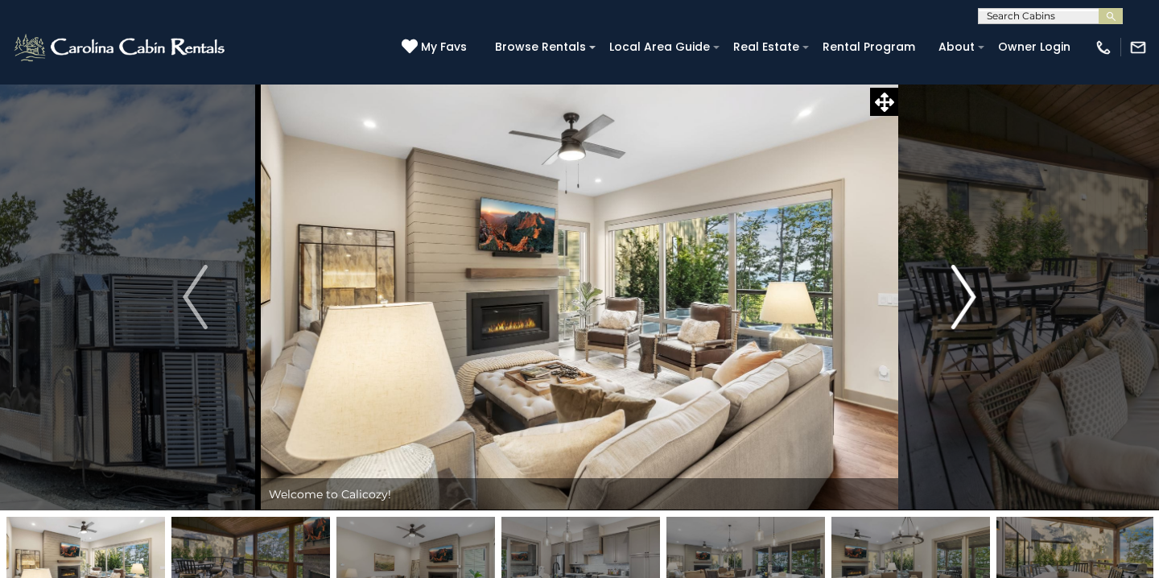
click at [962, 301] on img "Next" at bounding box center [963, 297] width 24 height 64
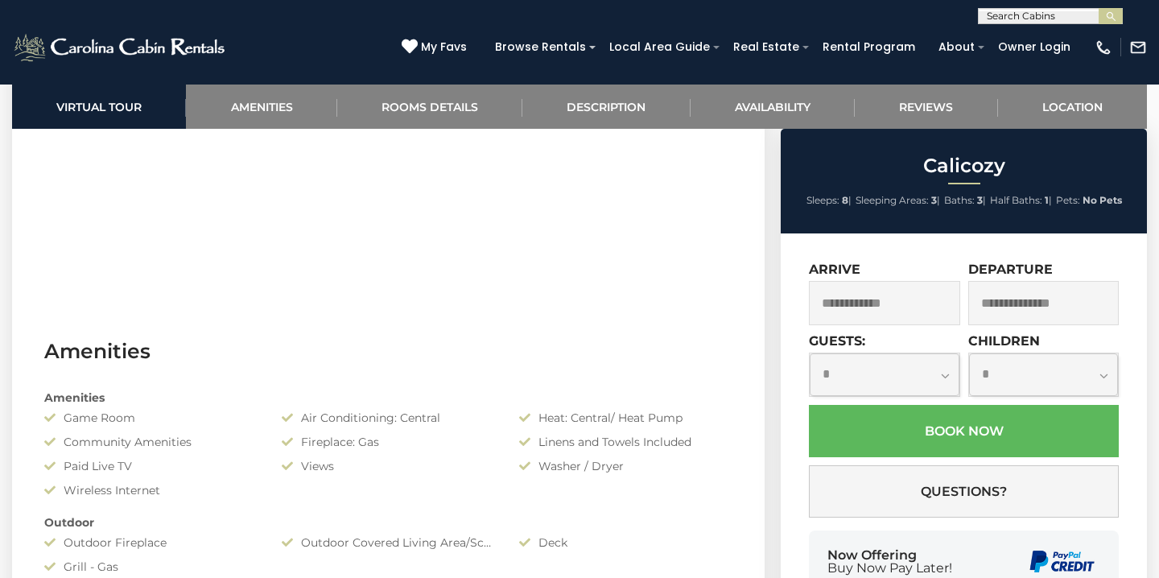
scroll to position [960, 0]
click at [876, 306] on input "text" at bounding box center [884, 303] width 151 height 44
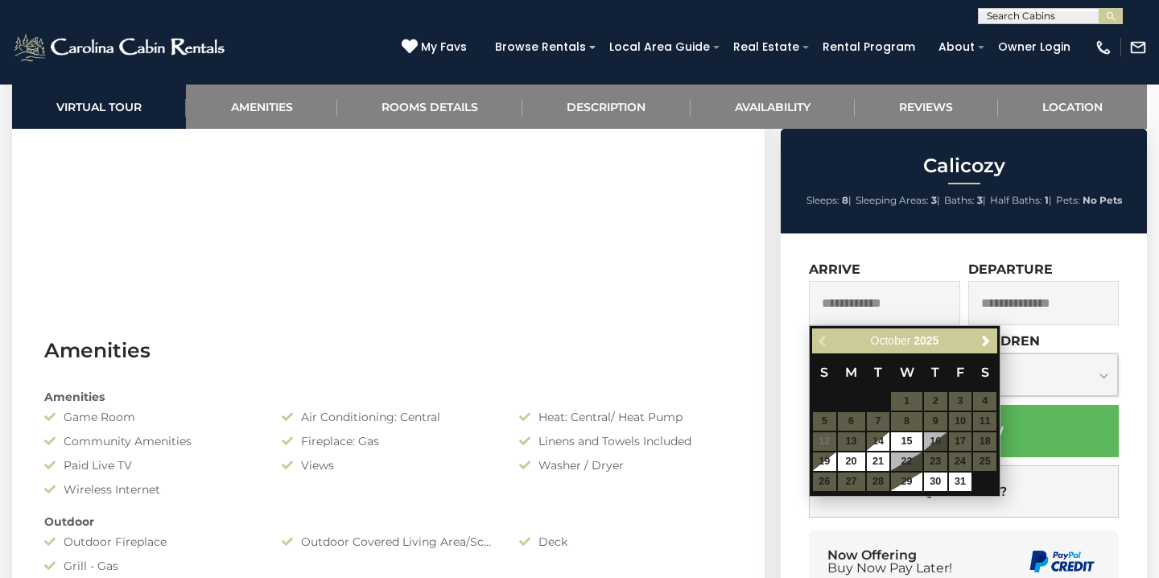
click at [964, 440] on table "S M T W T F S 1 2 3 4 5 6 7 8 9 10 11 12 13 14 15 16 17 18 19 20 21 22 23 24 25…" at bounding box center [904, 422] width 185 height 138
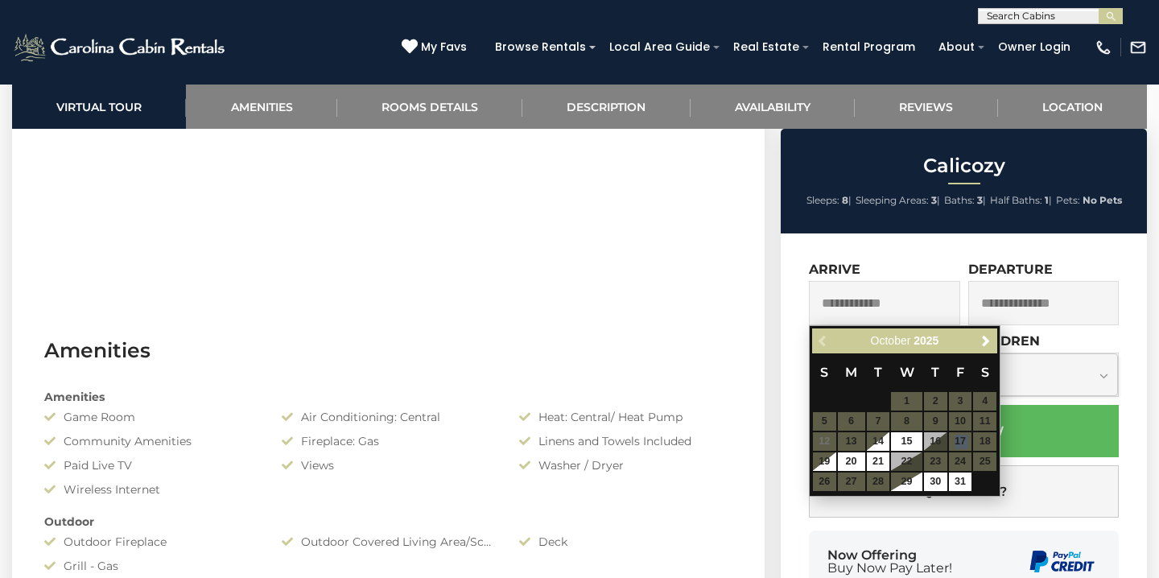
click at [964, 440] on table "S M T W T F S 1 2 3 4 5 6 7 8 9 10 11 12 13 14 15 16 17 18 19 20 21 22 23 24 25…" at bounding box center [904, 422] width 185 height 138
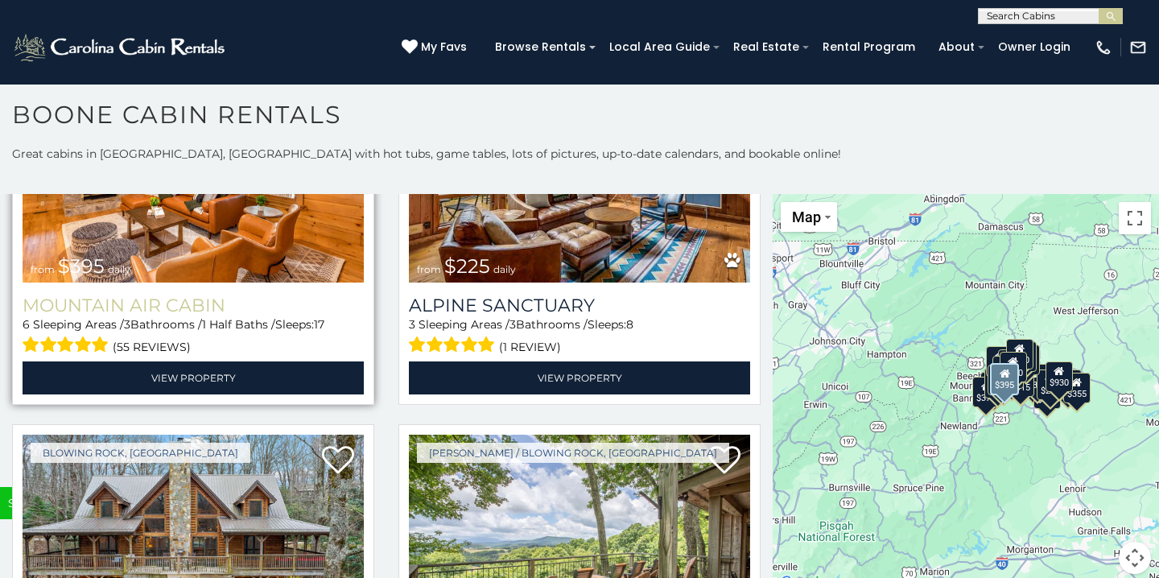
scroll to position [5142, 0]
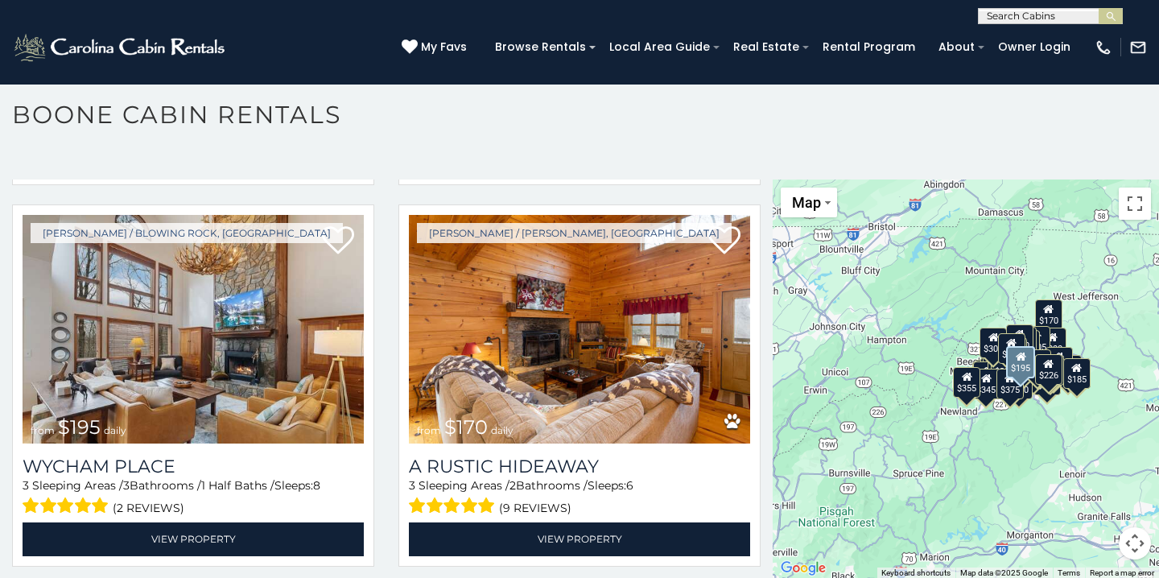
scroll to position [7620, 0]
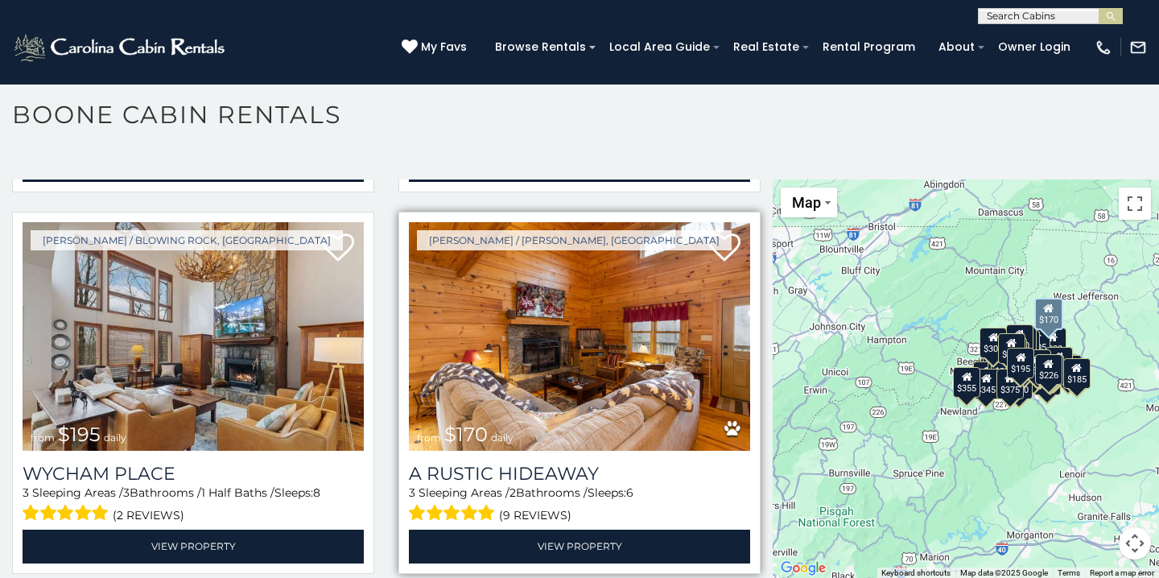
click at [638, 347] on img at bounding box center [579, 336] width 341 height 229
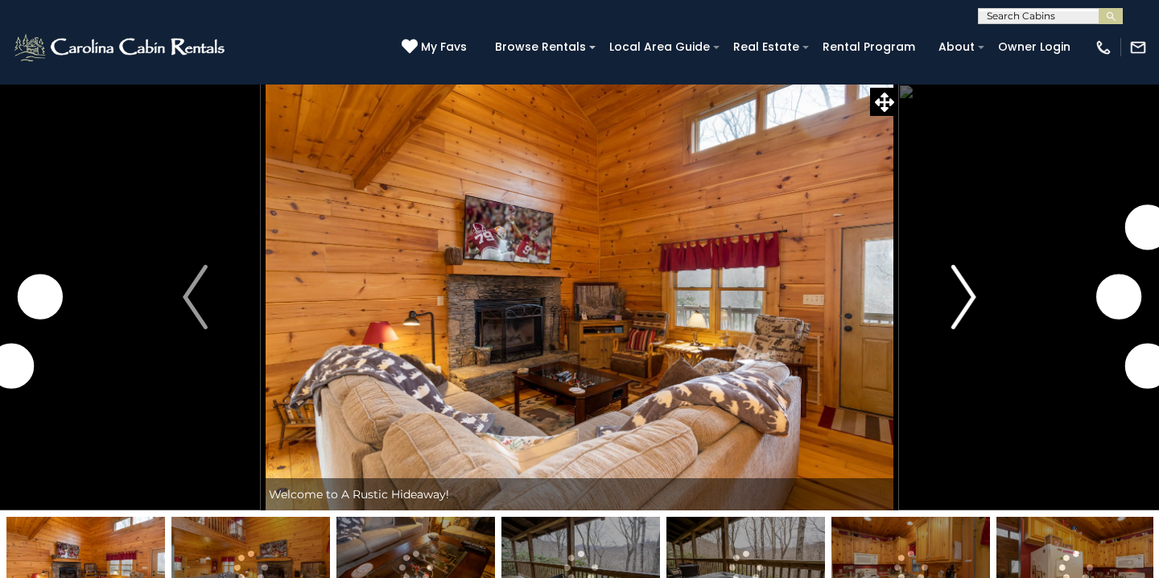
click at [954, 309] on img "Next" at bounding box center [963, 297] width 24 height 64
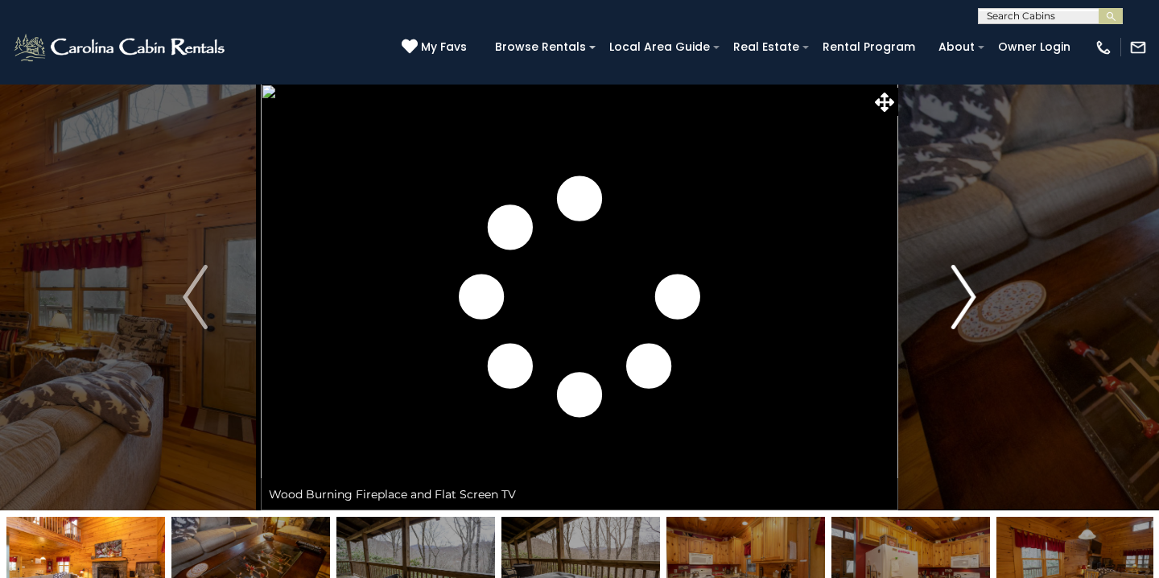
click at [954, 309] on img "Next" at bounding box center [963, 297] width 24 height 64
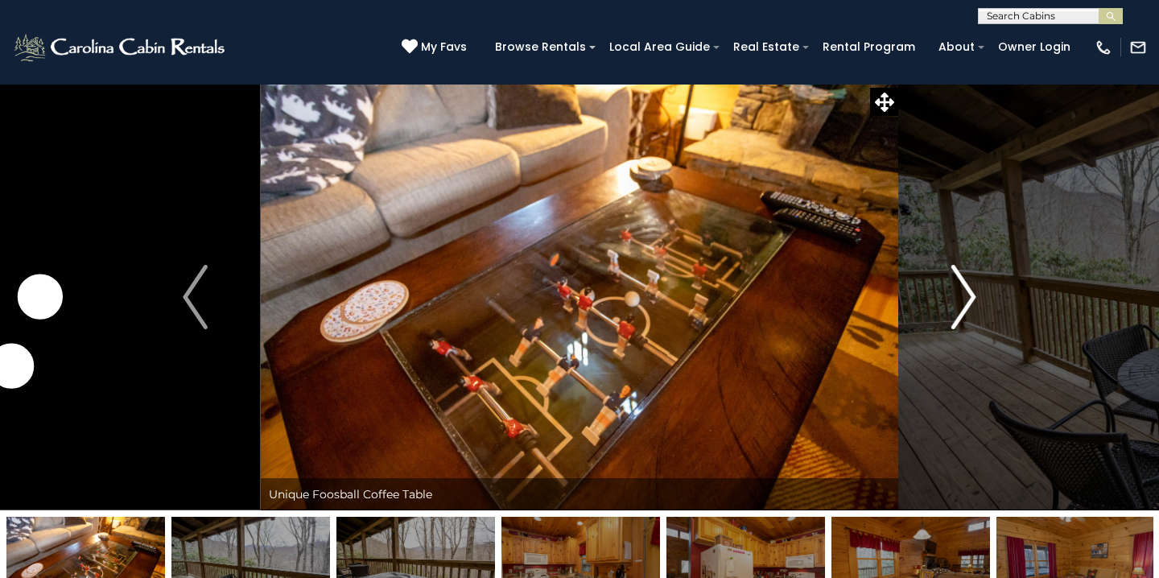
click at [954, 309] on img "Next" at bounding box center [963, 297] width 24 height 64
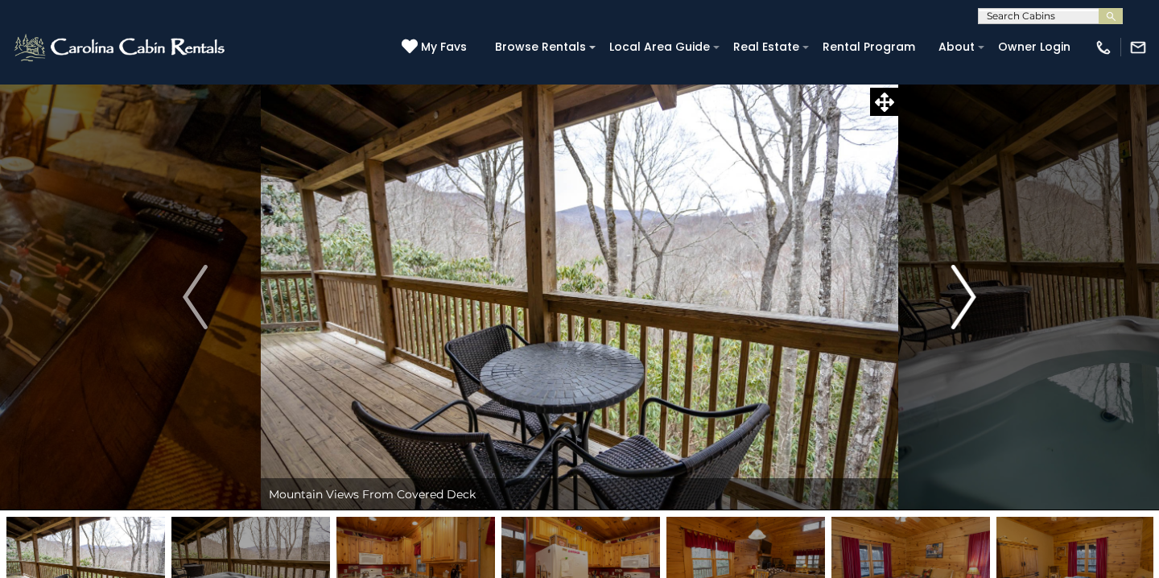
click at [954, 309] on img "Next" at bounding box center [963, 297] width 24 height 64
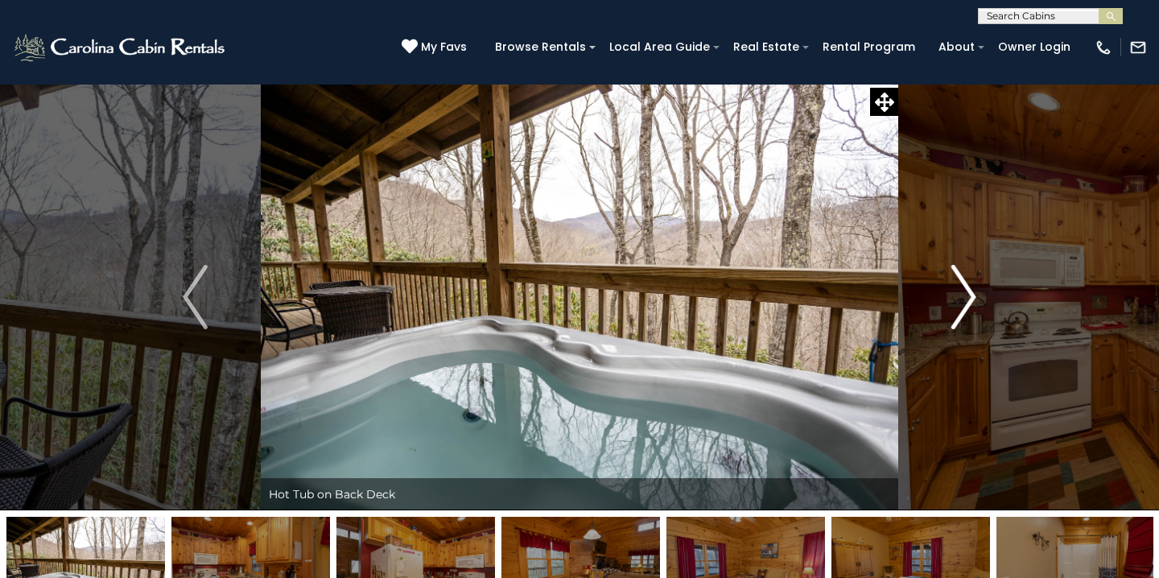
click at [954, 309] on img "Next" at bounding box center [963, 297] width 24 height 64
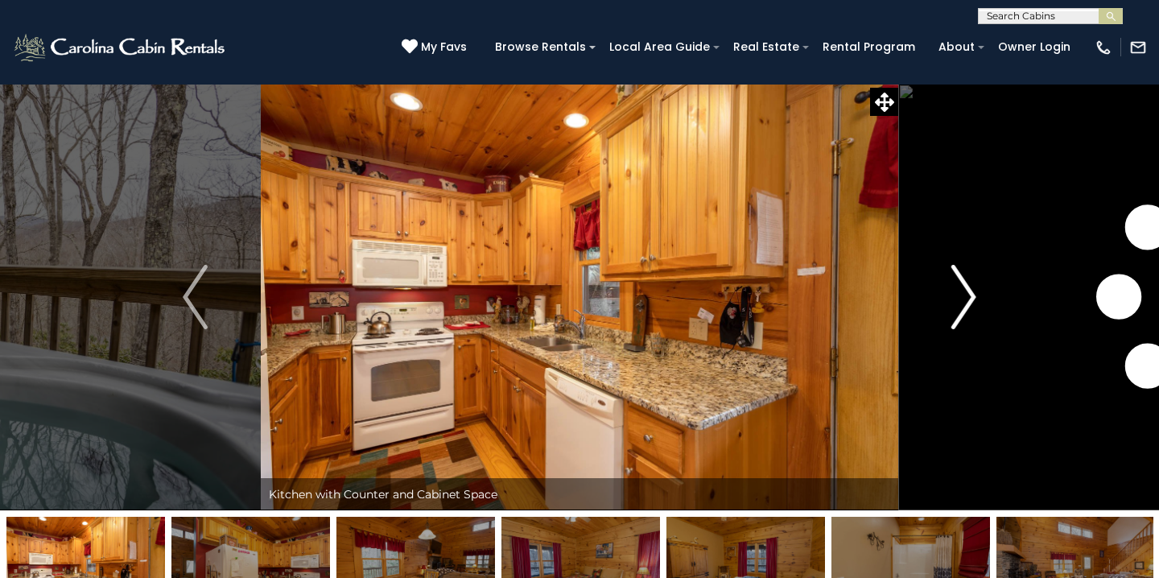
click at [954, 309] on img "Next" at bounding box center [963, 297] width 24 height 64
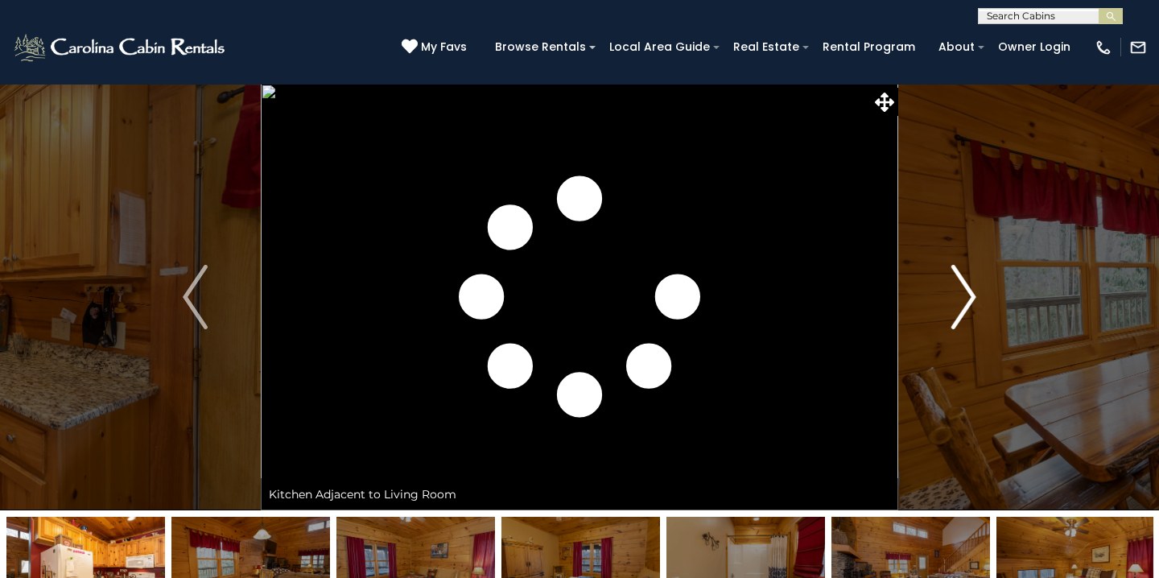
click at [954, 309] on img "Next" at bounding box center [963, 297] width 24 height 64
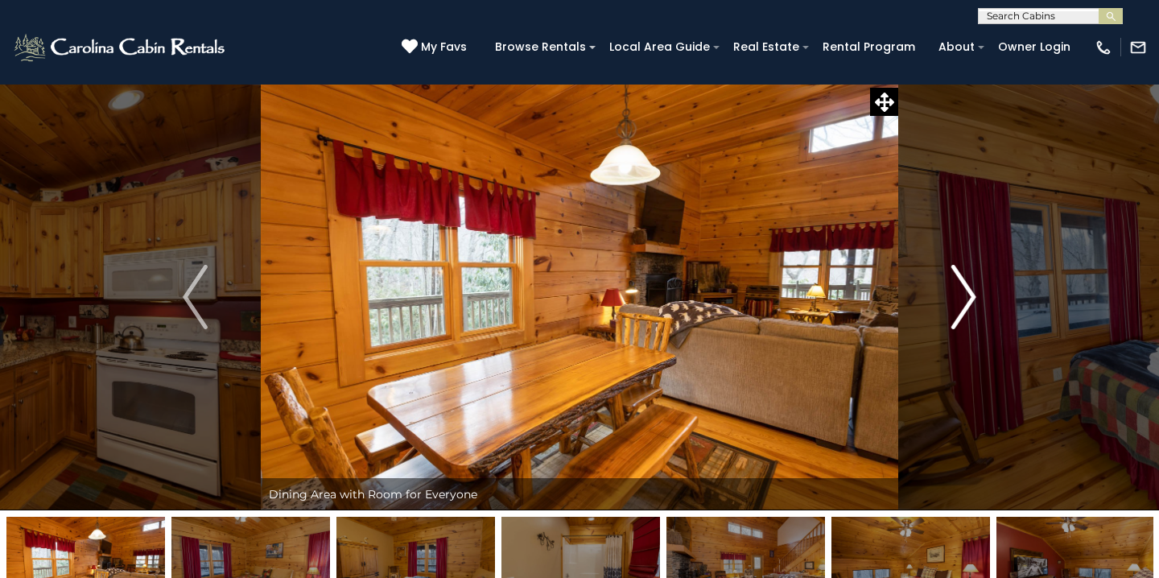
click at [954, 309] on img "Next" at bounding box center [963, 297] width 24 height 64
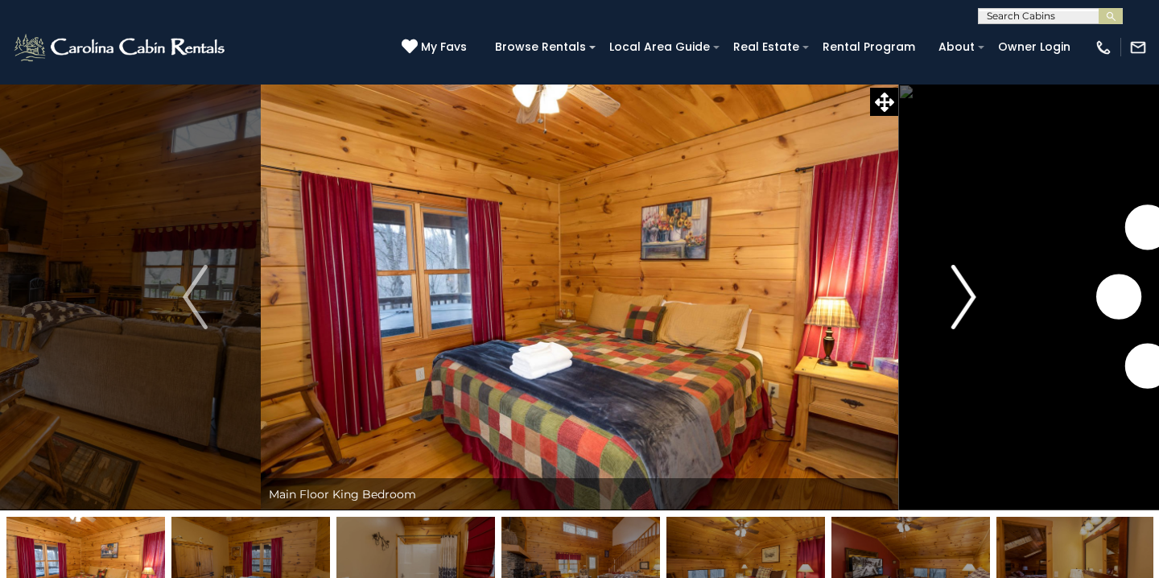
click at [954, 309] on img "Next" at bounding box center [963, 297] width 24 height 64
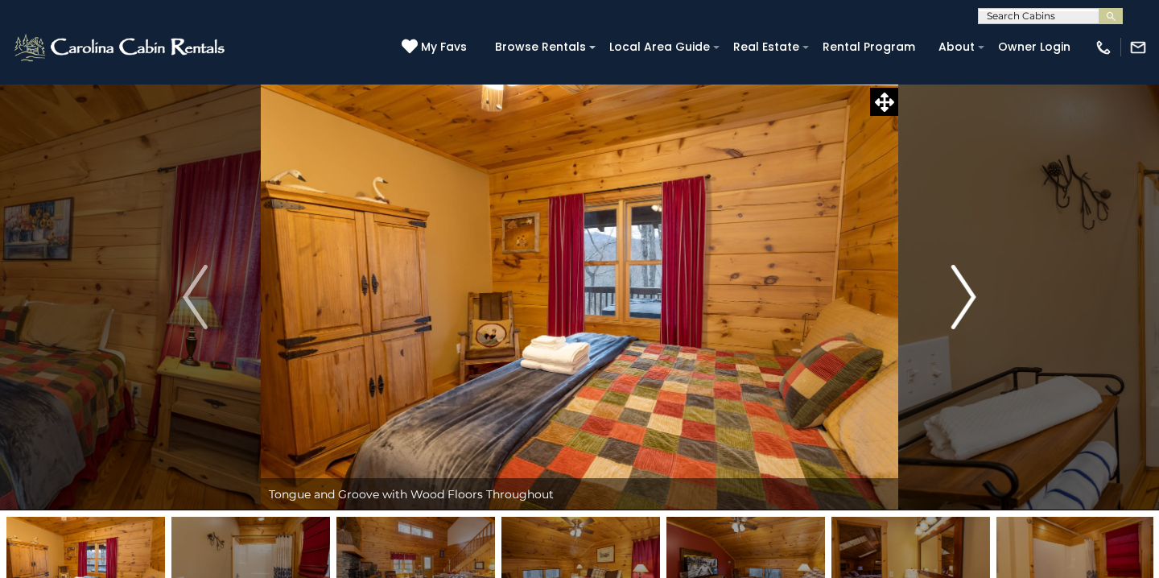
click at [954, 309] on img "Next" at bounding box center [963, 297] width 24 height 64
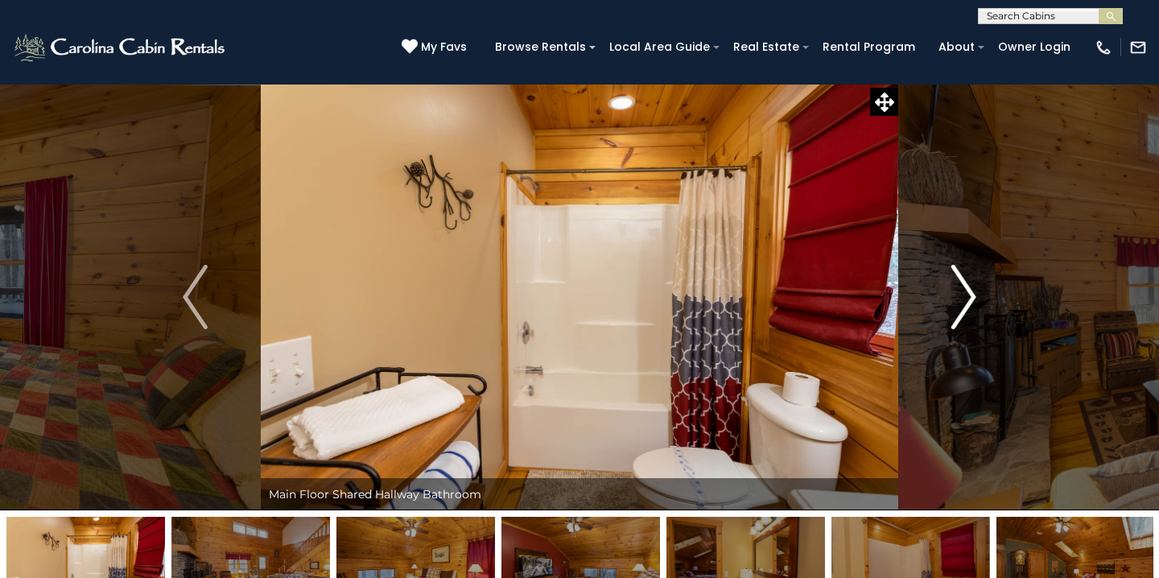
click at [954, 309] on img "Next" at bounding box center [963, 297] width 24 height 64
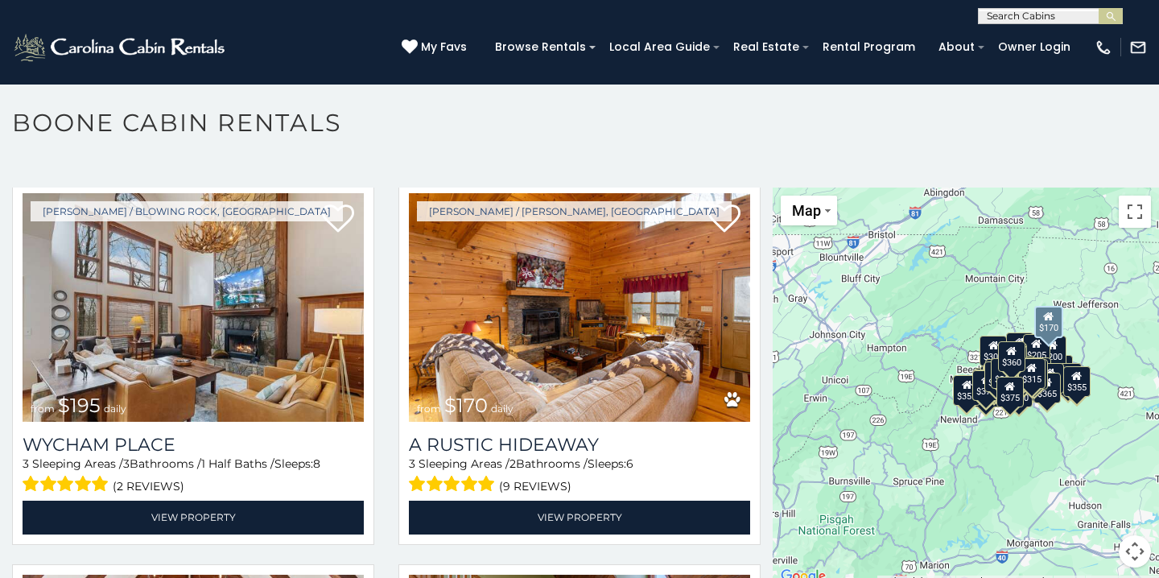
scroll to position [7654, 0]
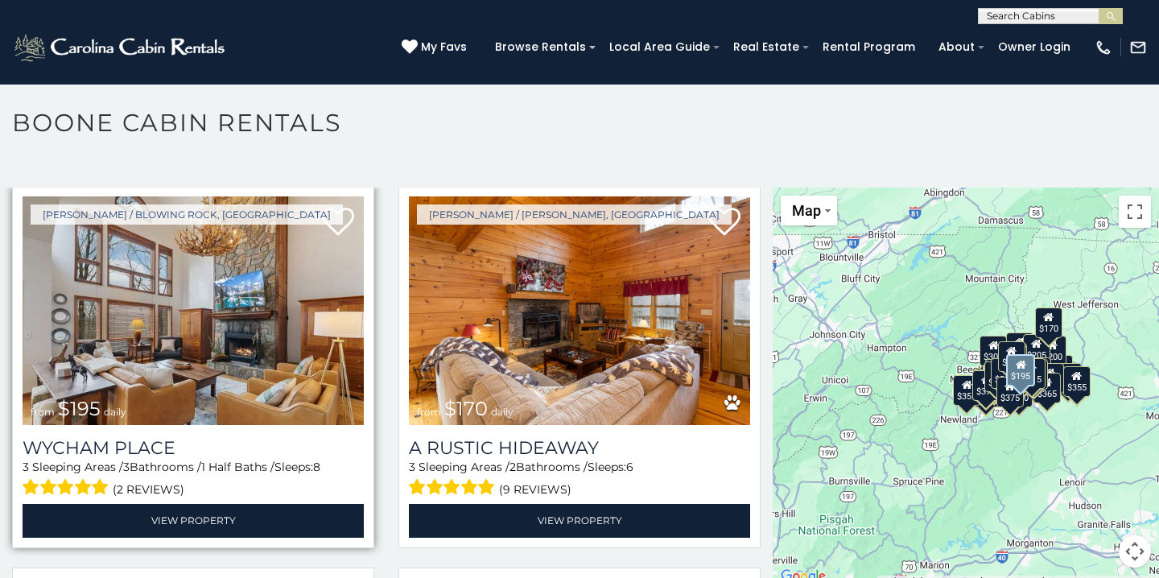
click at [253, 324] on img at bounding box center [193, 310] width 341 height 229
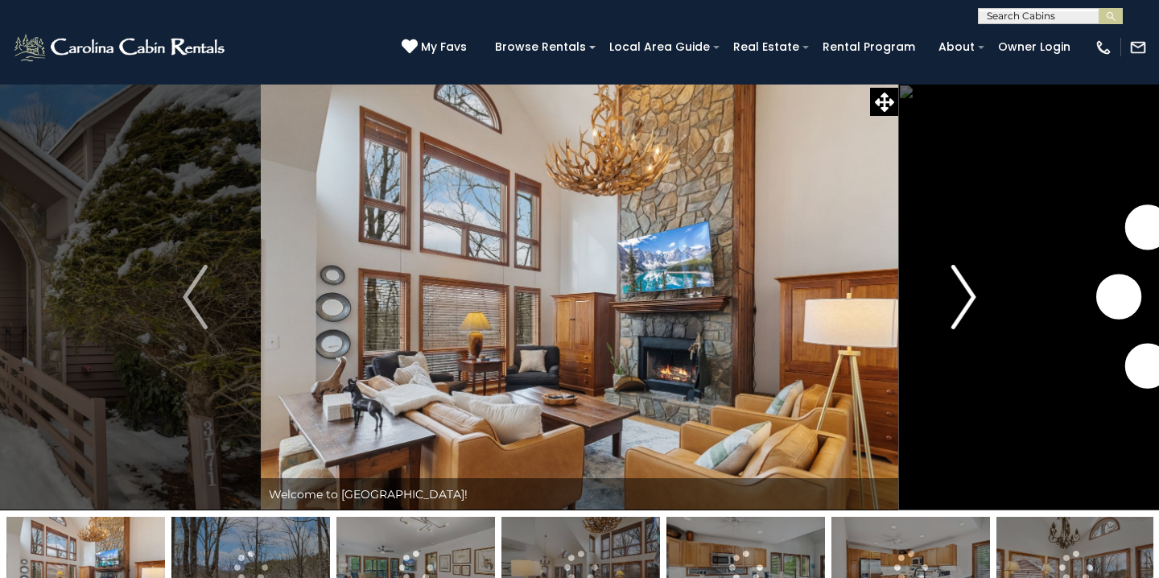
click at [967, 299] on img "Next" at bounding box center [963, 297] width 24 height 64
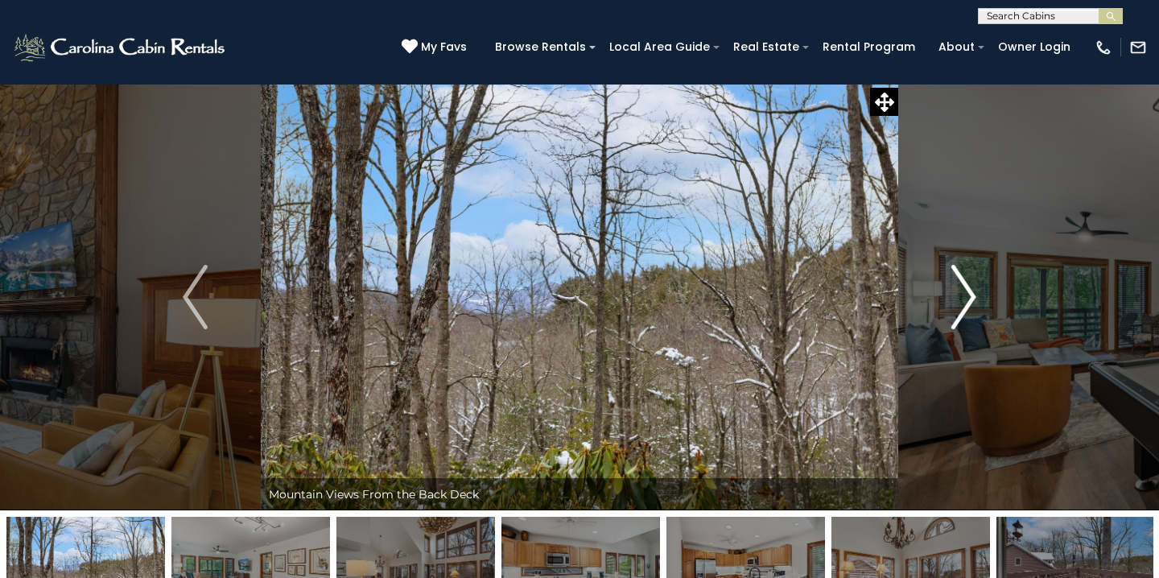
click at [967, 299] on img "Next" at bounding box center [963, 297] width 24 height 64
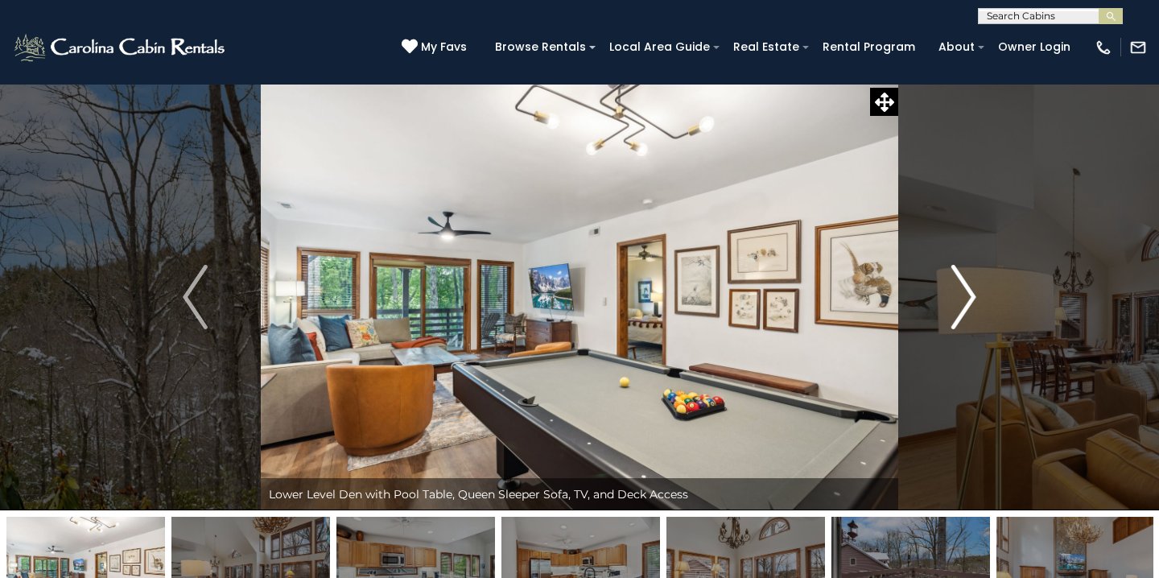
click at [967, 299] on img "Next" at bounding box center [963, 297] width 24 height 64
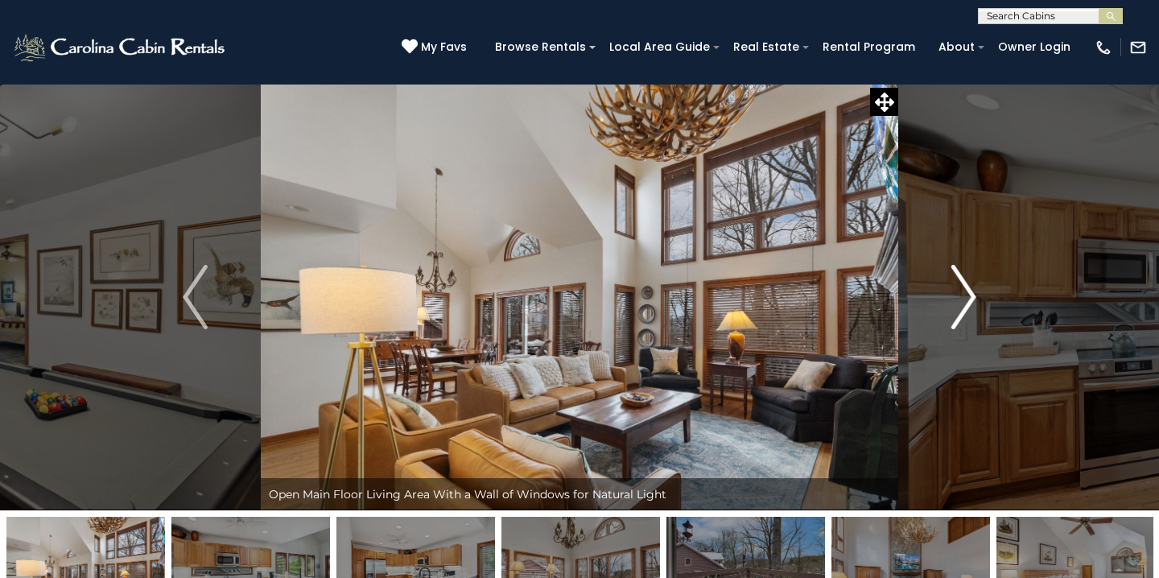
click at [967, 299] on img "Next" at bounding box center [963, 297] width 24 height 64
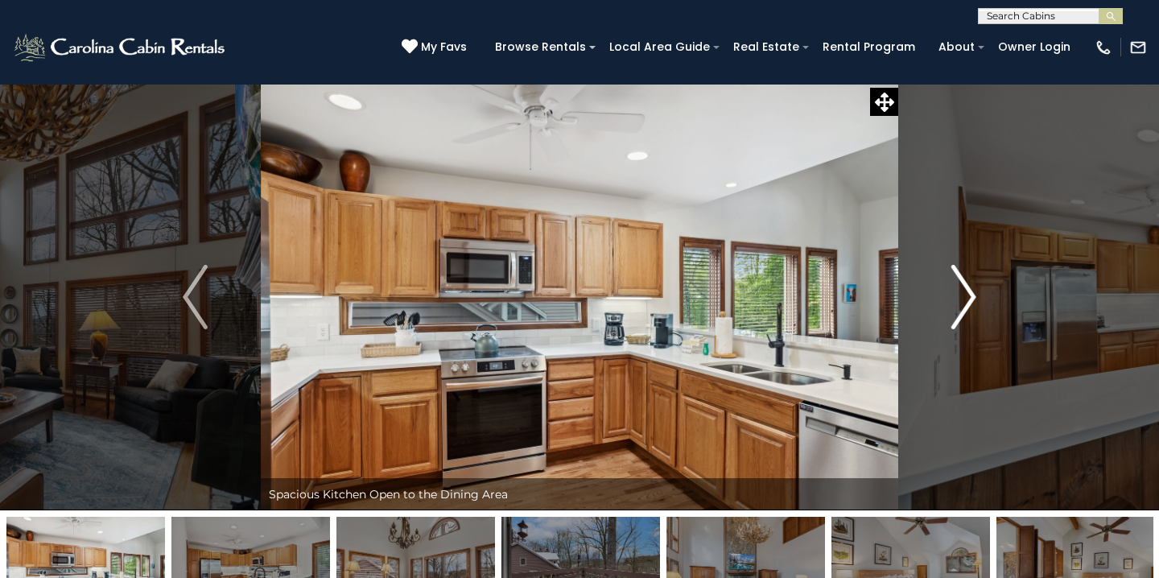
click at [967, 299] on img "Next" at bounding box center [963, 297] width 24 height 64
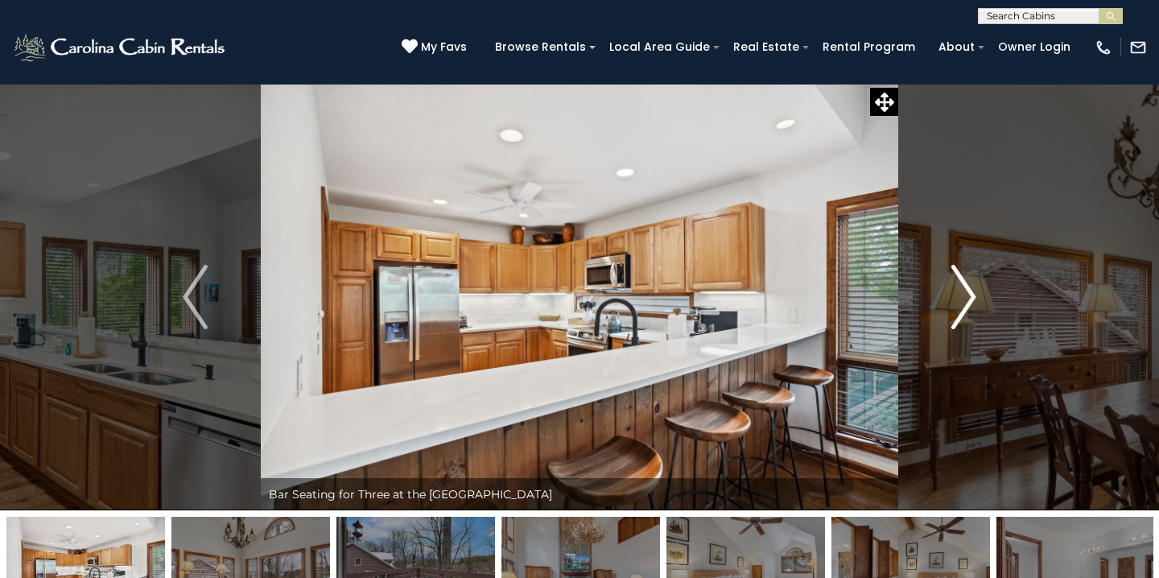
click at [967, 299] on img "Next" at bounding box center [963, 297] width 24 height 64
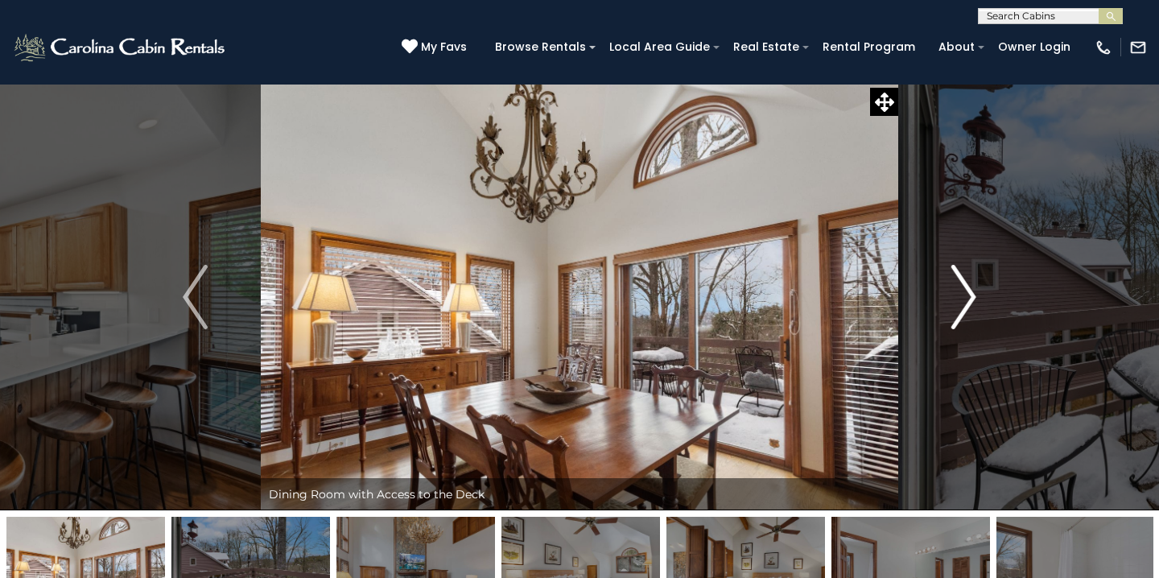
click at [967, 299] on img "Next" at bounding box center [963, 297] width 24 height 64
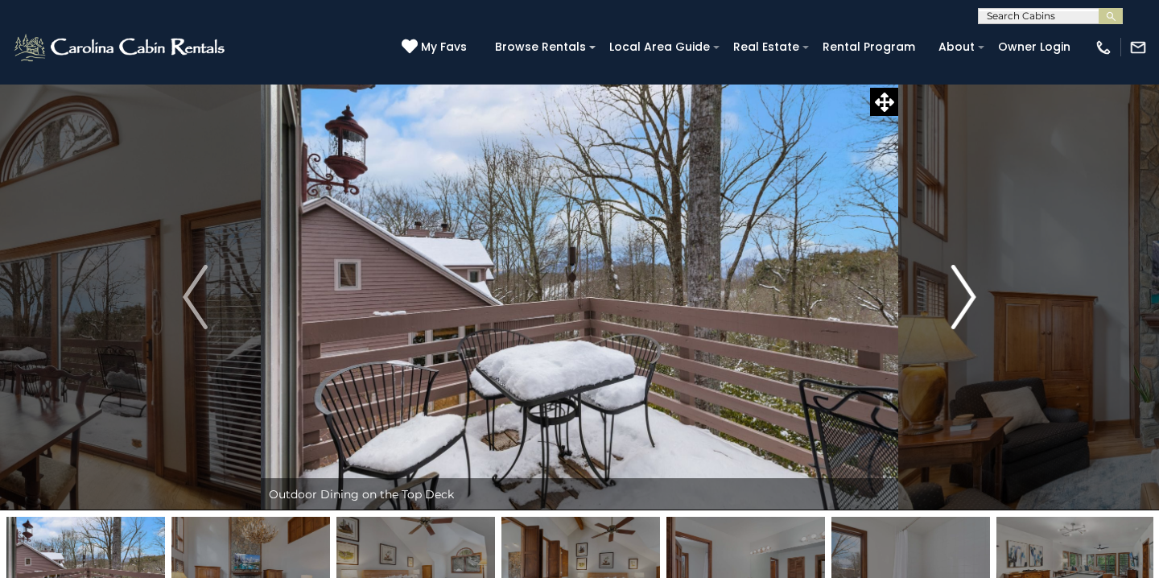
click at [967, 299] on img "Next" at bounding box center [963, 297] width 24 height 64
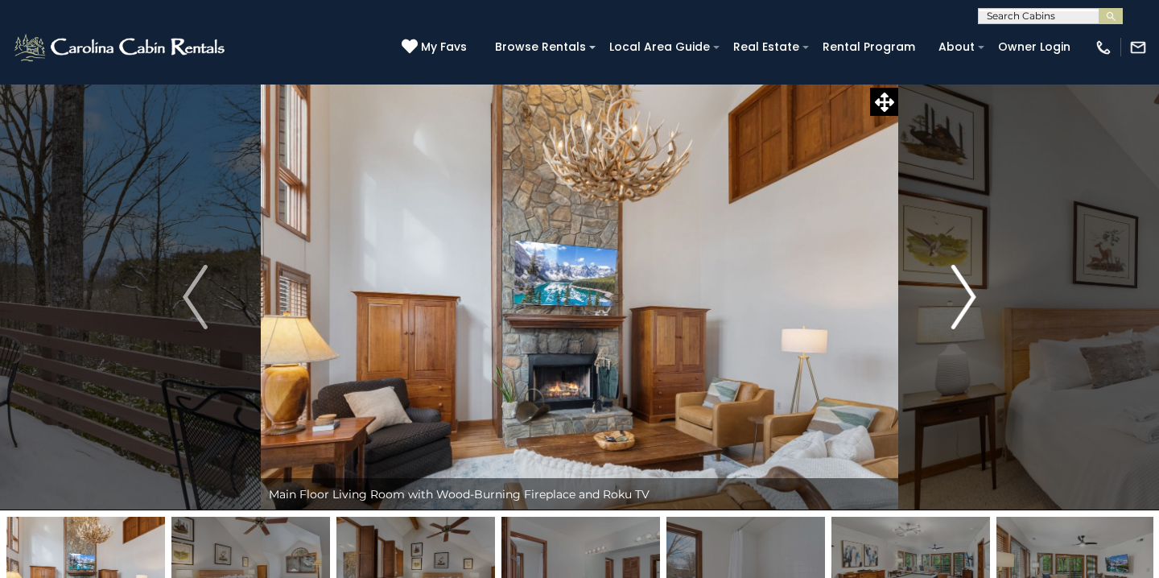
click at [967, 299] on img "Next" at bounding box center [963, 297] width 24 height 64
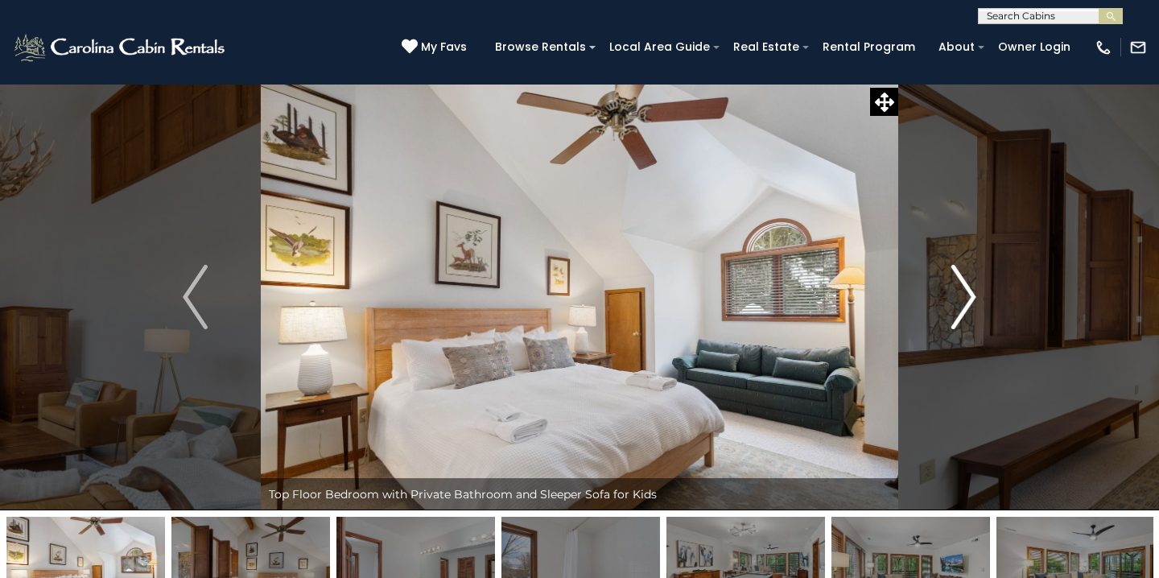
click at [967, 299] on img "Next" at bounding box center [963, 297] width 24 height 64
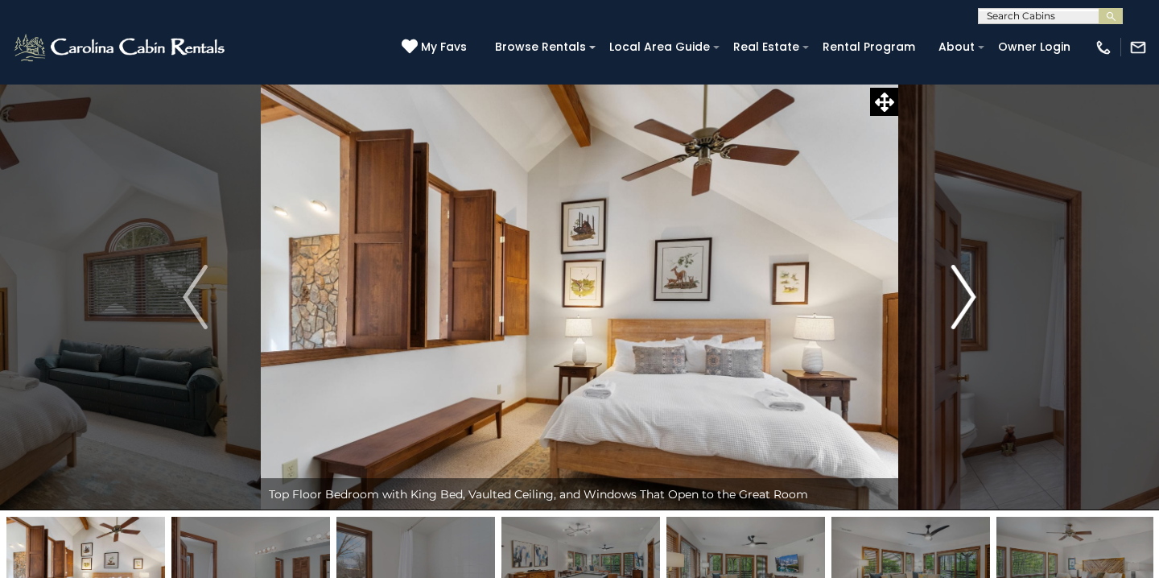
click at [967, 299] on img "Next" at bounding box center [963, 297] width 24 height 64
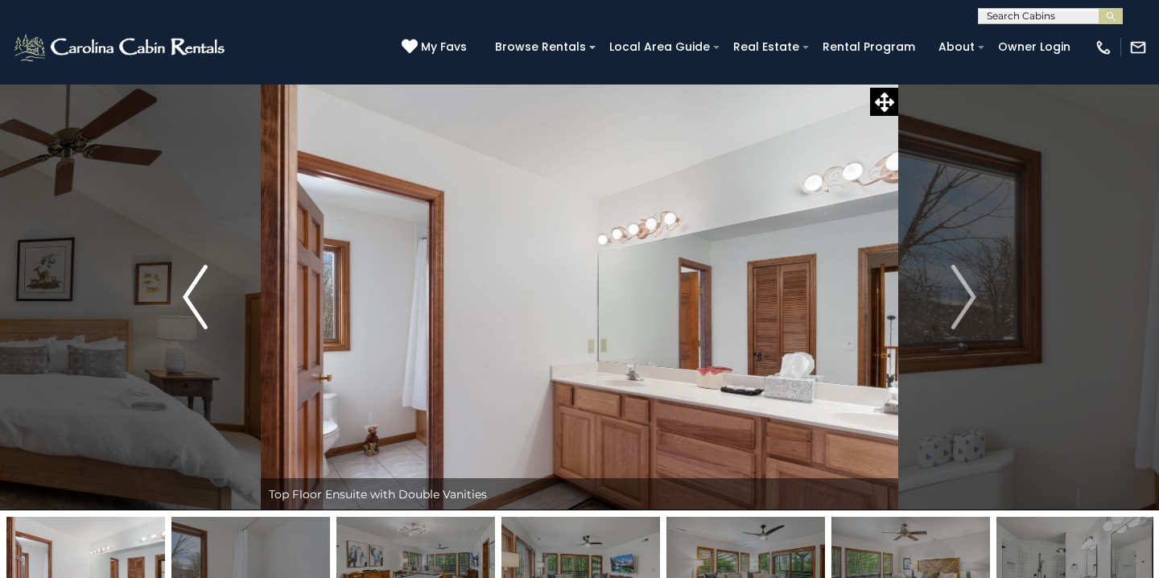
click at [195, 295] on img "Previous" at bounding box center [195, 297] width 24 height 64
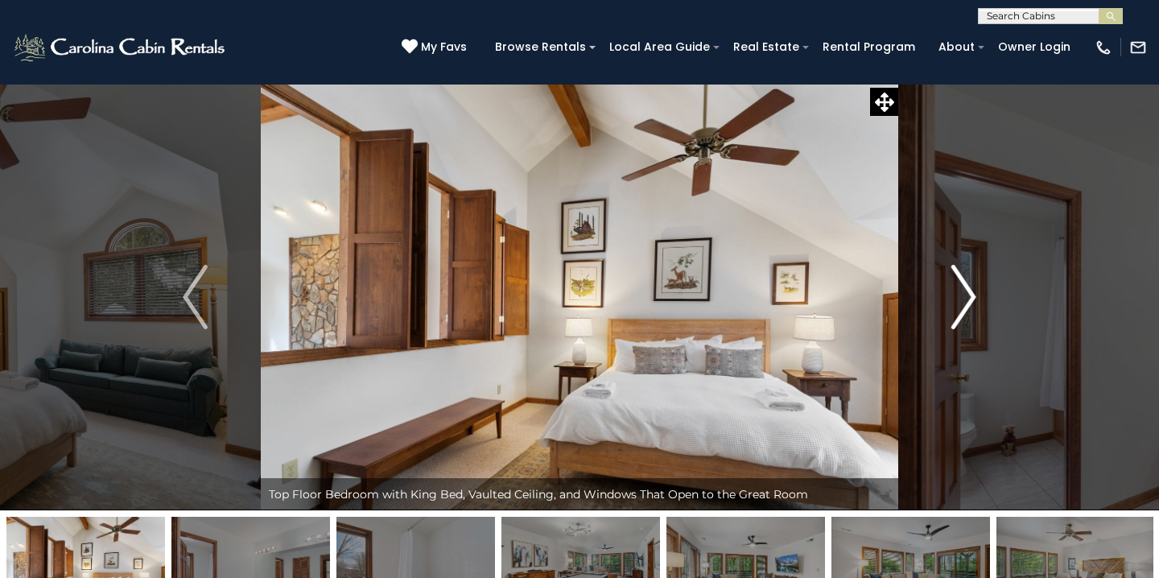
click at [963, 290] on img "Next" at bounding box center [963, 297] width 24 height 64
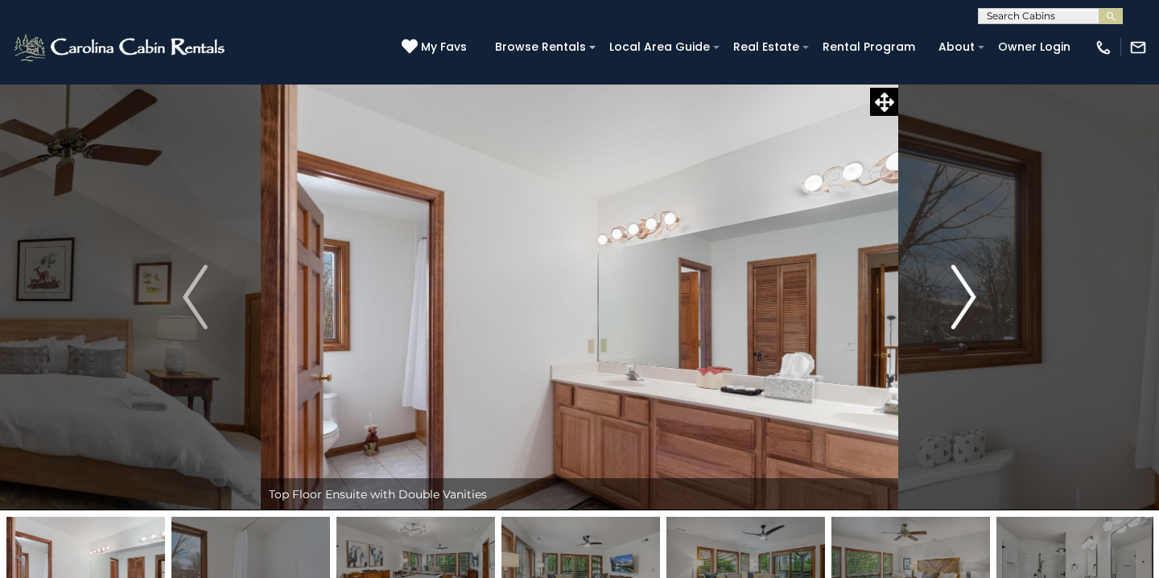
click at [963, 290] on img "Next" at bounding box center [963, 297] width 24 height 64
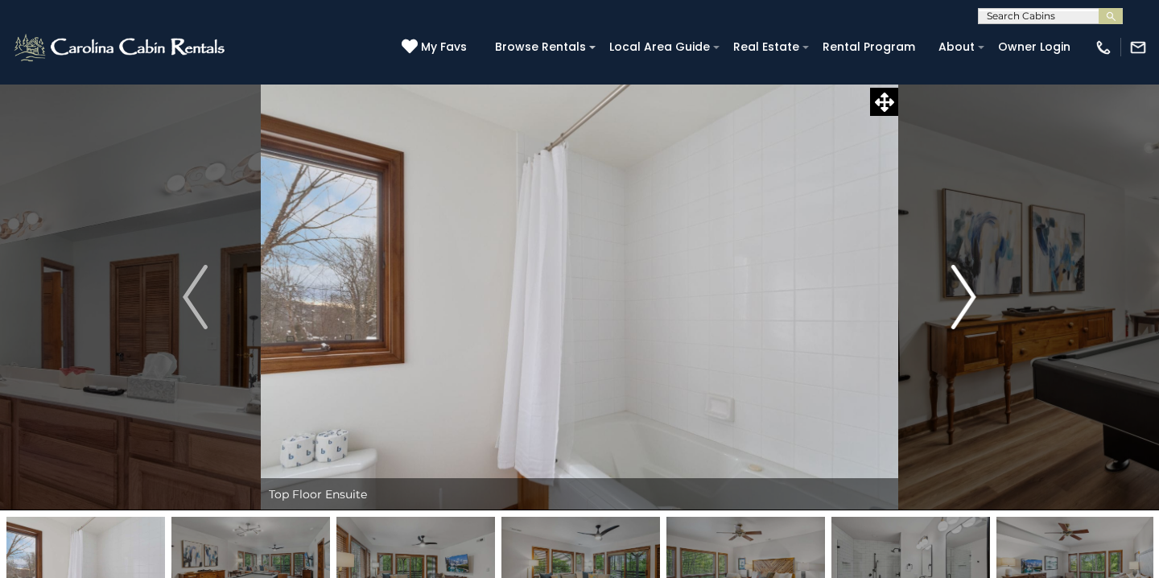
click at [963, 290] on img "Next" at bounding box center [963, 297] width 24 height 64
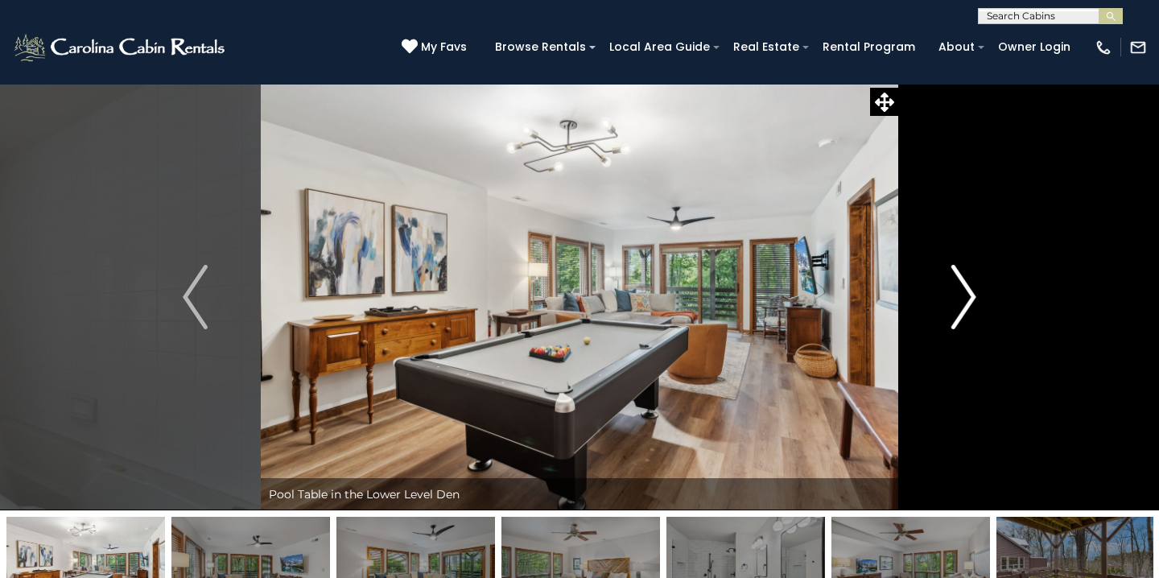
click at [963, 290] on img "Next" at bounding box center [963, 297] width 24 height 64
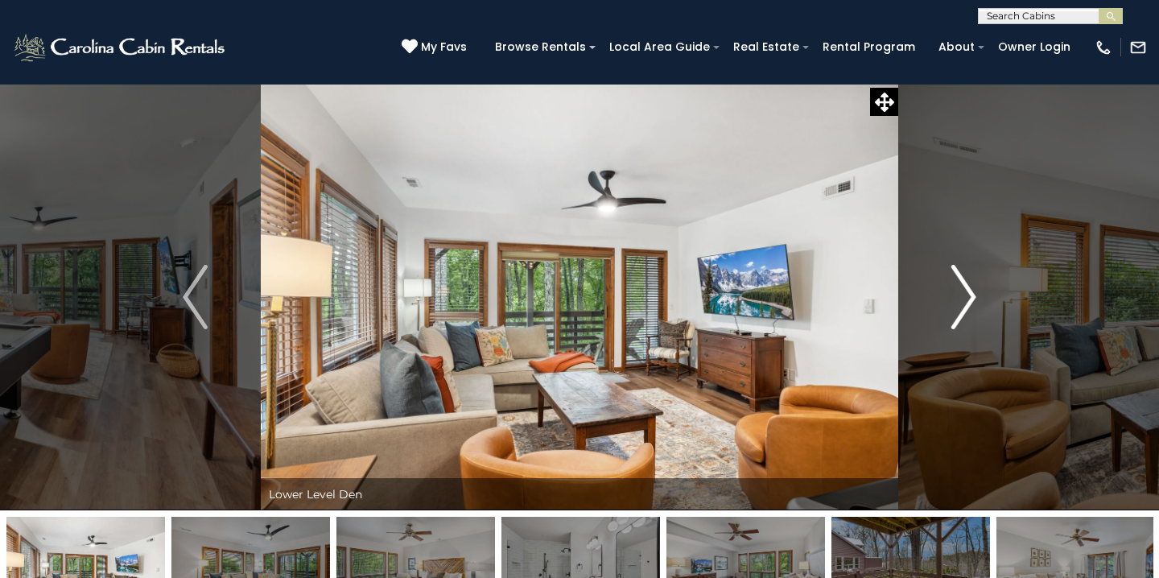
click at [963, 290] on img "Next" at bounding box center [963, 297] width 24 height 64
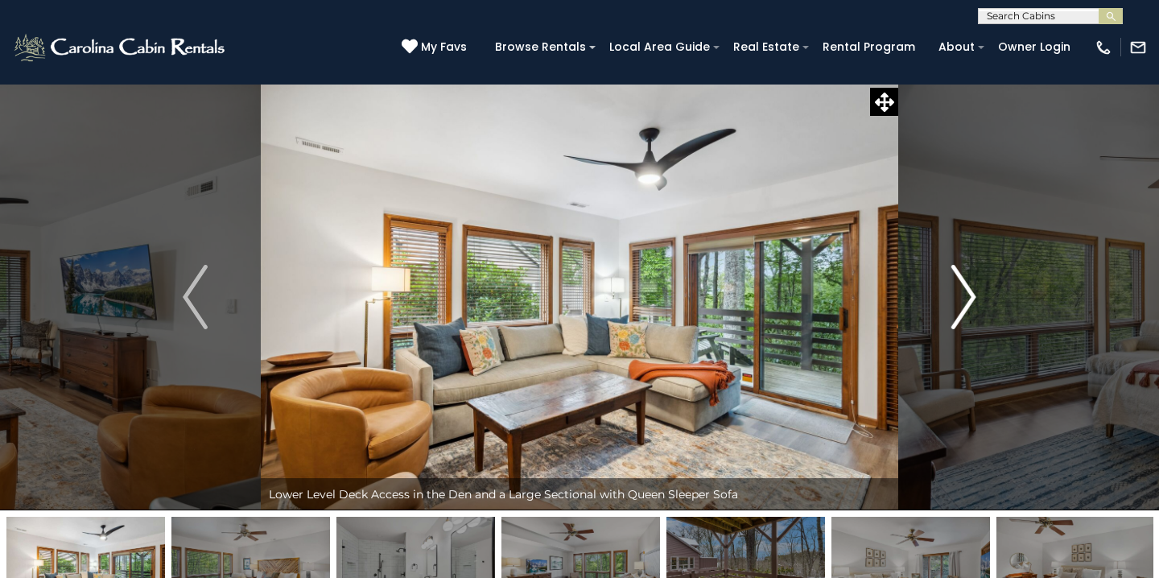
click at [963, 290] on img "Next" at bounding box center [963, 297] width 24 height 64
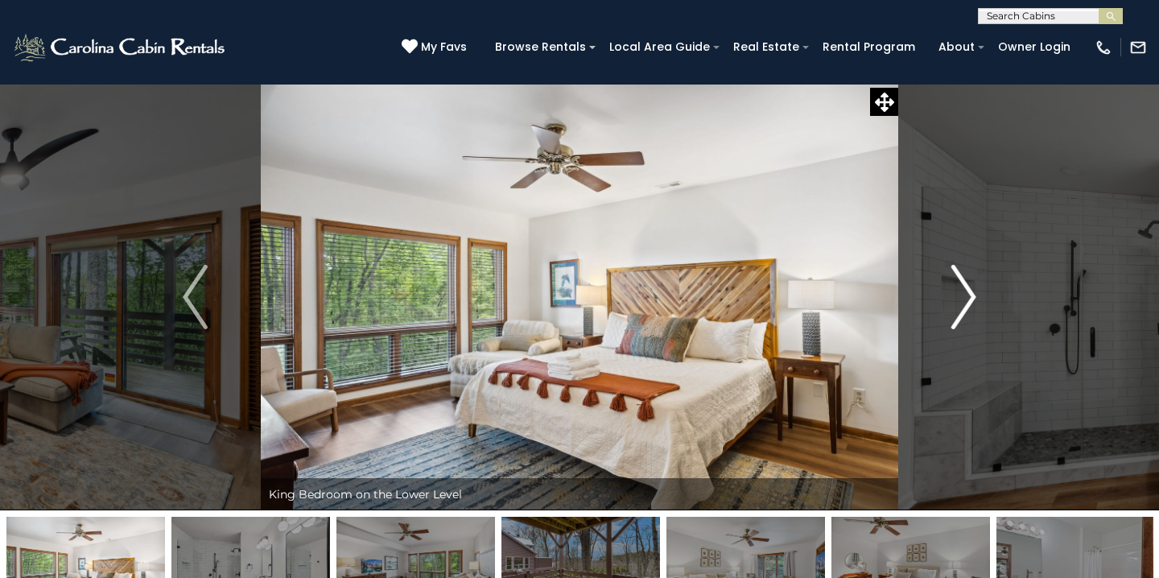
click at [963, 290] on img "Next" at bounding box center [963, 297] width 24 height 64
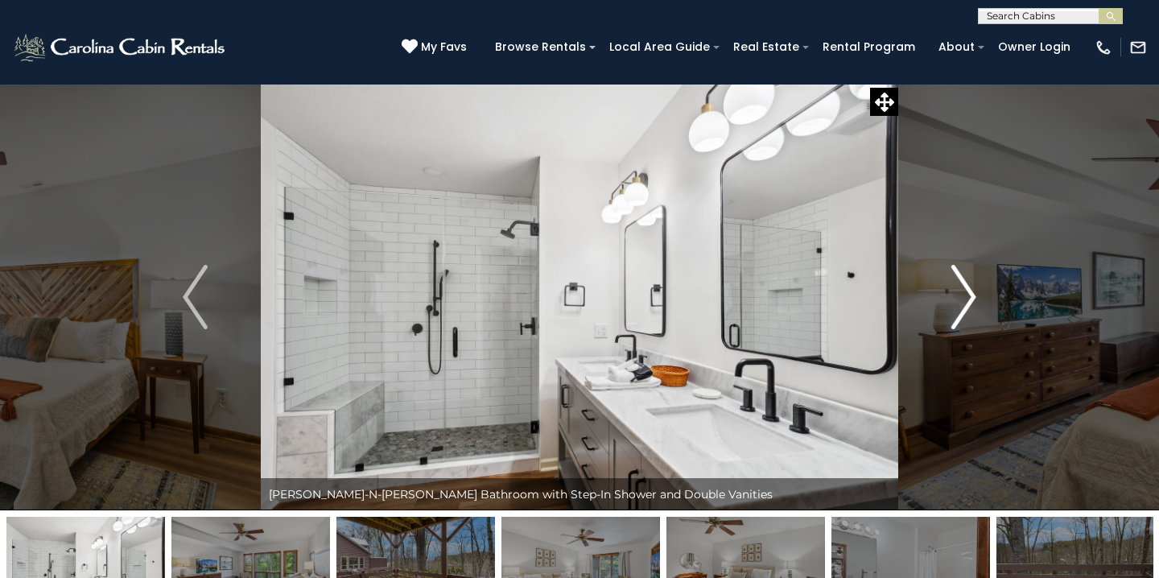
click at [963, 290] on img "Next" at bounding box center [963, 297] width 24 height 64
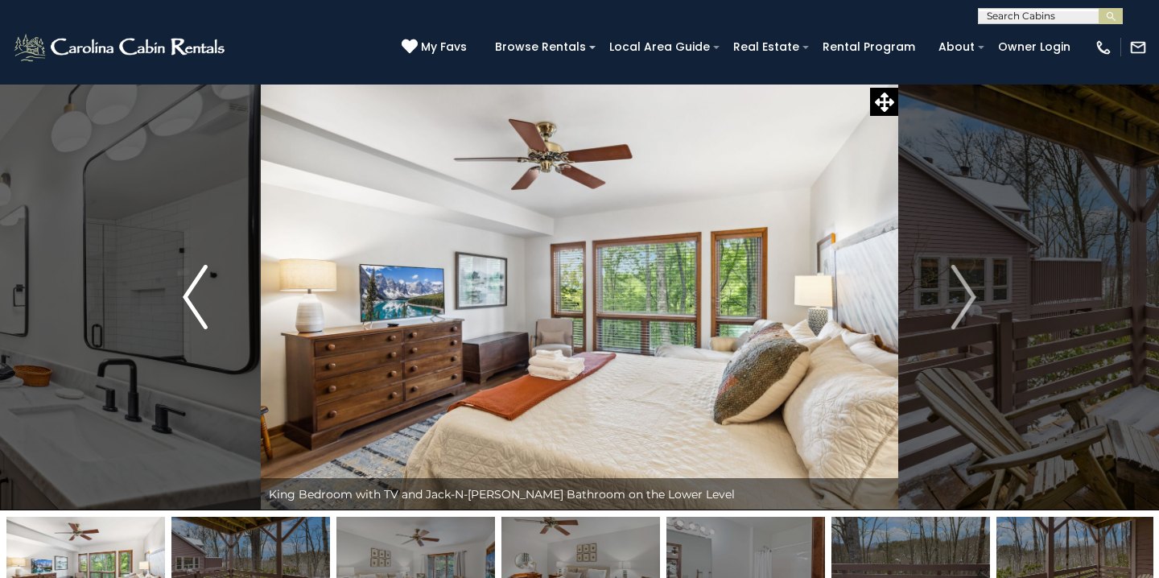
click at [198, 289] on img "Previous" at bounding box center [195, 297] width 24 height 64
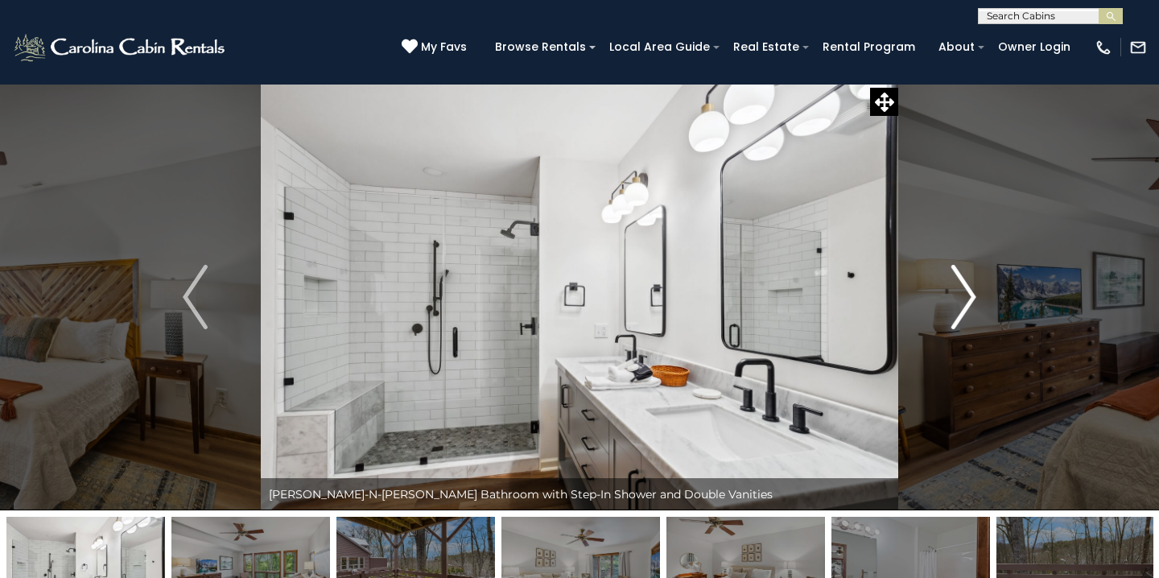
click at [970, 299] on img "Next" at bounding box center [963, 297] width 24 height 64
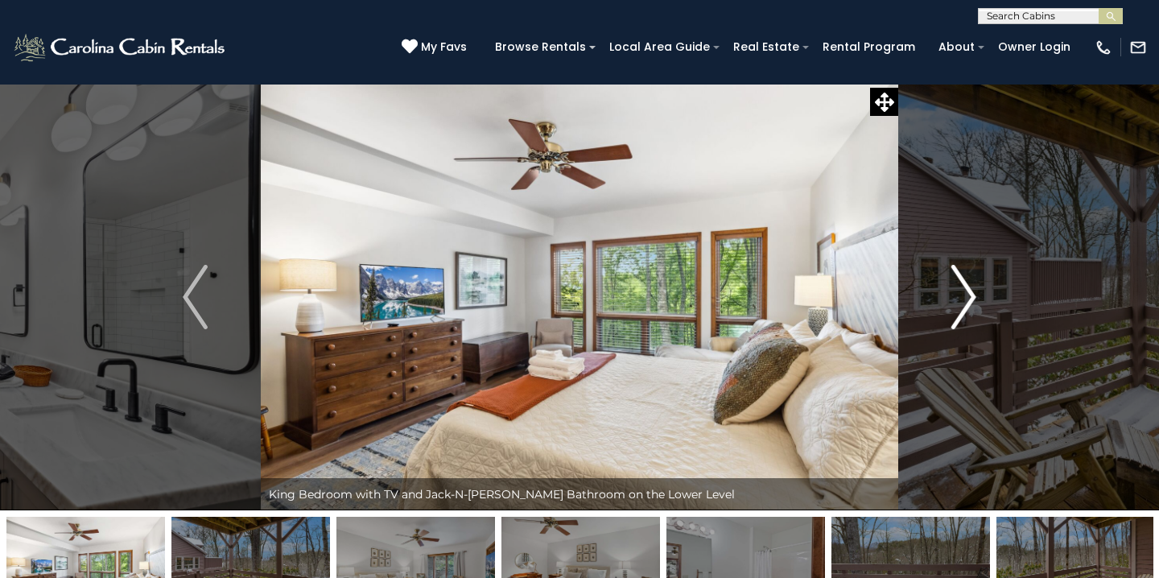
click at [970, 299] on img "Next" at bounding box center [963, 297] width 24 height 64
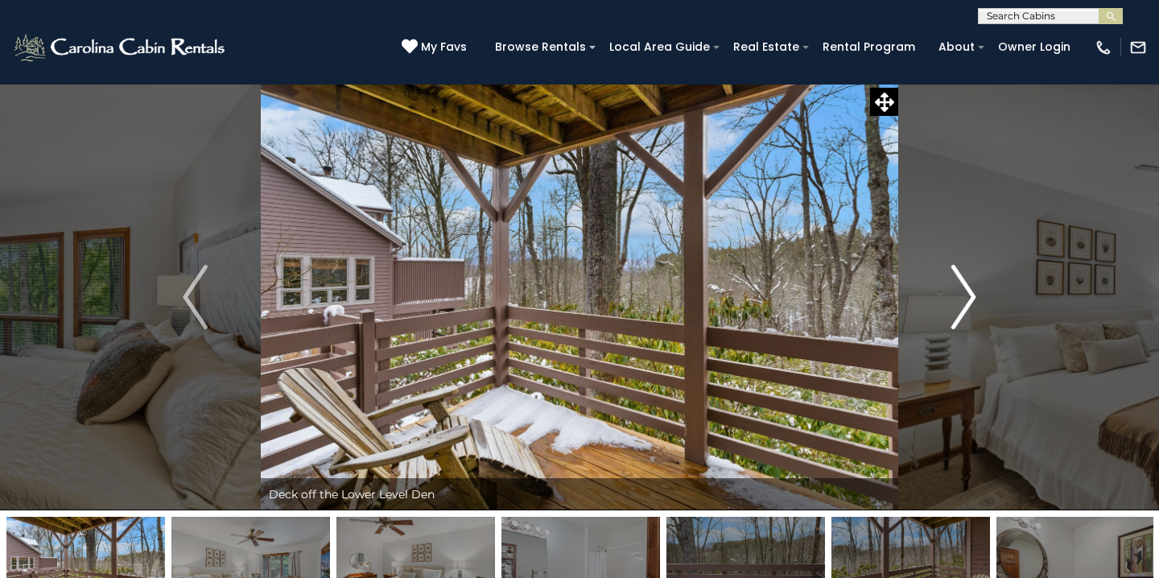
click at [970, 299] on img "Next" at bounding box center [963, 297] width 24 height 64
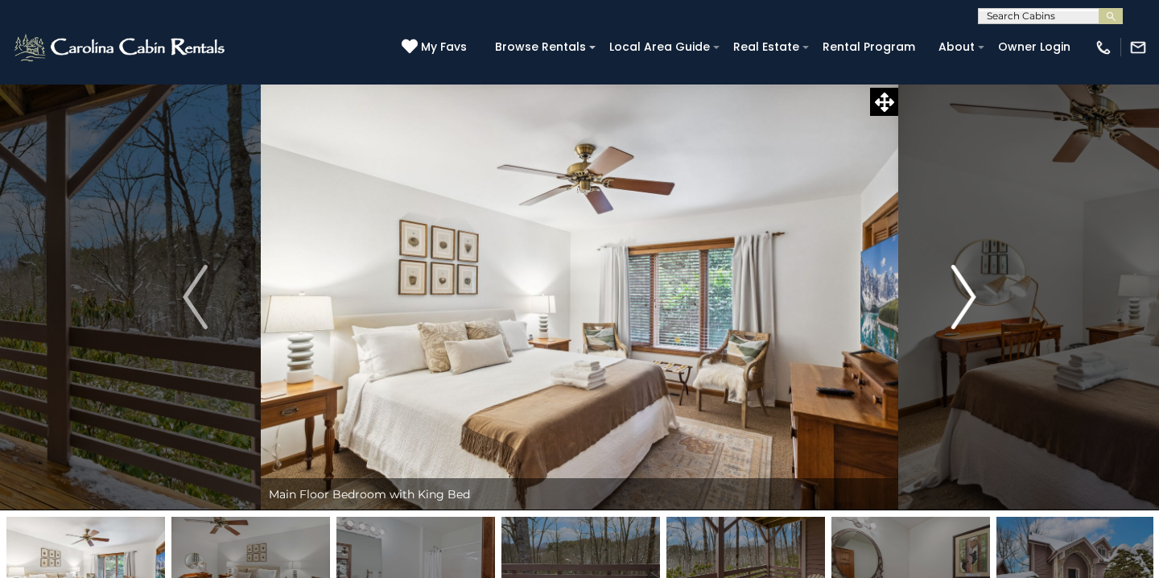
click at [970, 299] on img "Next" at bounding box center [963, 297] width 24 height 64
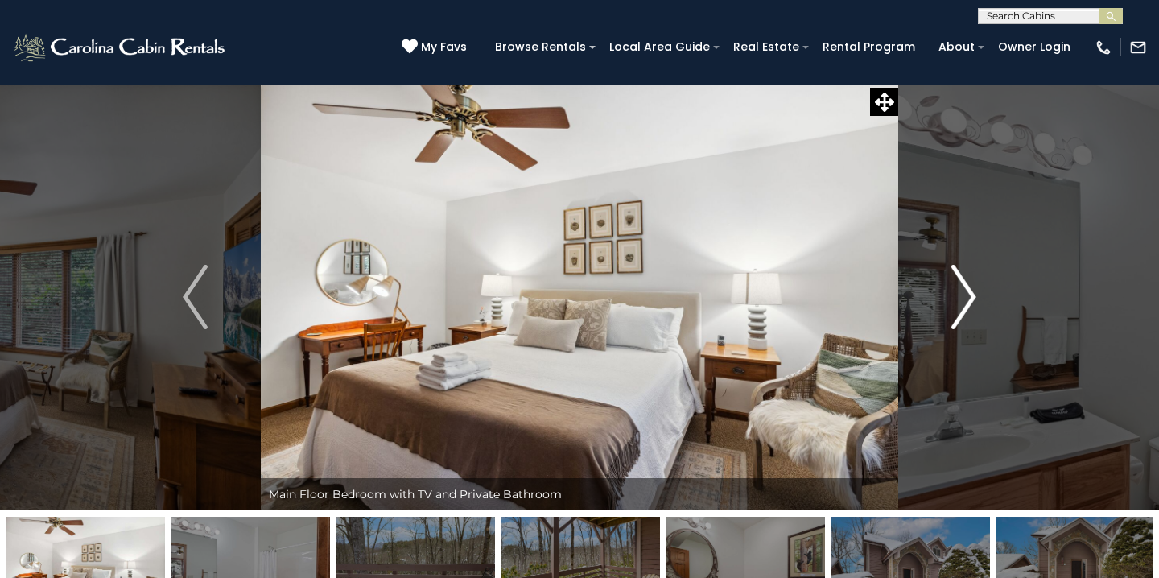
click at [970, 299] on img "Next" at bounding box center [963, 297] width 24 height 64
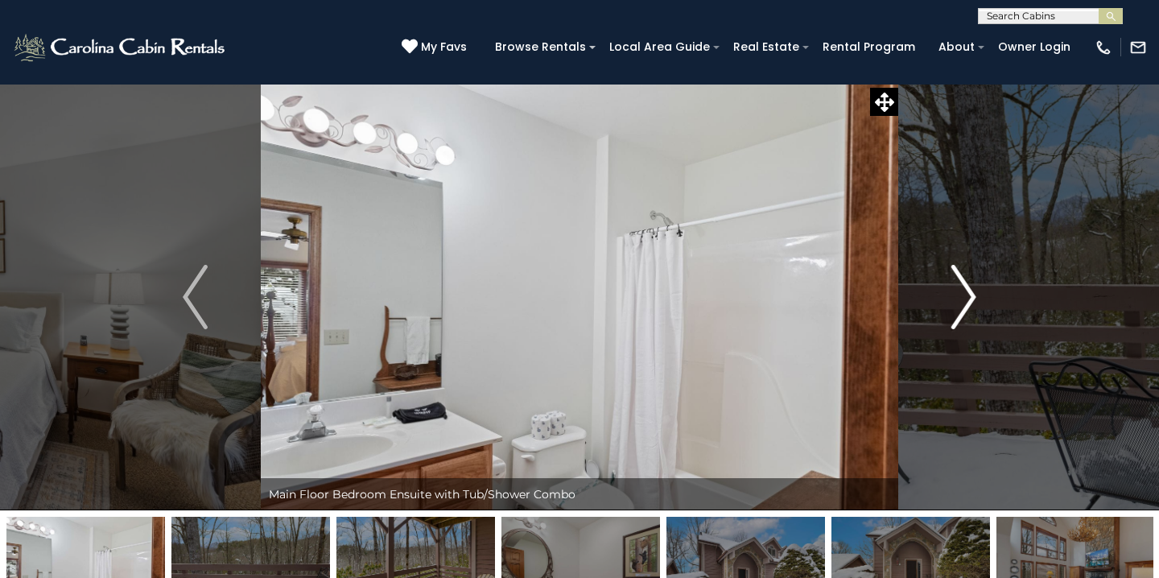
click at [970, 299] on img "Next" at bounding box center [963, 297] width 24 height 64
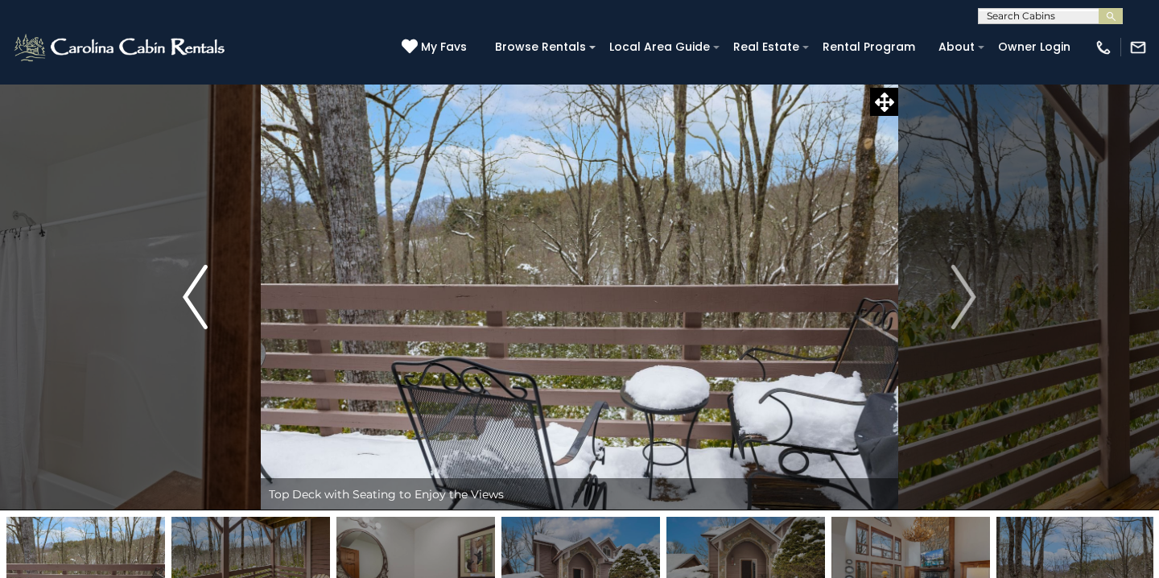
click at [192, 302] on img "Previous" at bounding box center [195, 297] width 24 height 64
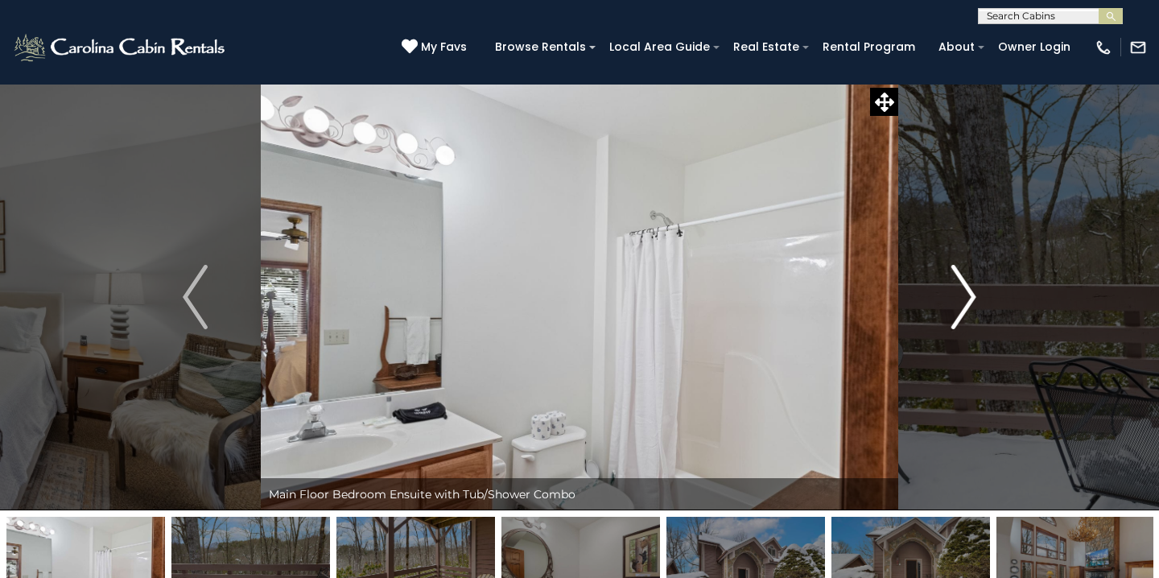
click at [943, 311] on button "Next" at bounding box center [963, 297] width 131 height 427
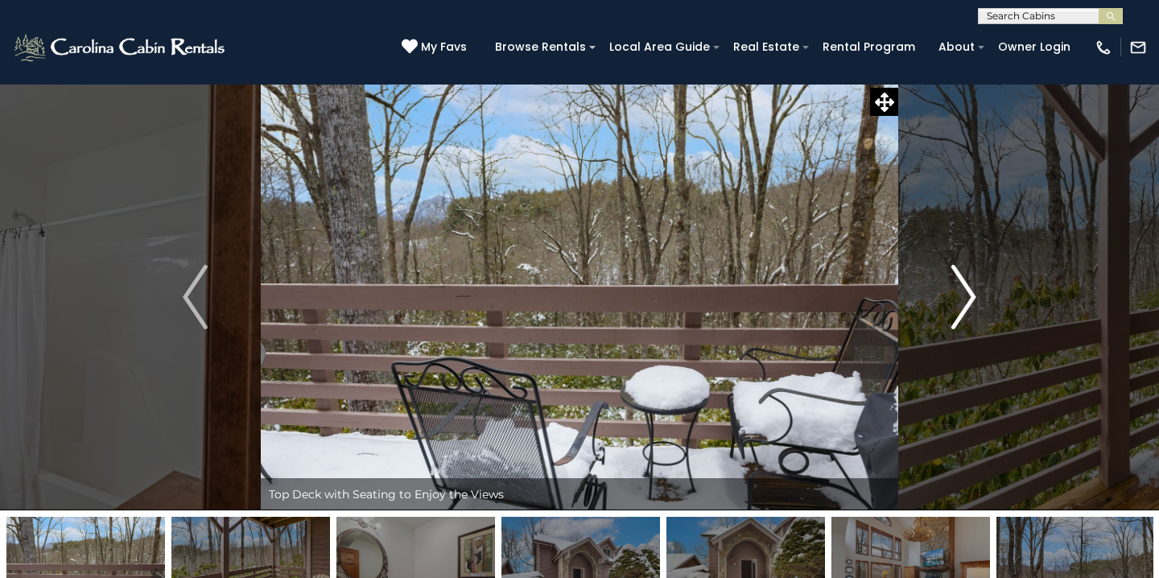
click at [943, 311] on button "Next" at bounding box center [963, 297] width 131 height 427
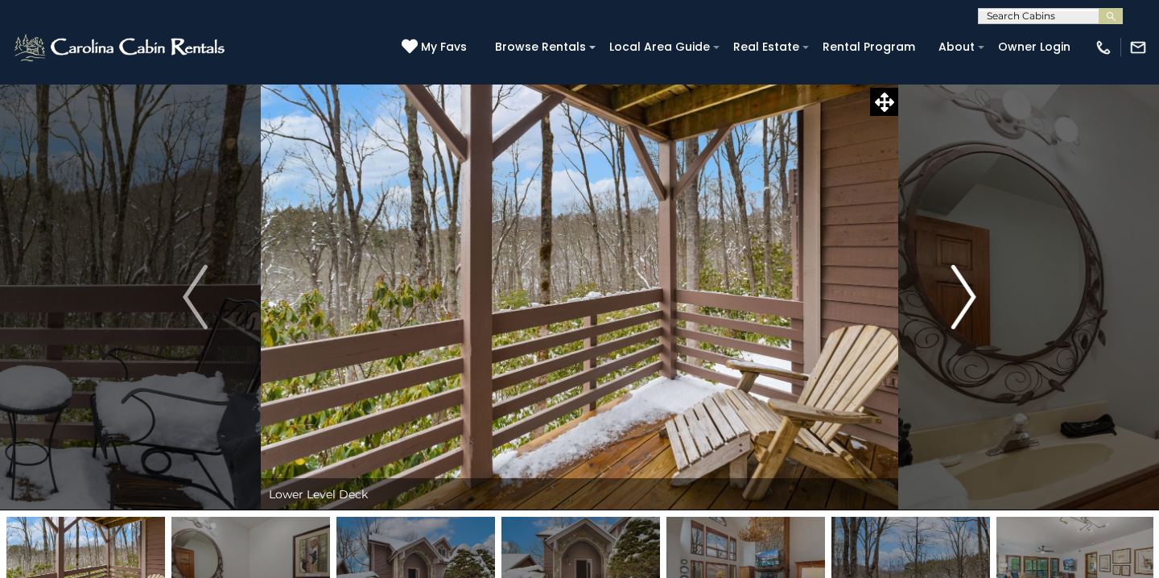
click at [943, 311] on button "Next" at bounding box center [963, 297] width 131 height 427
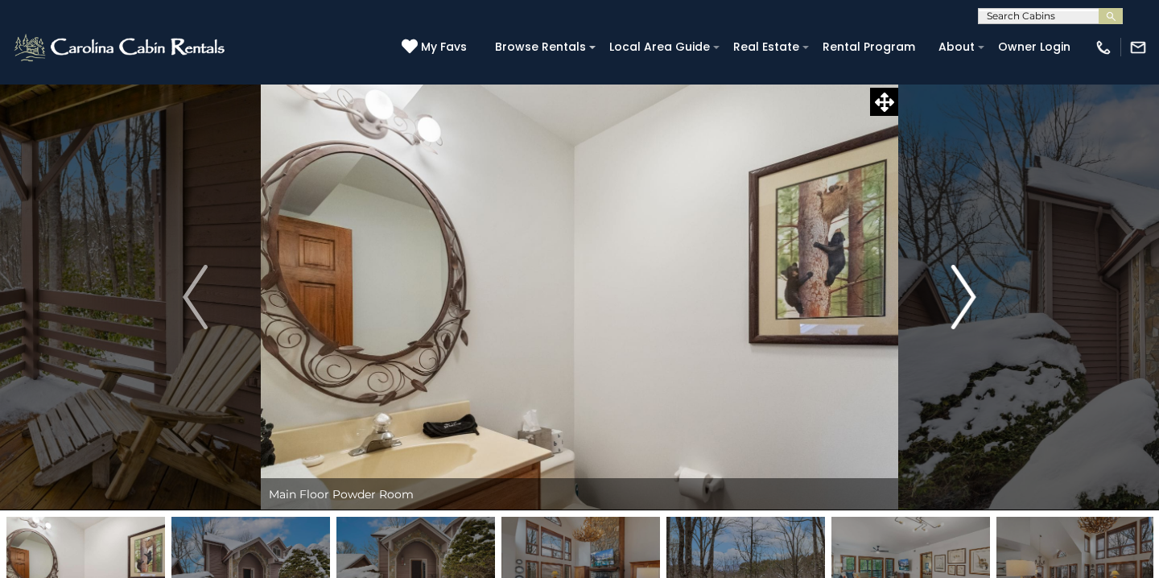
click at [943, 311] on button "Next" at bounding box center [963, 297] width 131 height 427
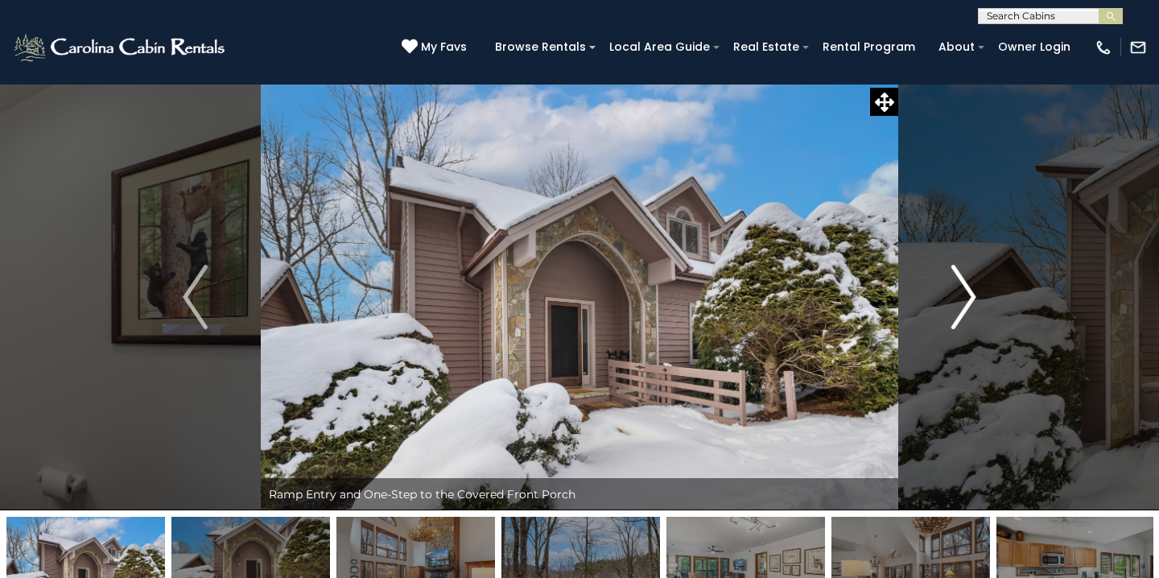
click at [943, 311] on button "Next" at bounding box center [963, 297] width 131 height 427
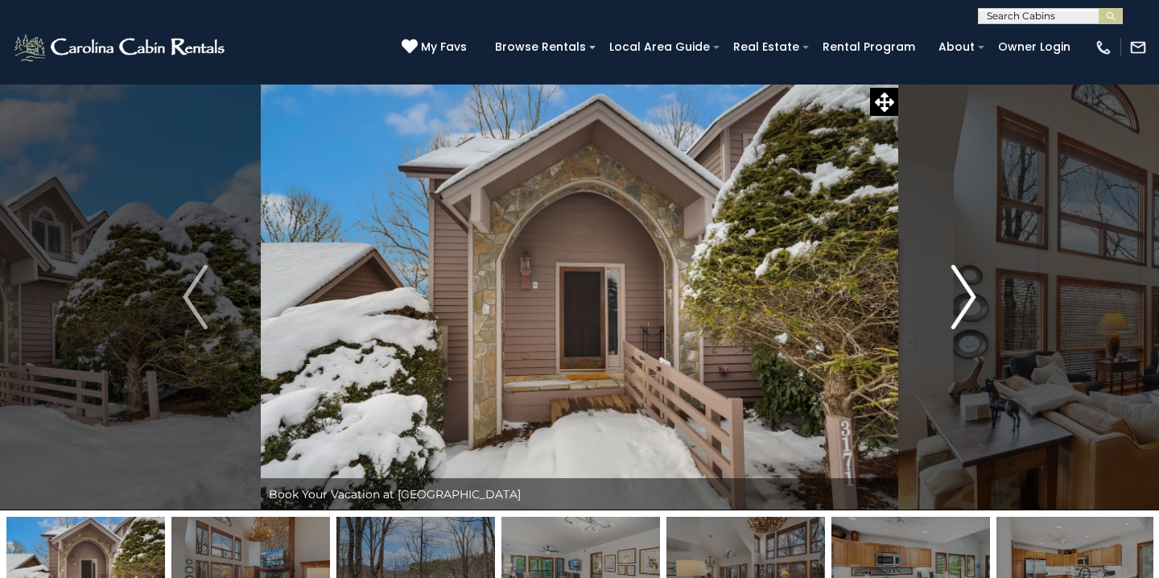
click at [943, 311] on button "Next" at bounding box center [963, 297] width 131 height 427
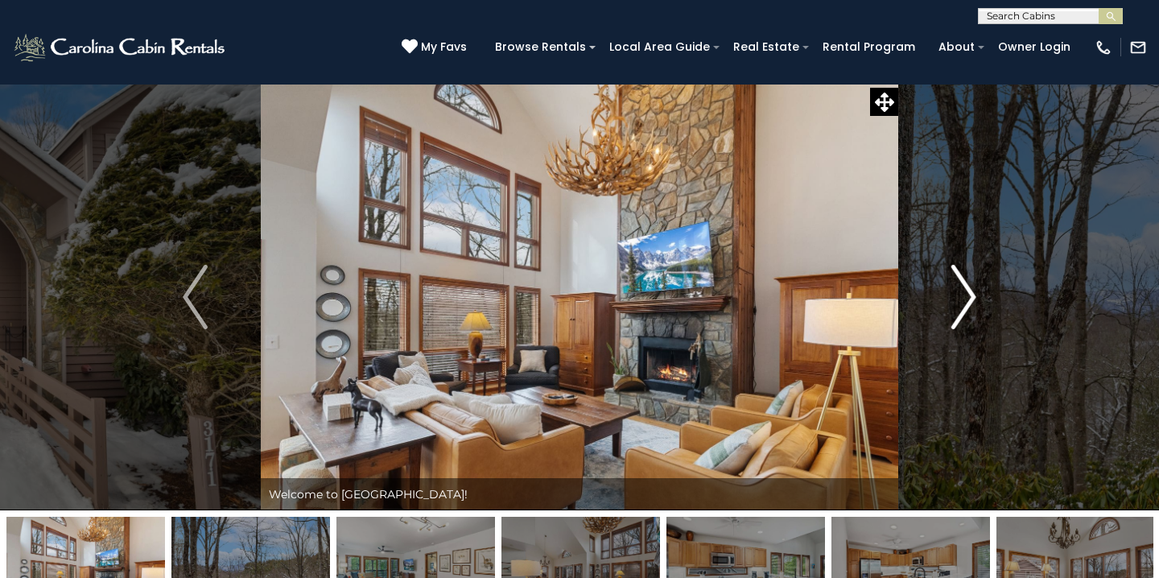
click at [943, 311] on button "Next" at bounding box center [963, 297] width 131 height 427
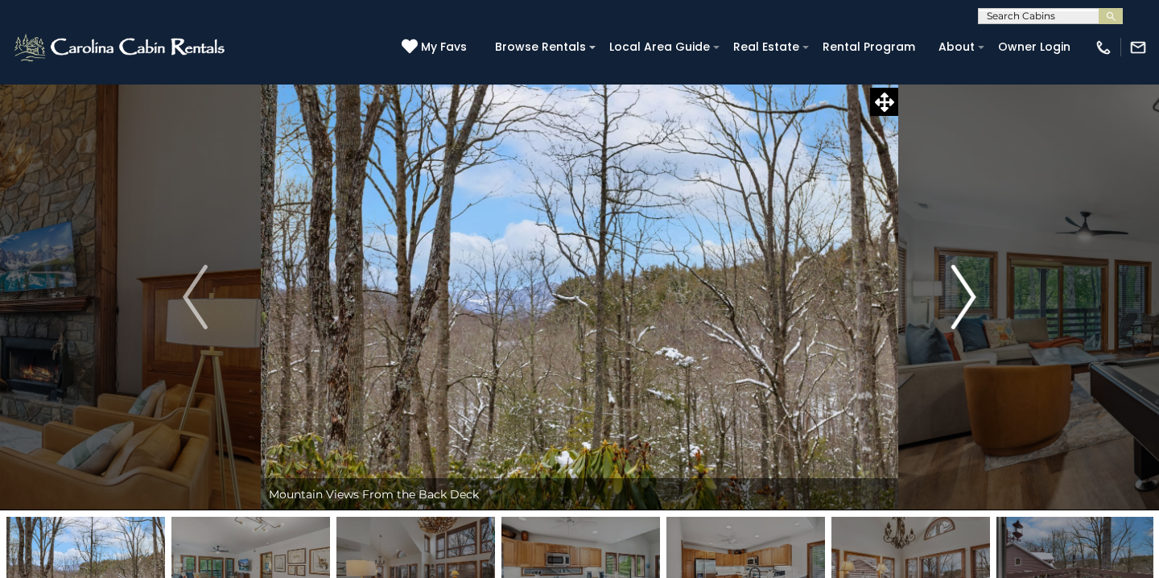
click at [943, 311] on button "Next" at bounding box center [963, 297] width 131 height 427
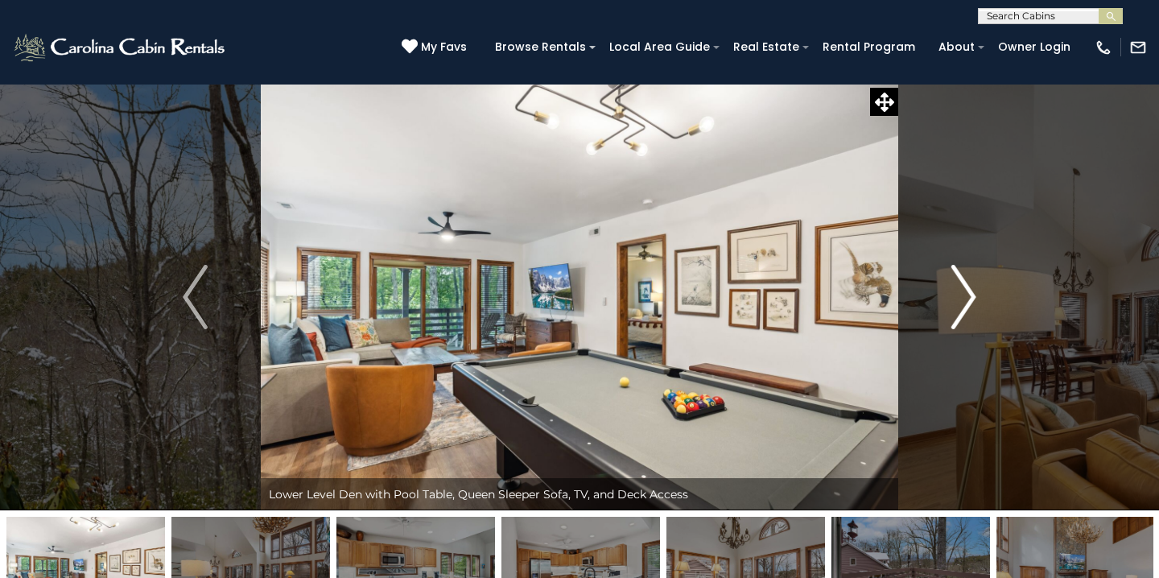
click at [943, 311] on button "Next" at bounding box center [963, 297] width 131 height 427
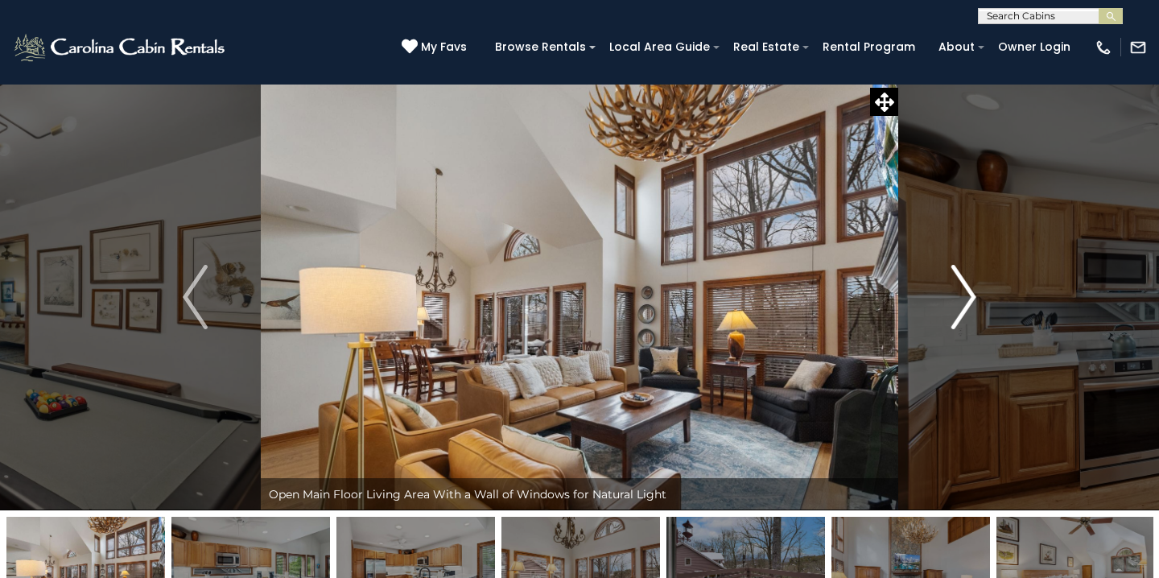
click at [943, 311] on button "Next" at bounding box center [963, 297] width 131 height 427
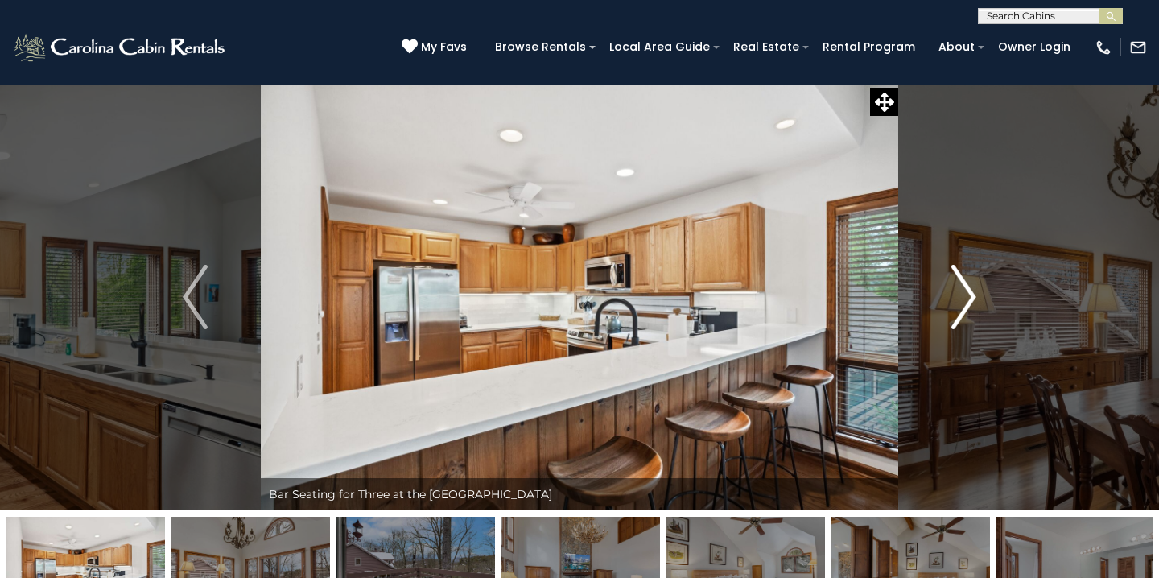
click at [943, 311] on button "Next" at bounding box center [963, 297] width 131 height 427
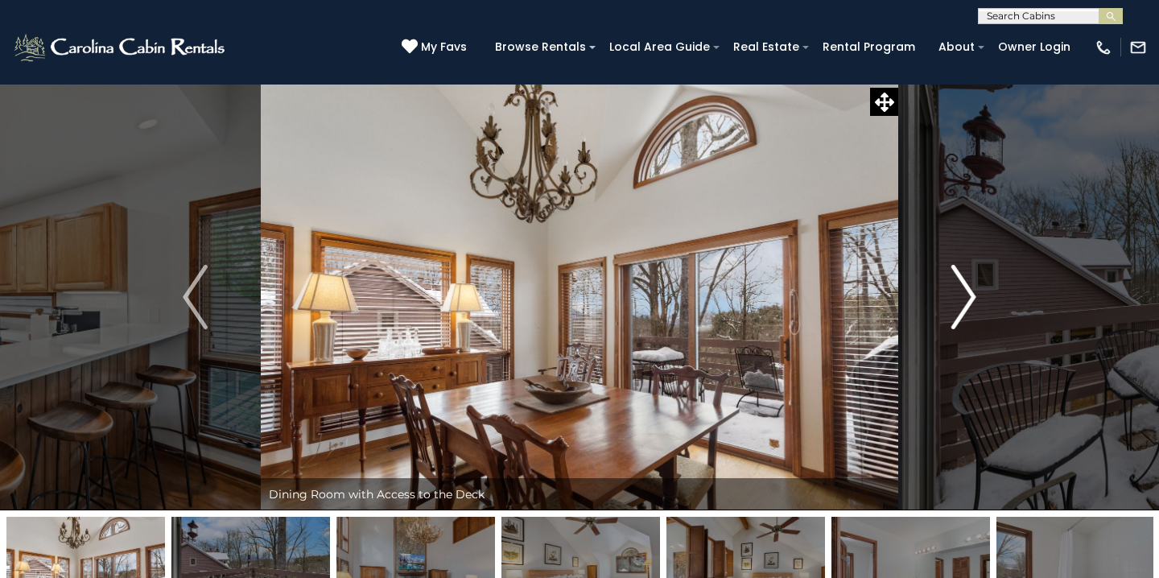
click at [943, 311] on button "Next" at bounding box center [963, 297] width 131 height 427
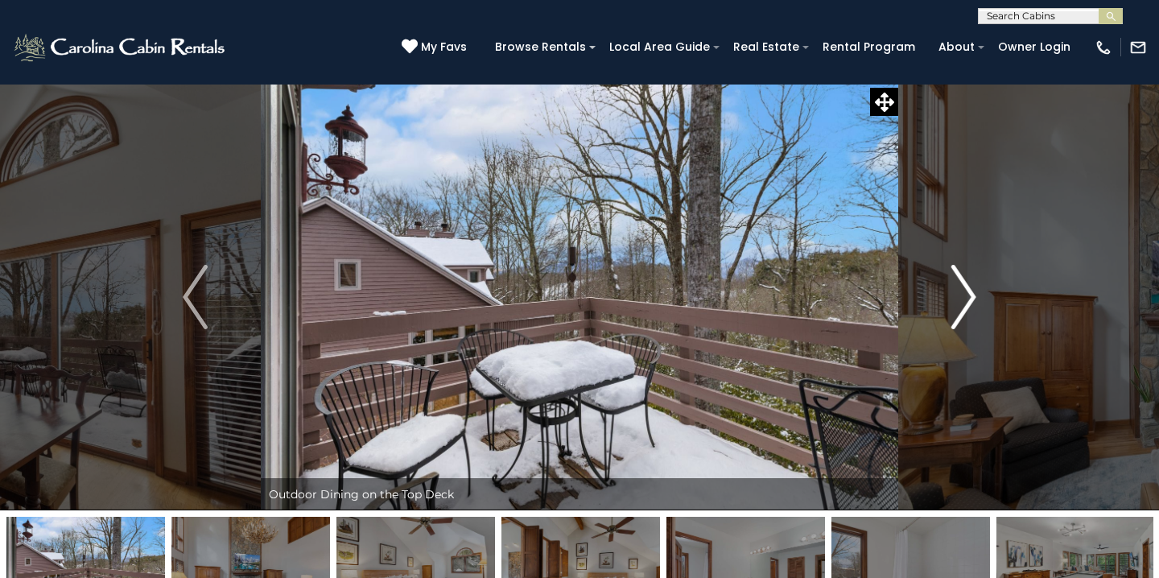
click at [943, 311] on button "Next" at bounding box center [963, 297] width 131 height 427
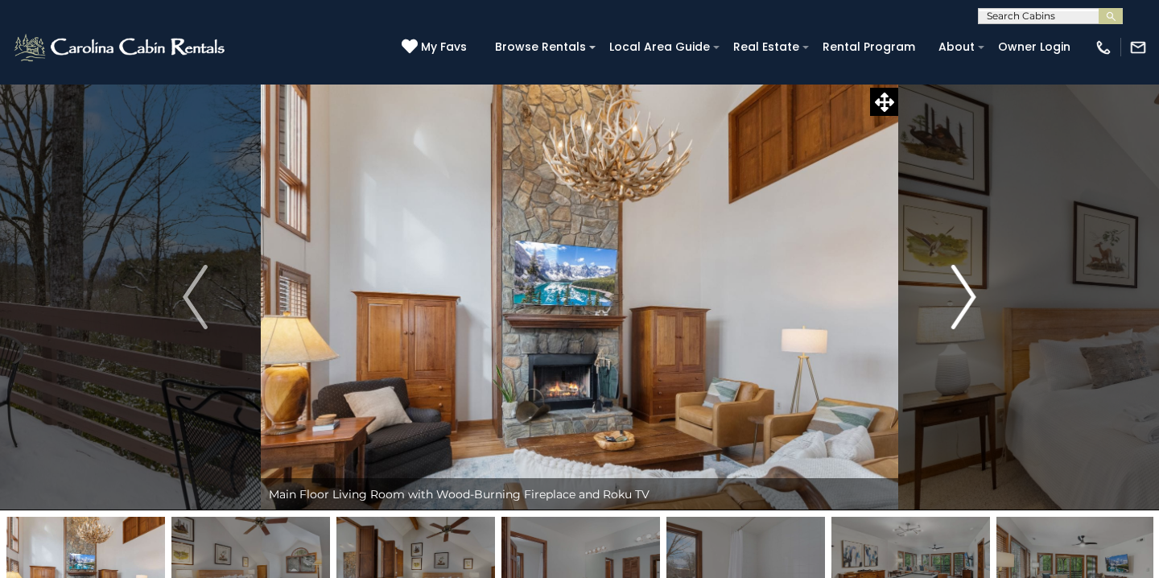
click at [946, 315] on button "Next" at bounding box center [963, 297] width 131 height 427
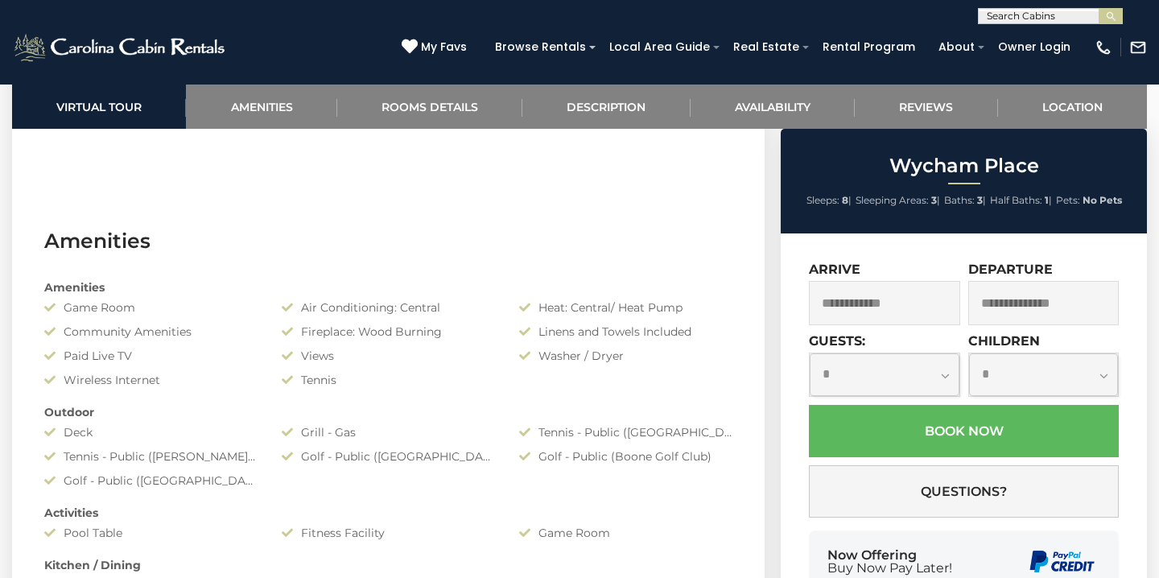
scroll to position [1074, 0]
click at [887, 303] on input "text" at bounding box center [884, 303] width 151 height 44
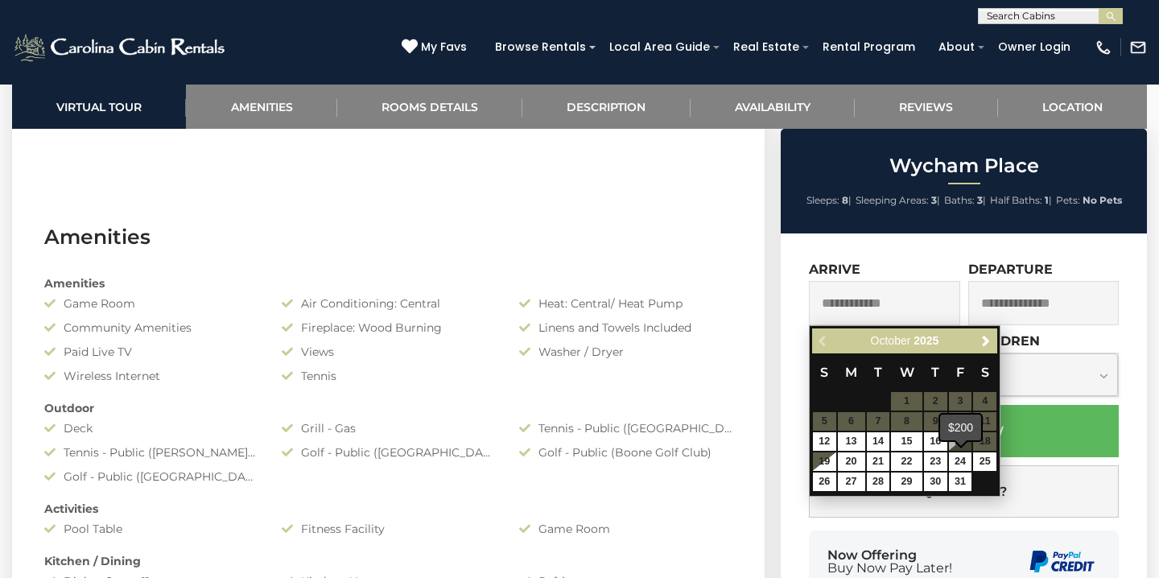
click at [959, 447] on span at bounding box center [961, 444] width 14 height 7
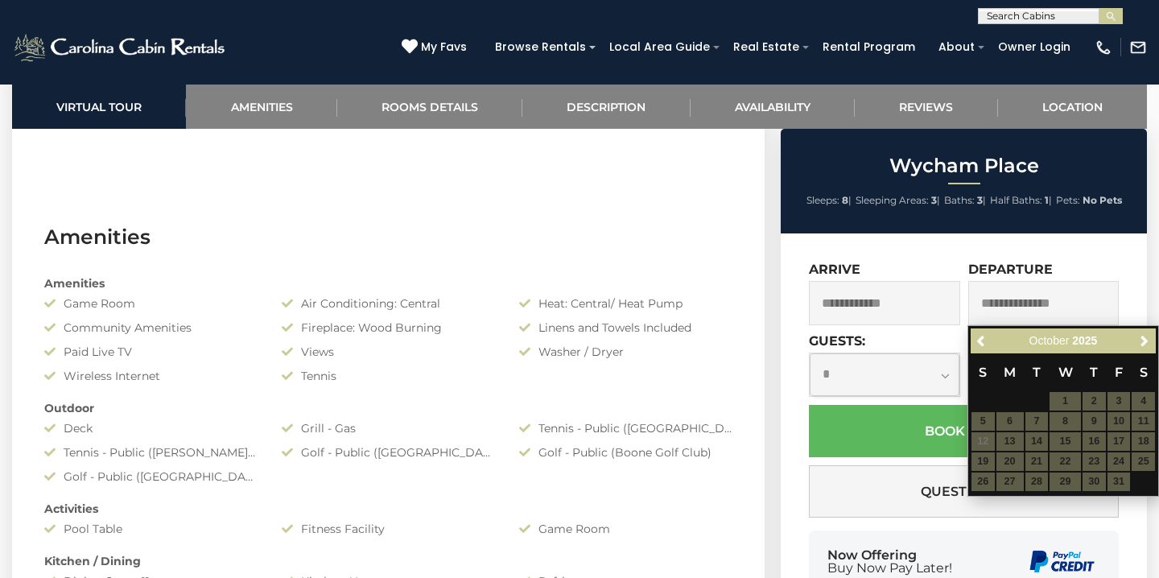
click at [991, 465] on table "S M T W T F S 1 2 3 4 5 6 7 8 9 10 11 12 13 14 15 16 17 18 19 20 21 22 23 24 25…" at bounding box center [1063, 422] width 185 height 138
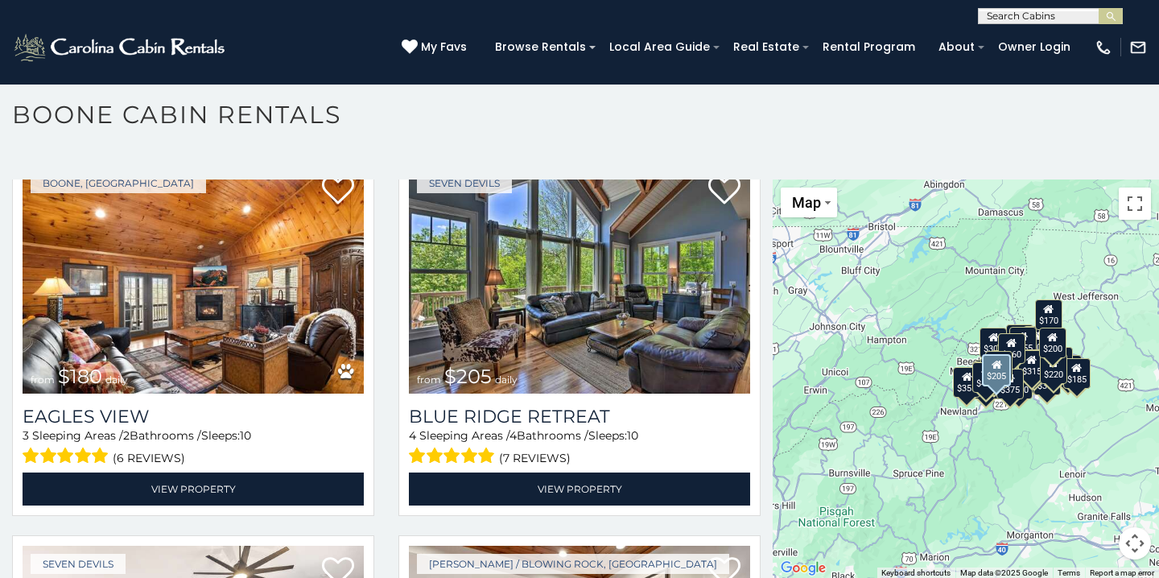
scroll to position [9966, 0]
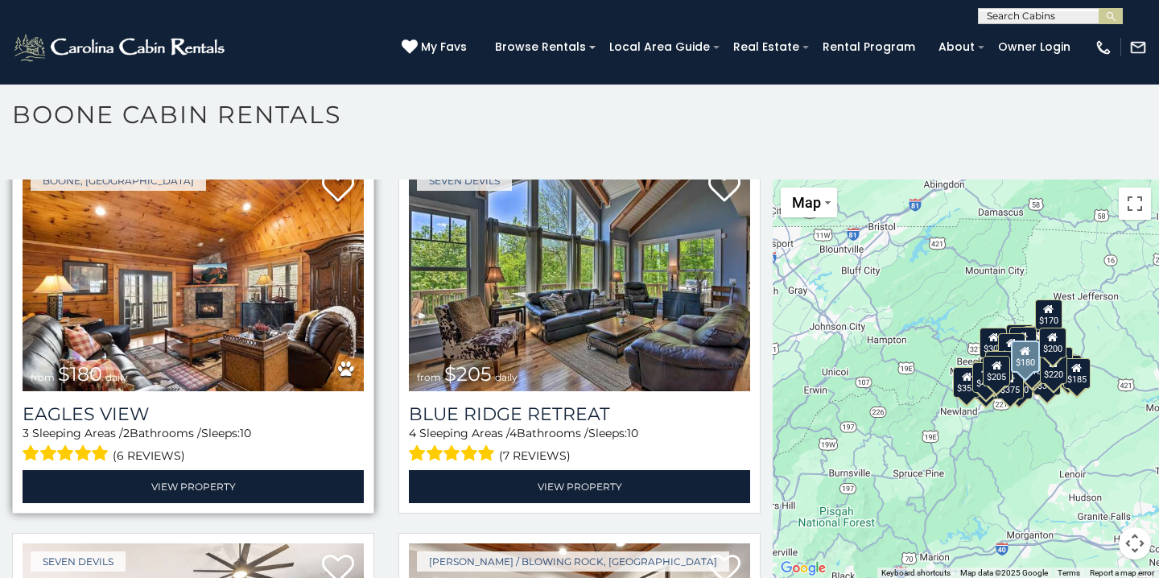
click at [330, 267] on img at bounding box center [193, 277] width 341 height 229
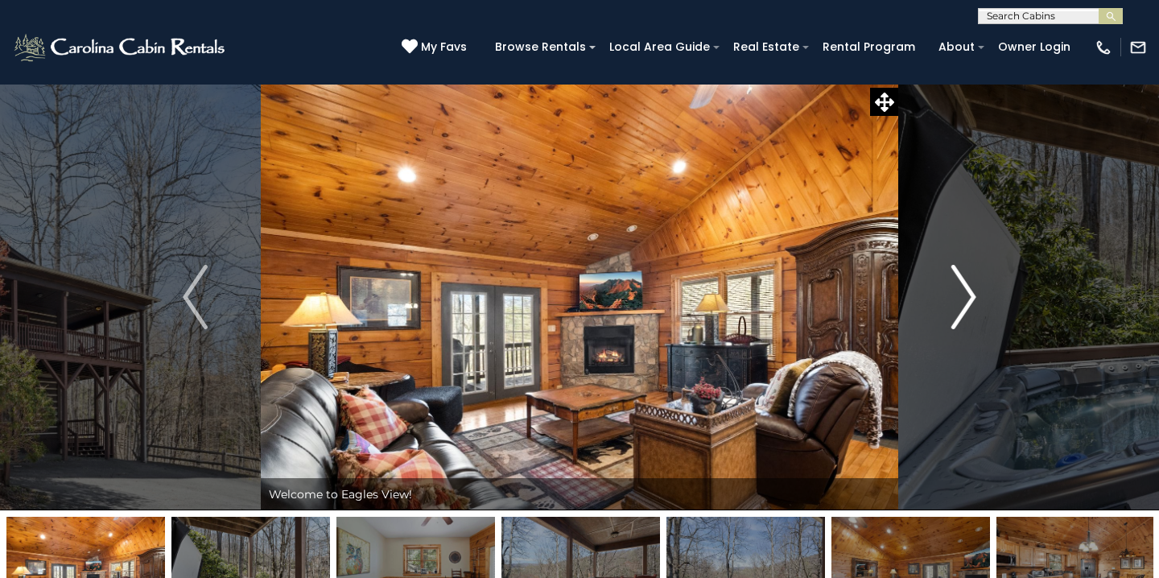
click at [978, 288] on button "Next" at bounding box center [963, 297] width 131 height 427
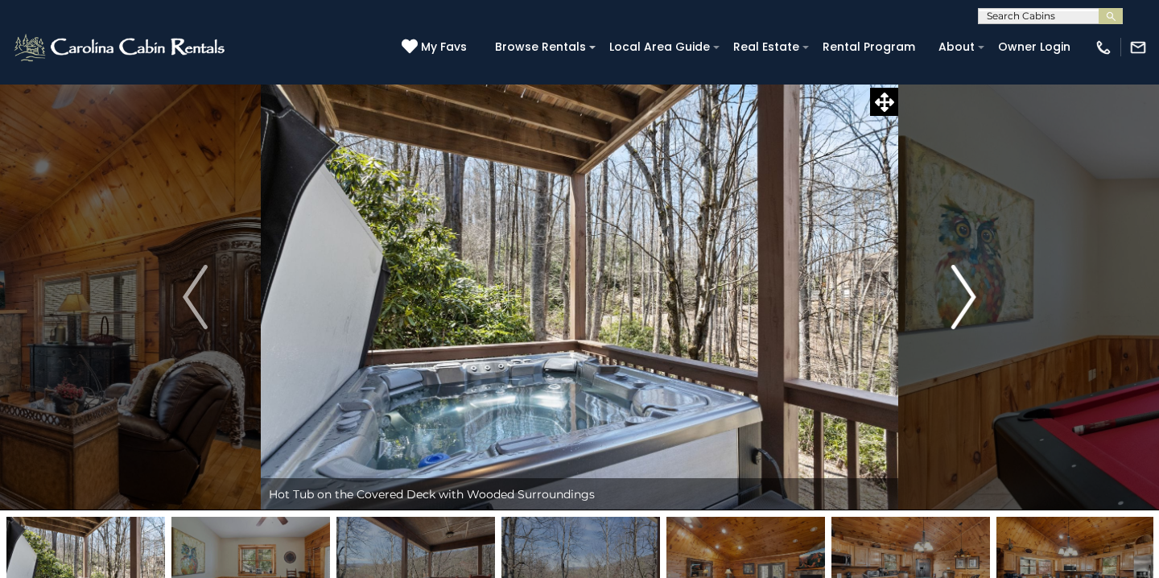
click at [978, 288] on button "Next" at bounding box center [963, 297] width 131 height 427
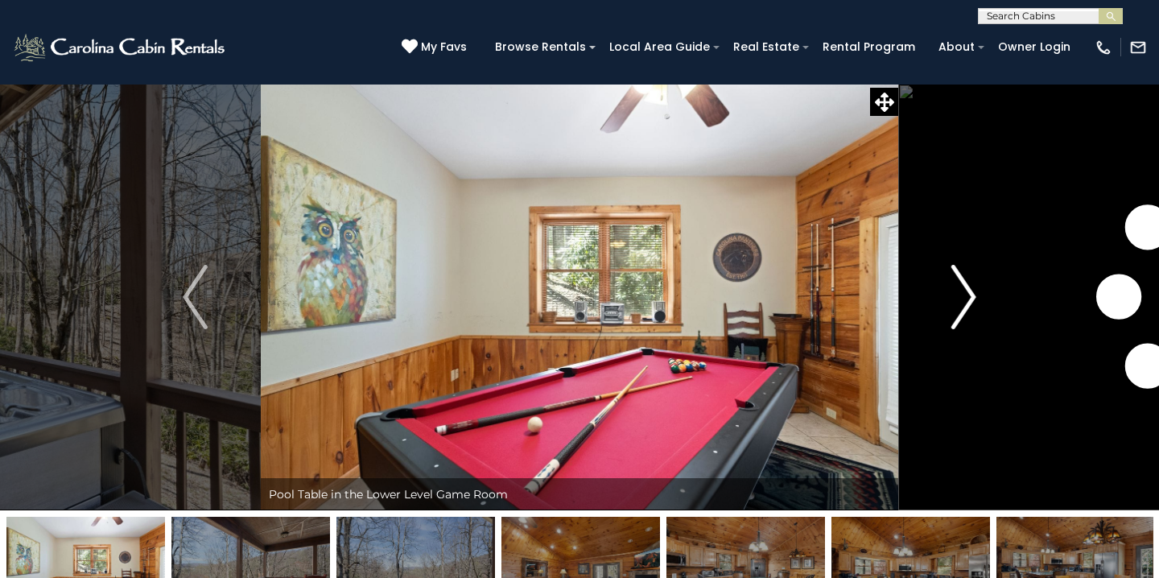
click at [978, 288] on button "Next" at bounding box center [963, 297] width 131 height 427
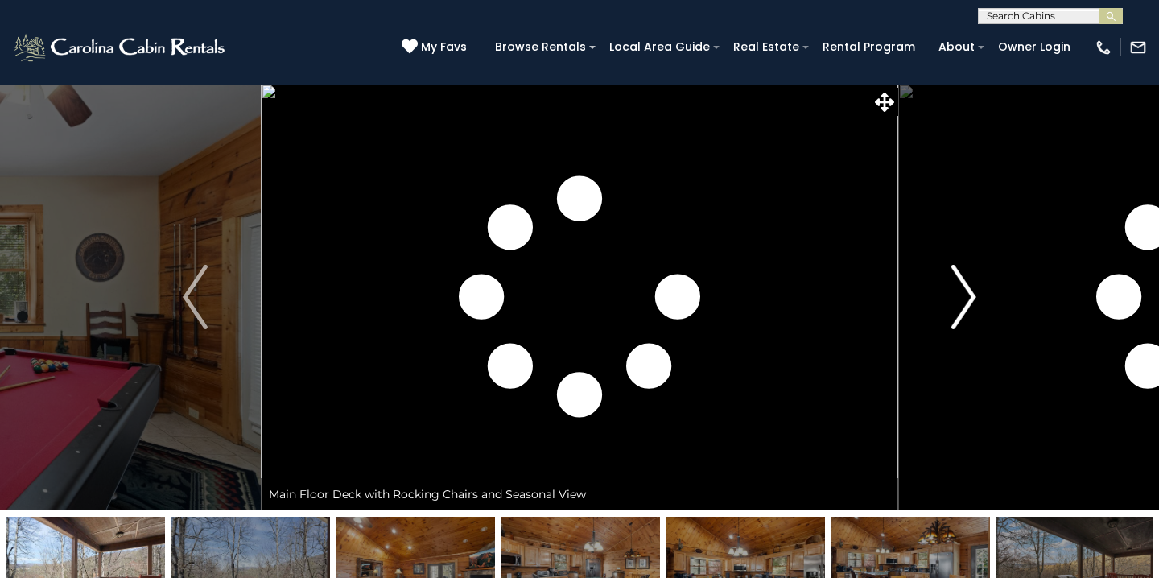
click at [978, 288] on button "Next" at bounding box center [963, 297] width 131 height 427
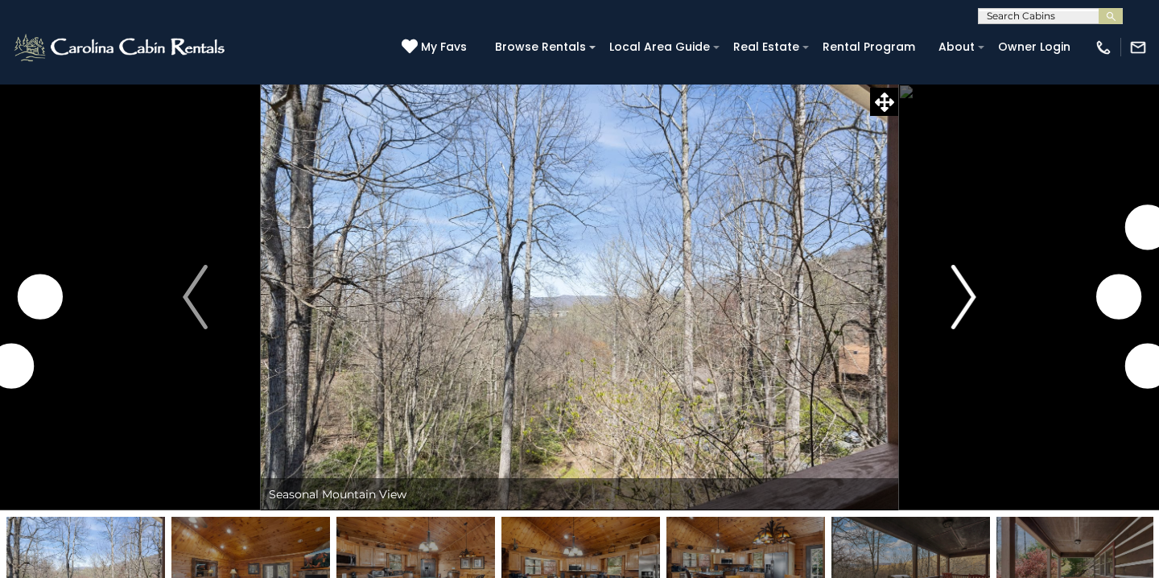
click at [978, 288] on button "Next" at bounding box center [963, 297] width 131 height 427
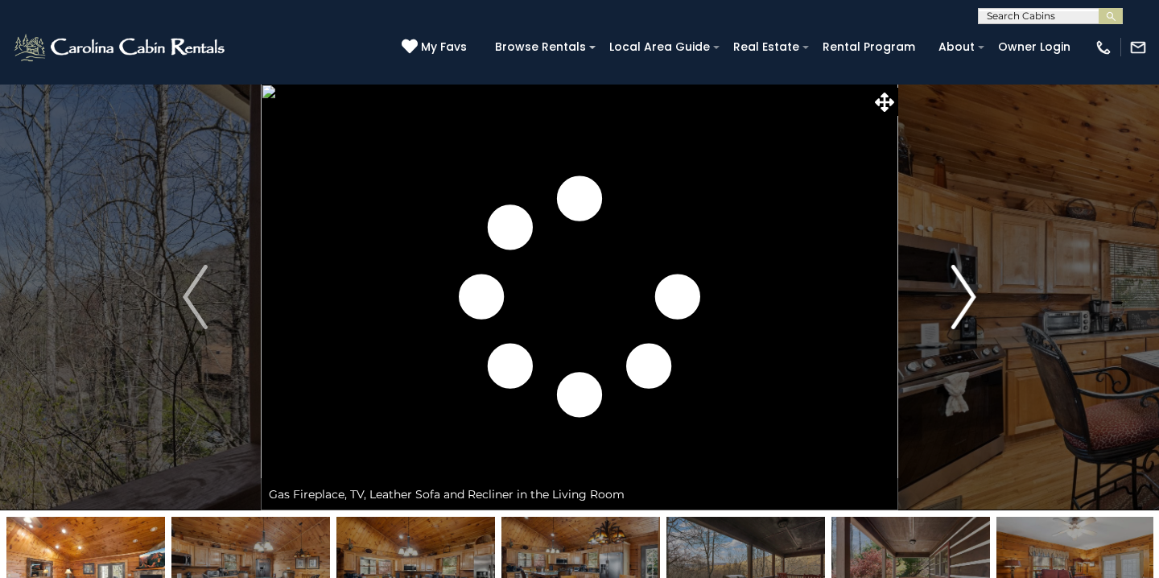
click at [978, 288] on button "Next" at bounding box center [963, 297] width 131 height 427
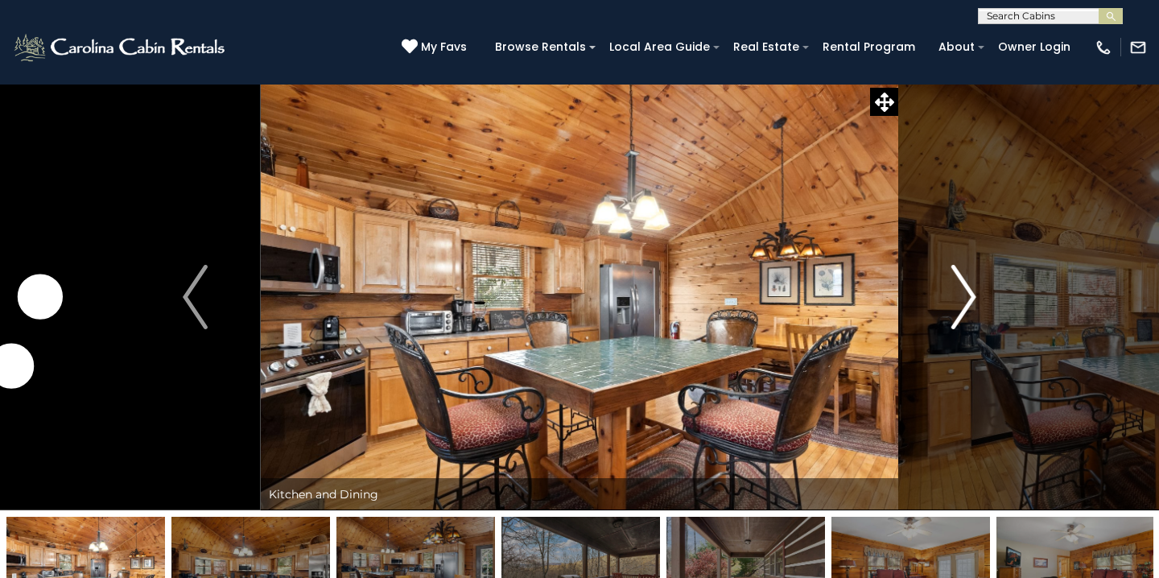
click at [978, 288] on button "Next" at bounding box center [963, 297] width 131 height 427
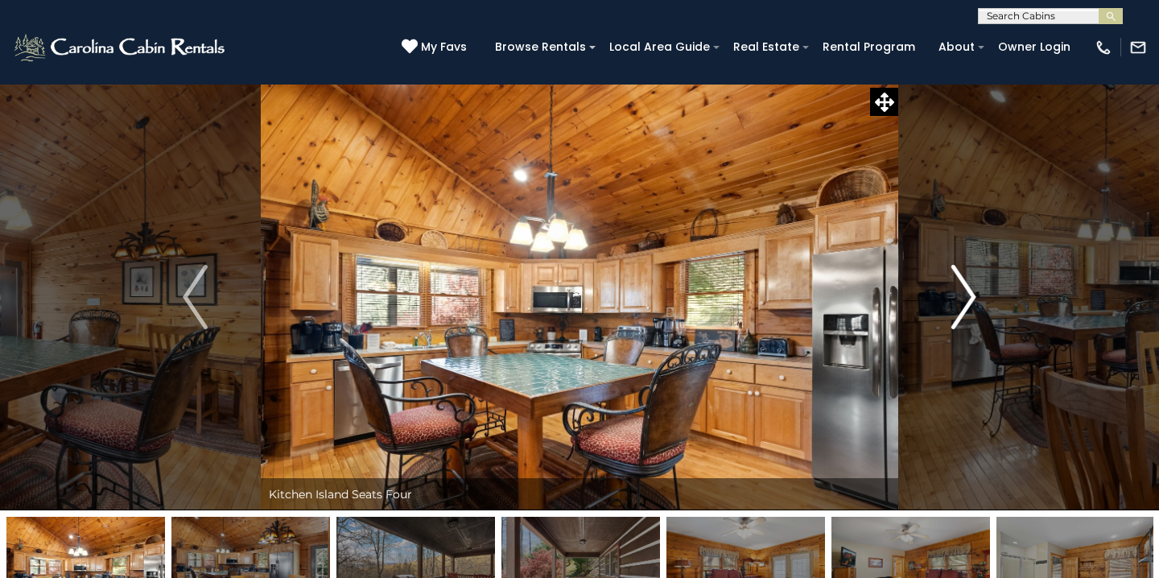
click at [978, 288] on button "Next" at bounding box center [963, 297] width 131 height 427
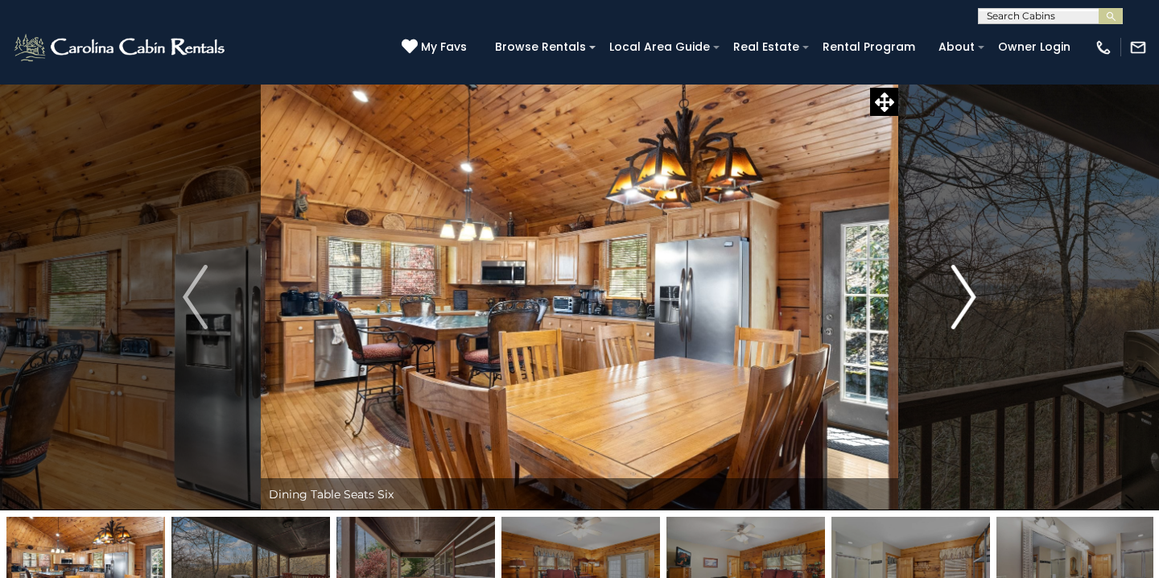
click at [978, 288] on button "Next" at bounding box center [963, 297] width 131 height 427
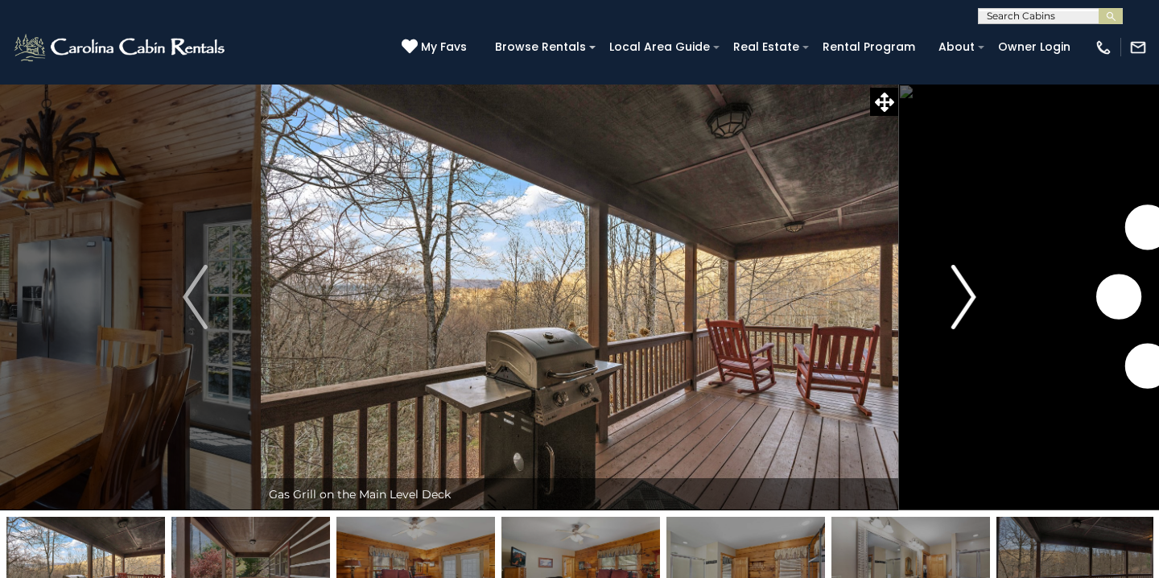
click at [978, 288] on button "Next" at bounding box center [963, 297] width 131 height 427
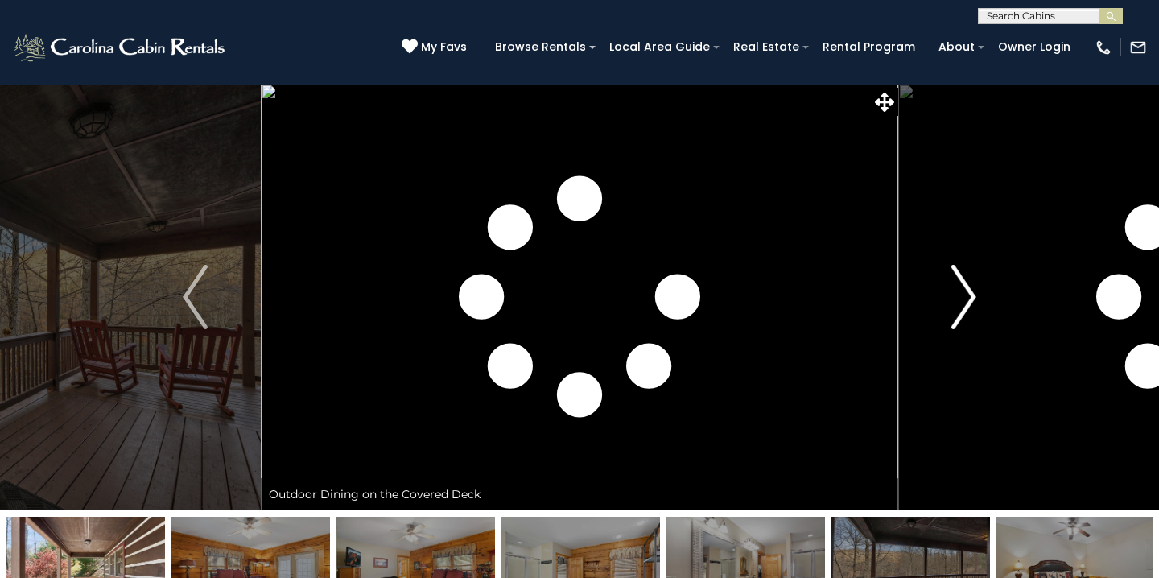
click at [978, 288] on button "Next" at bounding box center [963, 297] width 131 height 427
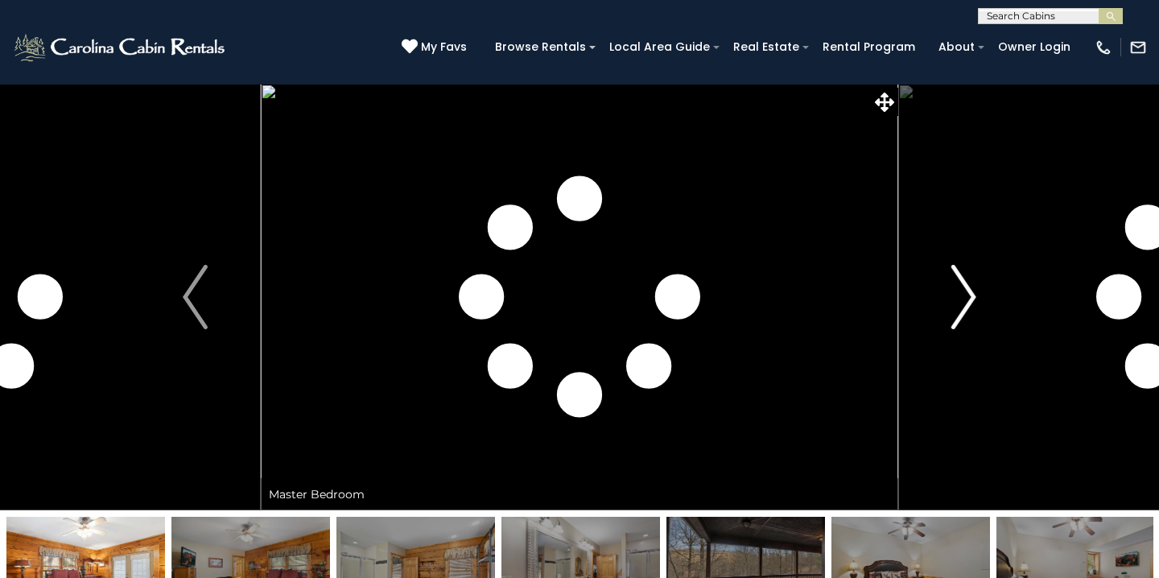
click at [978, 288] on button "Next" at bounding box center [963, 297] width 131 height 427
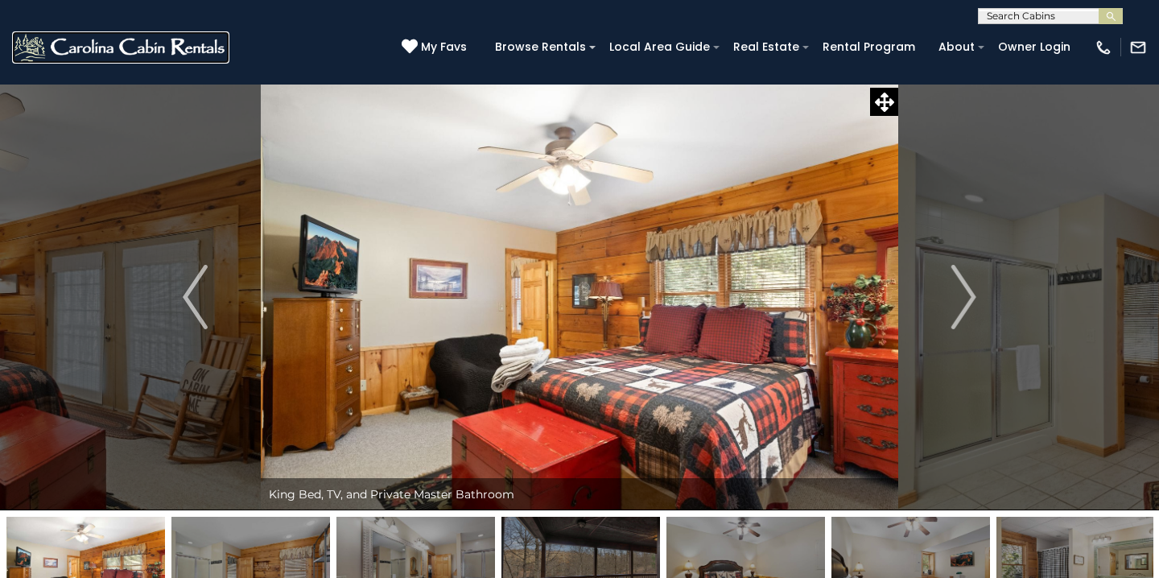
click at [193, 49] on img at bounding box center [120, 47] width 217 height 32
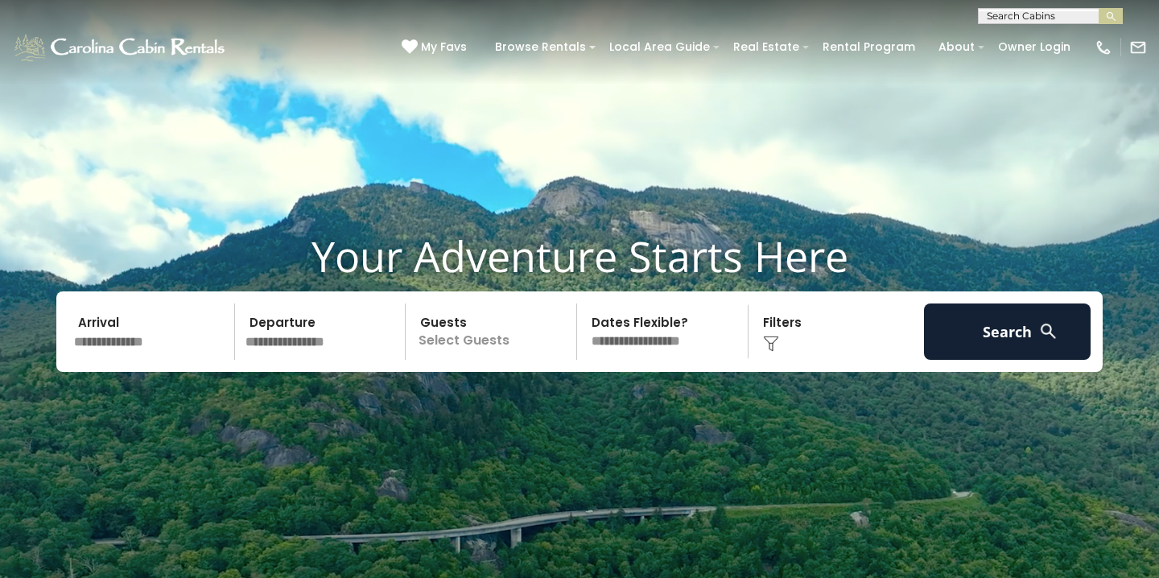
click at [131, 336] on input "text" at bounding box center [151, 331] width 167 height 56
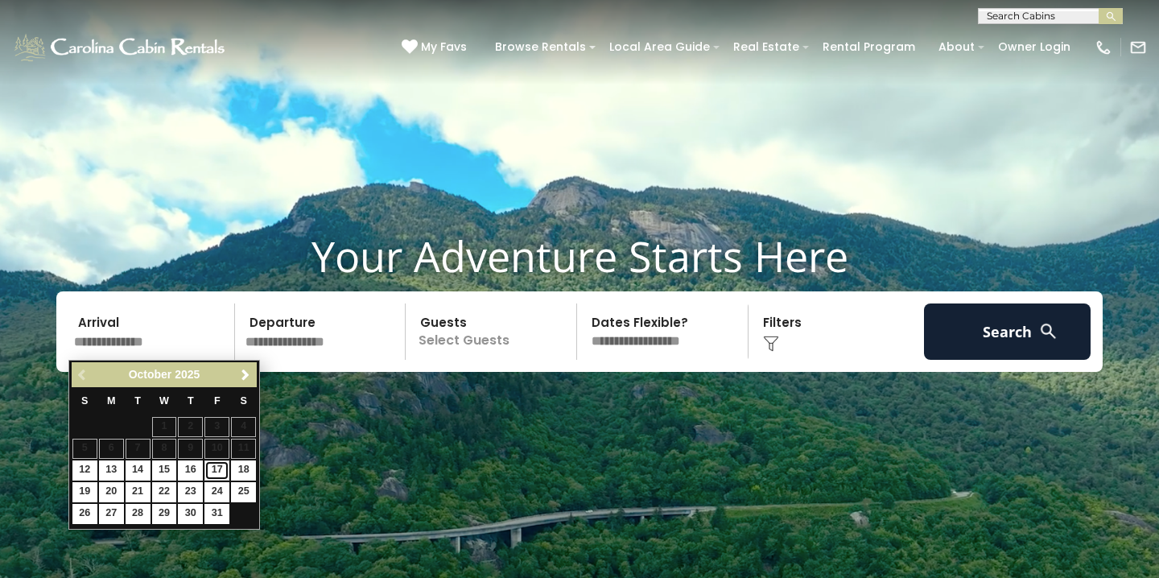
click at [216, 469] on link "17" at bounding box center [216, 470] width 25 height 20
type input "********"
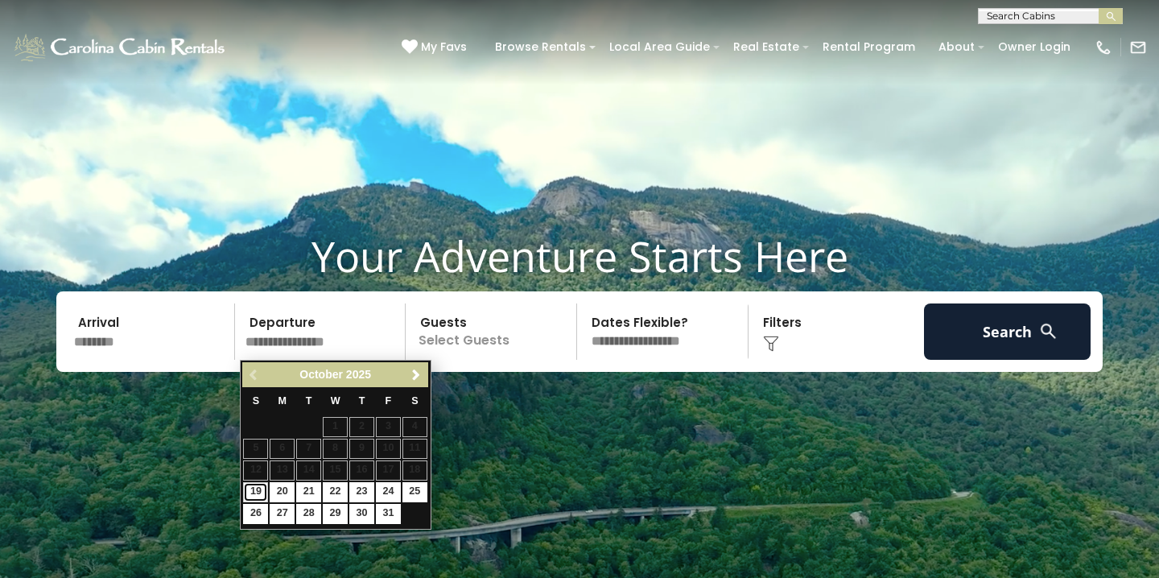
click at [262, 497] on link "19" at bounding box center [255, 492] width 25 height 20
type input "********"
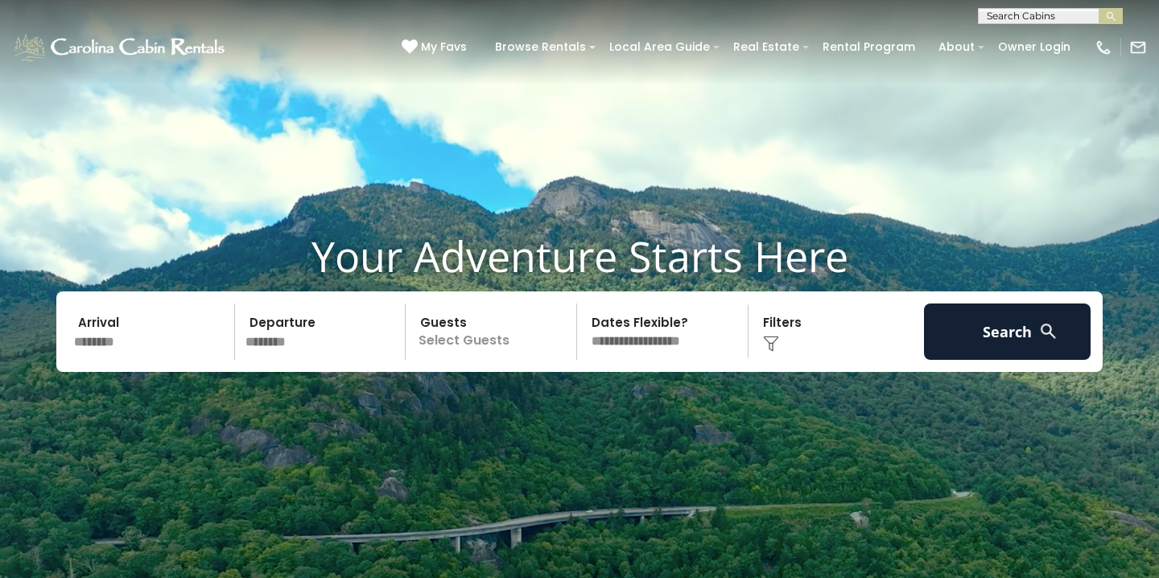
click at [482, 329] on p "Select Guests" at bounding box center [493, 331] width 166 height 56
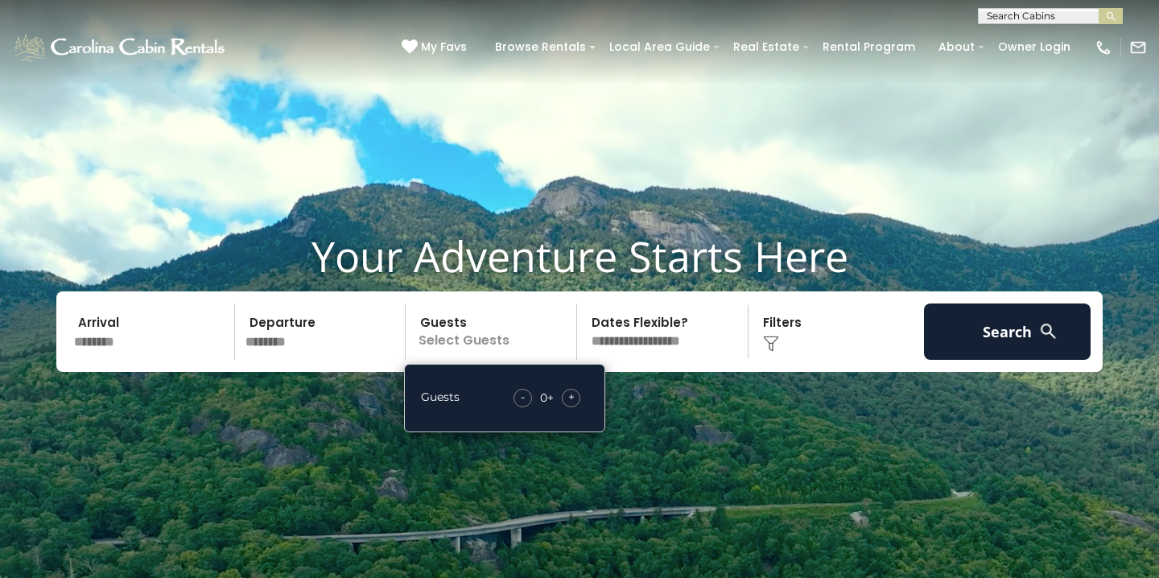
click at [579, 396] on div "+" at bounding box center [571, 398] width 19 height 19
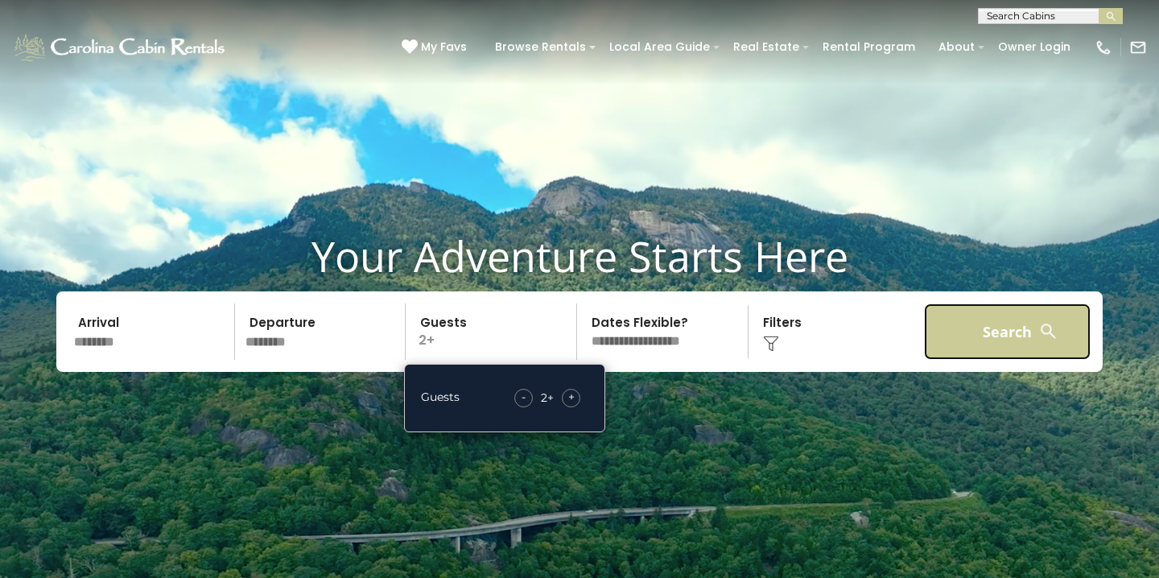
click at [954, 342] on button "Search" at bounding box center [1007, 331] width 167 height 56
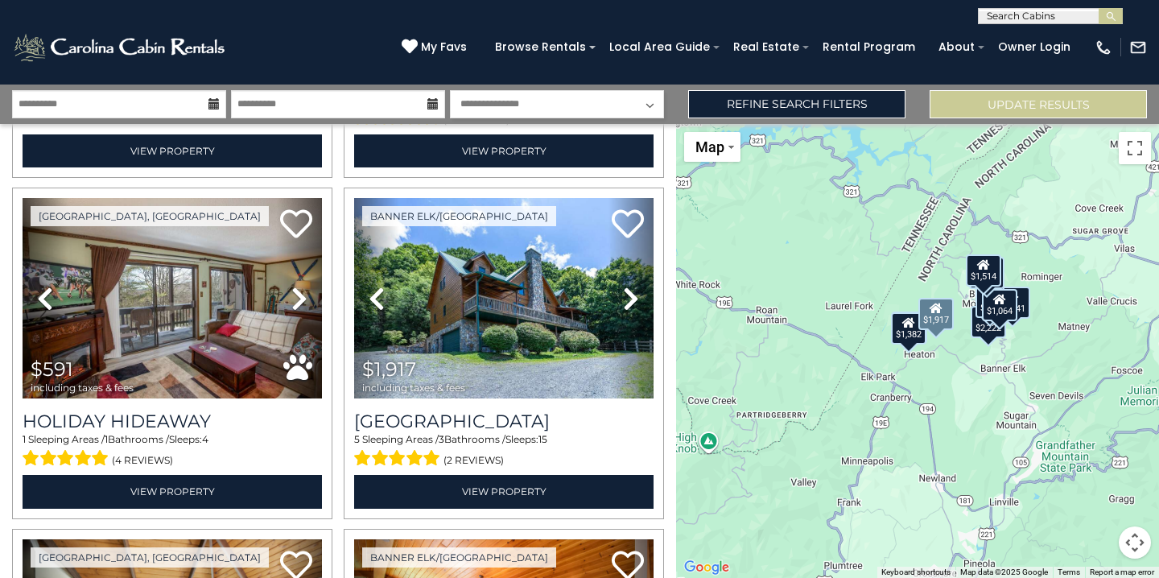
scroll to position [673, 0]
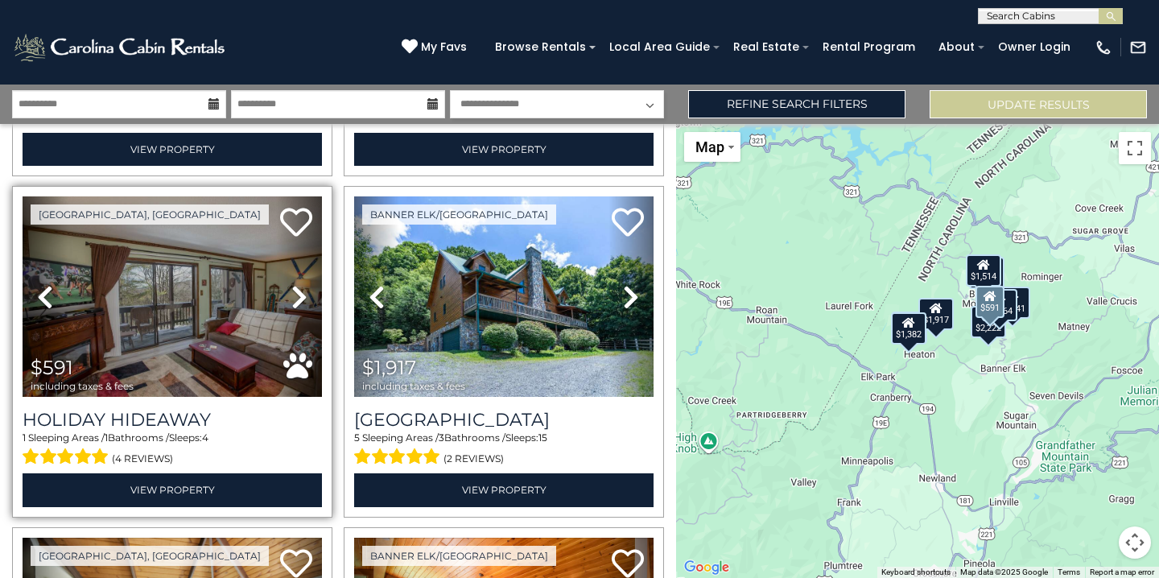
click at [295, 301] on icon at bounding box center [299, 297] width 16 height 26
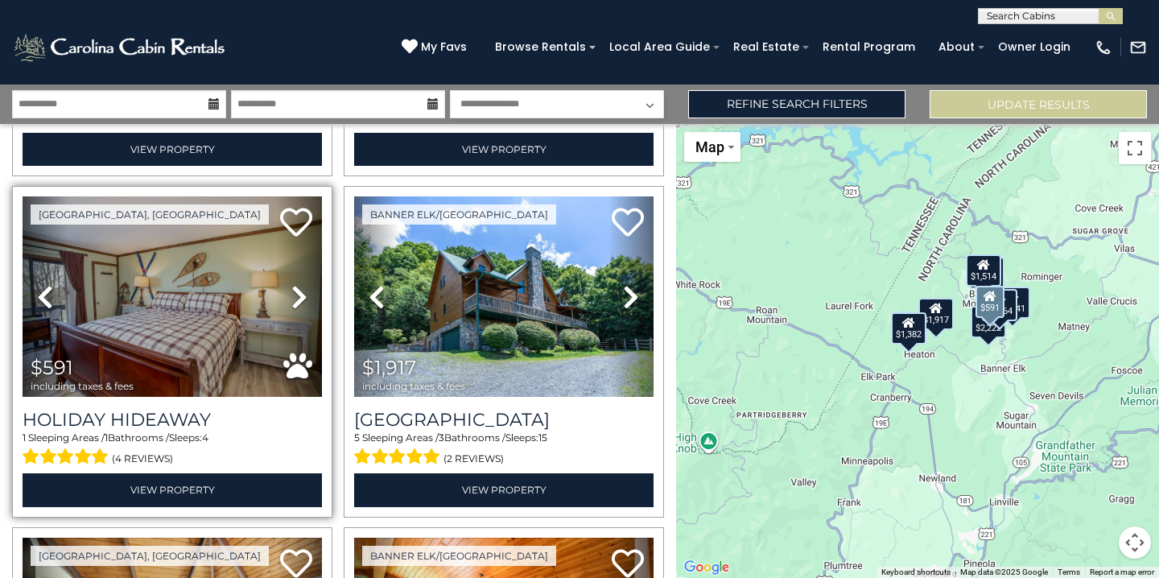
click at [295, 301] on icon at bounding box center [299, 297] width 16 height 26
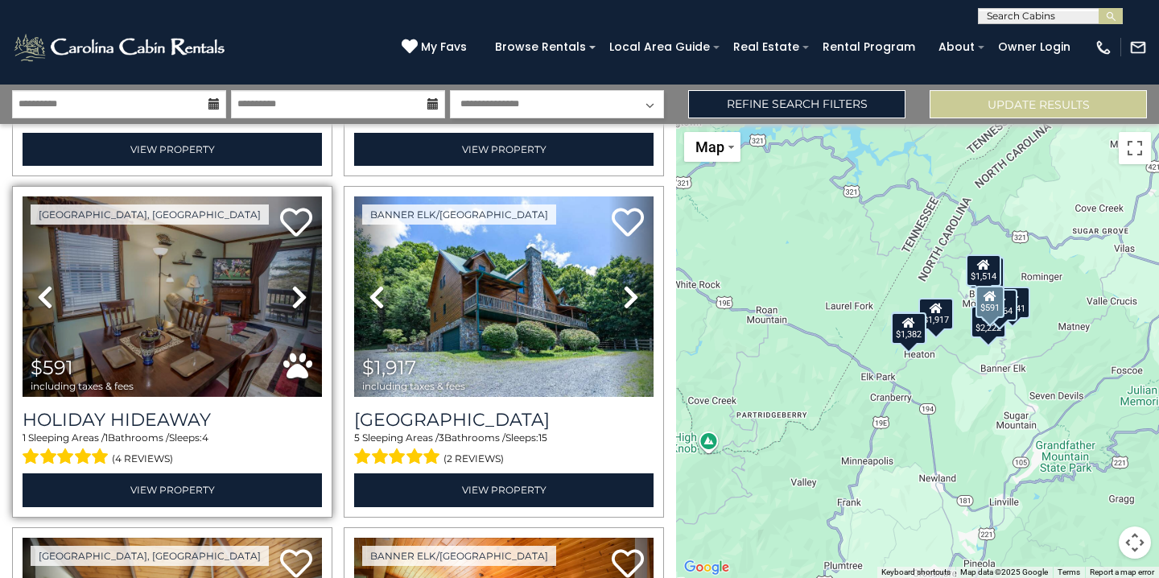
click at [295, 301] on icon at bounding box center [299, 297] width 16 height 26
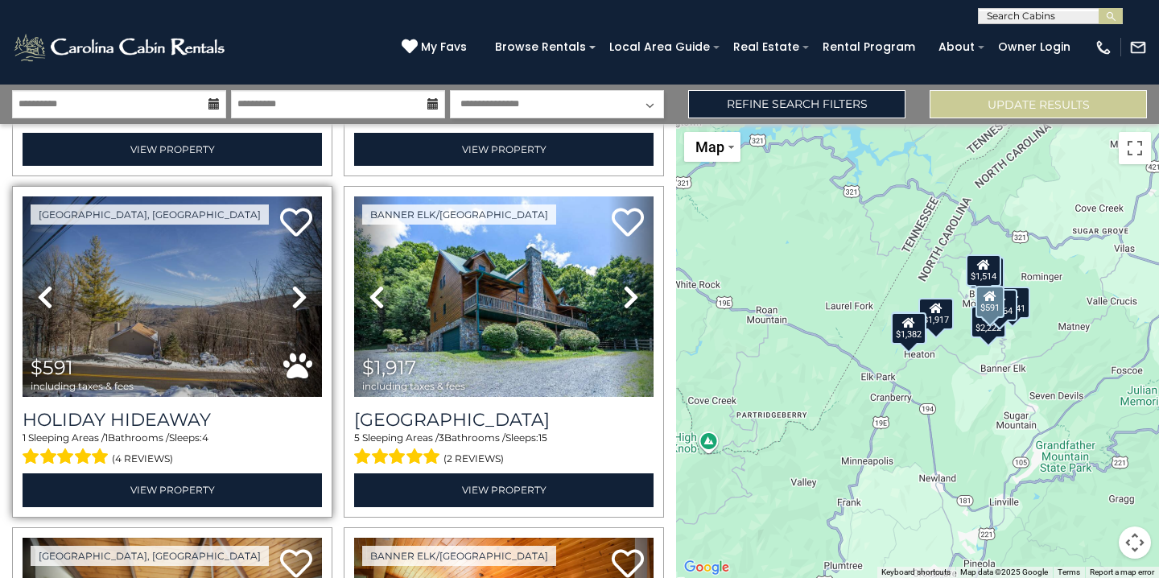
click at [295, 301] on icon at bounding box center [299, 297] width 16 height 26
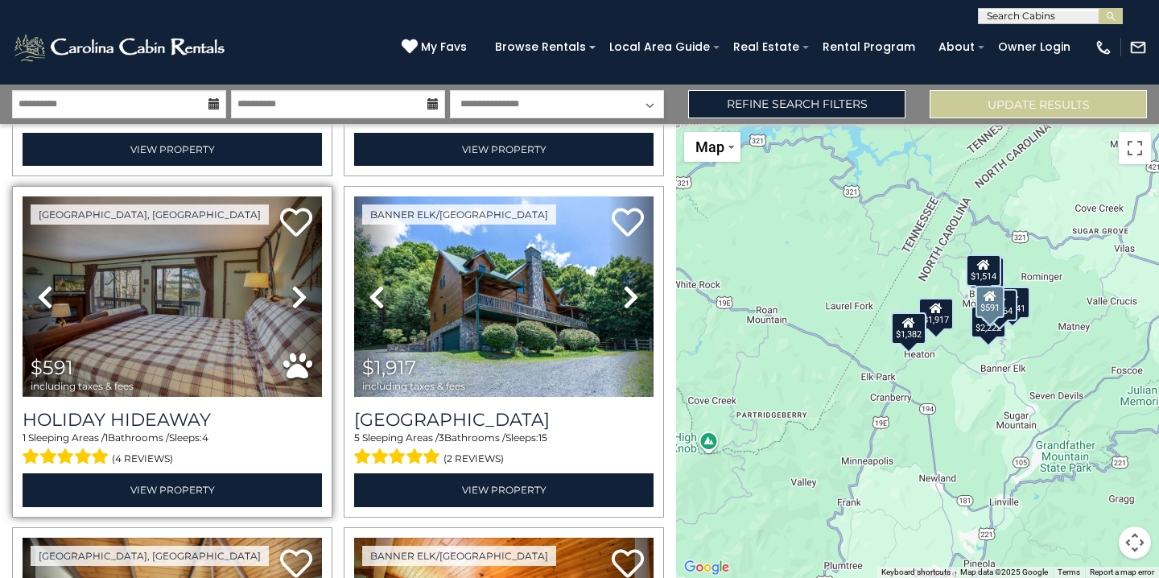
click at [295, 301] on icon at bounding box center [299, 297] width 16 height 26
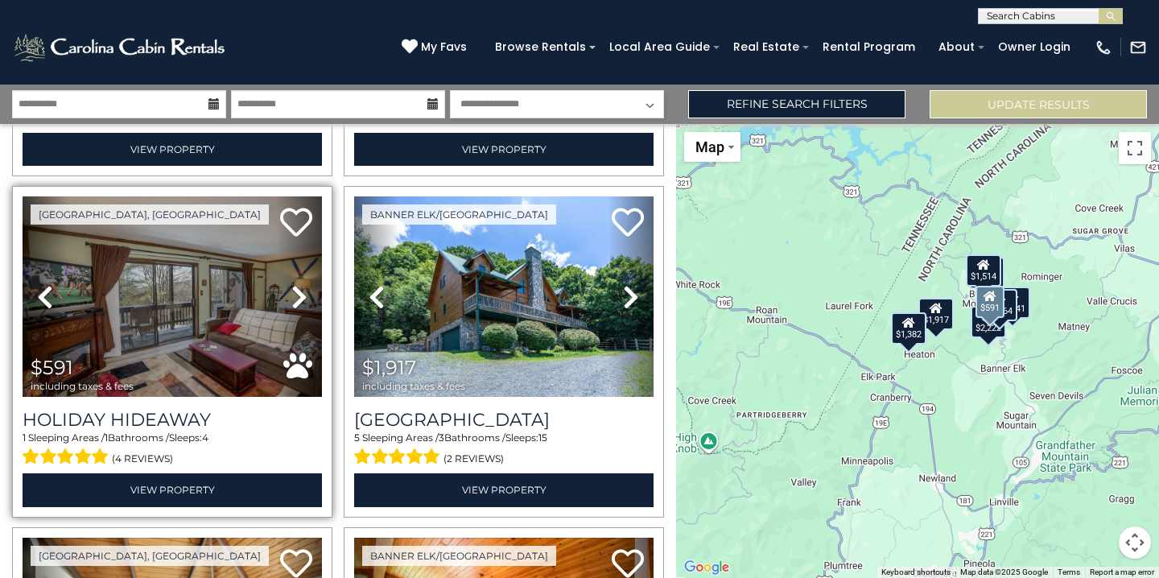
click at [295, 301] on icon at bounding box center [299, 297] width 16 height 26
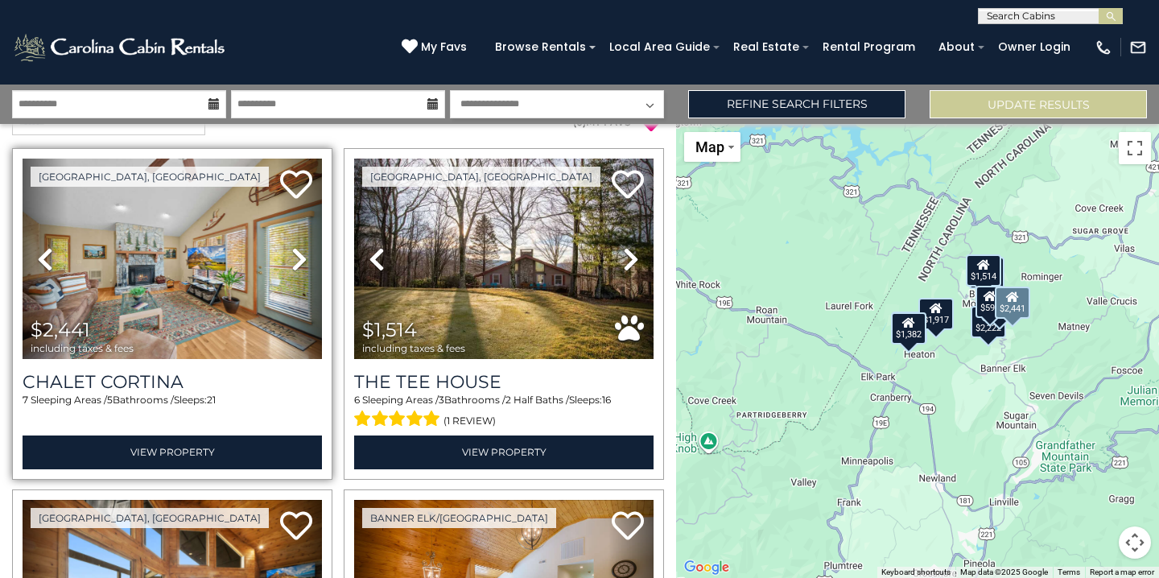
scroll to position [0, 0]
